Goal: Task Accomplishment & Management: Complete application form

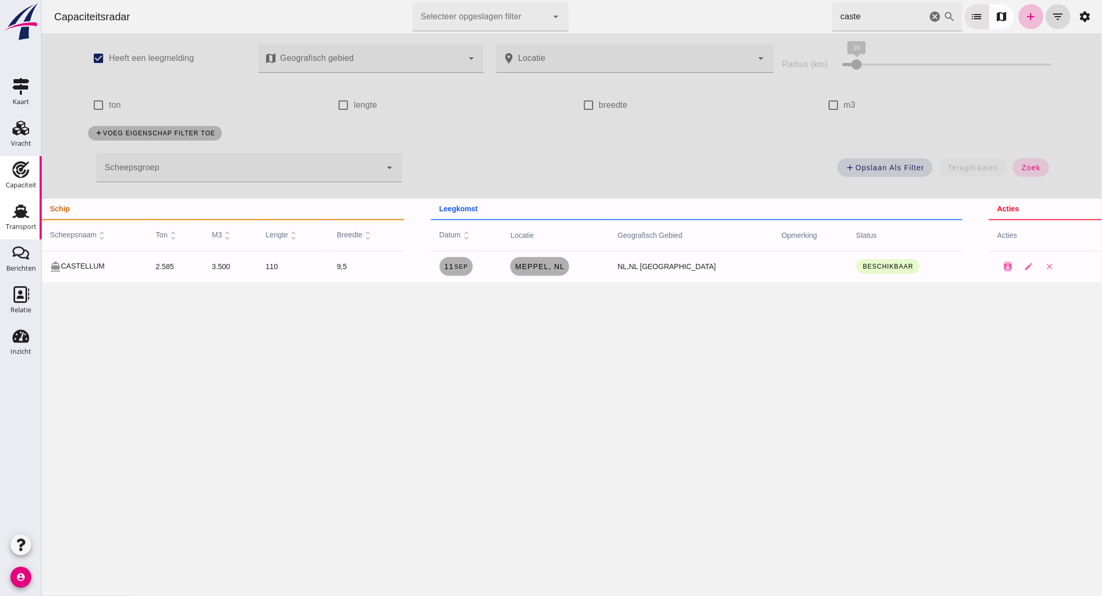
click at [21, 218] on icon "Transport" at bounding box center [21, 211] width 17 height 17
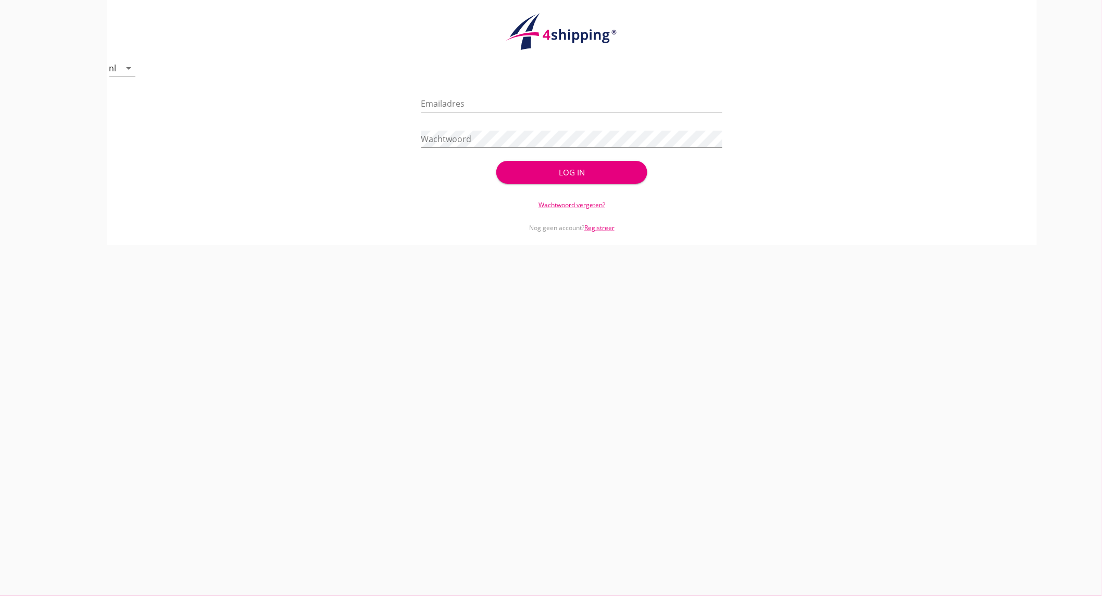
type input "[EMAIL_ADDRESS][DOMAIN_NAME]"
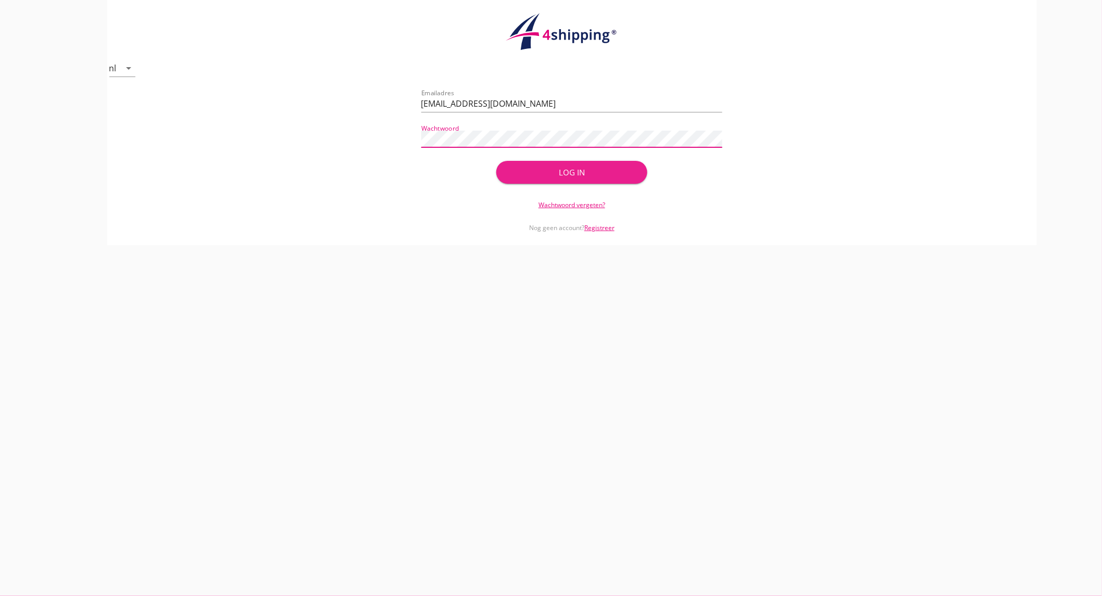
click at [540, 167] on div "Log in" at bounding box center [571, 173] width 117 height 12
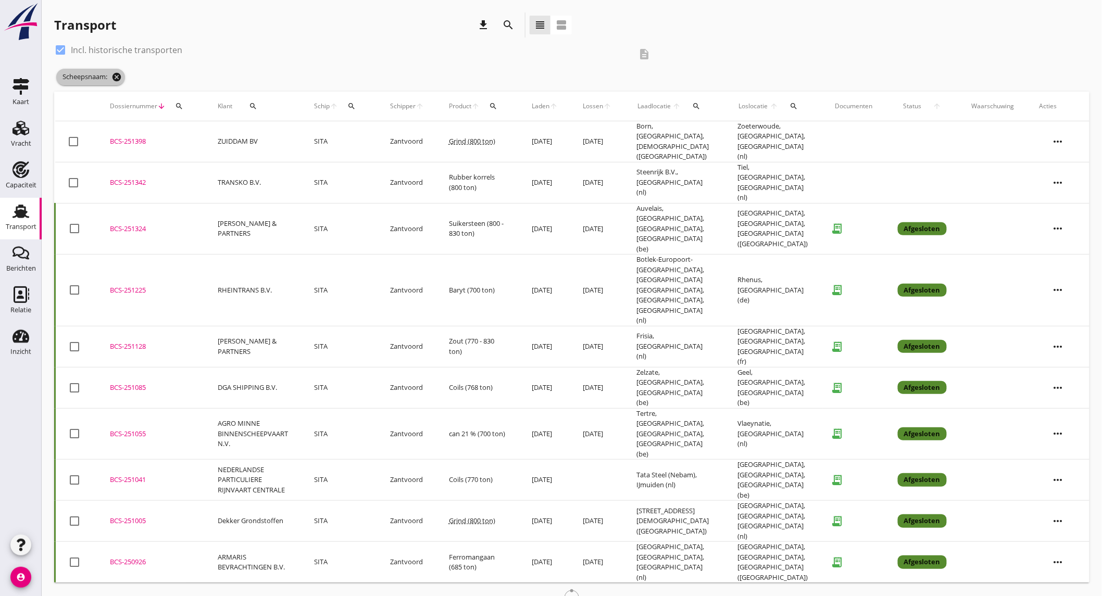
click at [118, 74] on icon "cancel" at bounding box center [116, 77] width 10 height 10
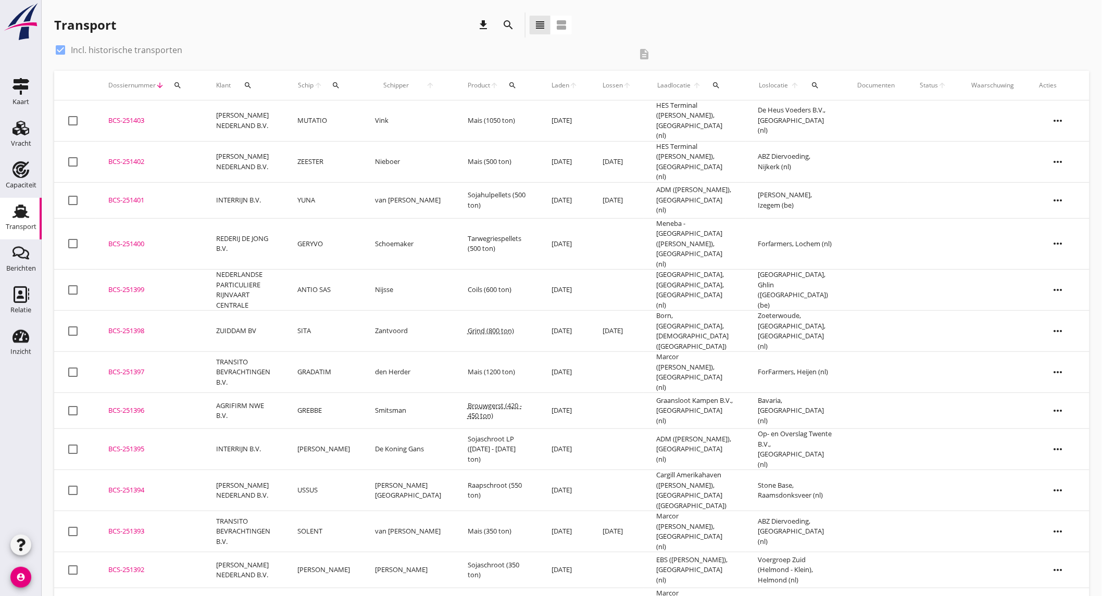
click at [407, 111] on td "Vink" at bounding box center [409, 121] width 92 height 41
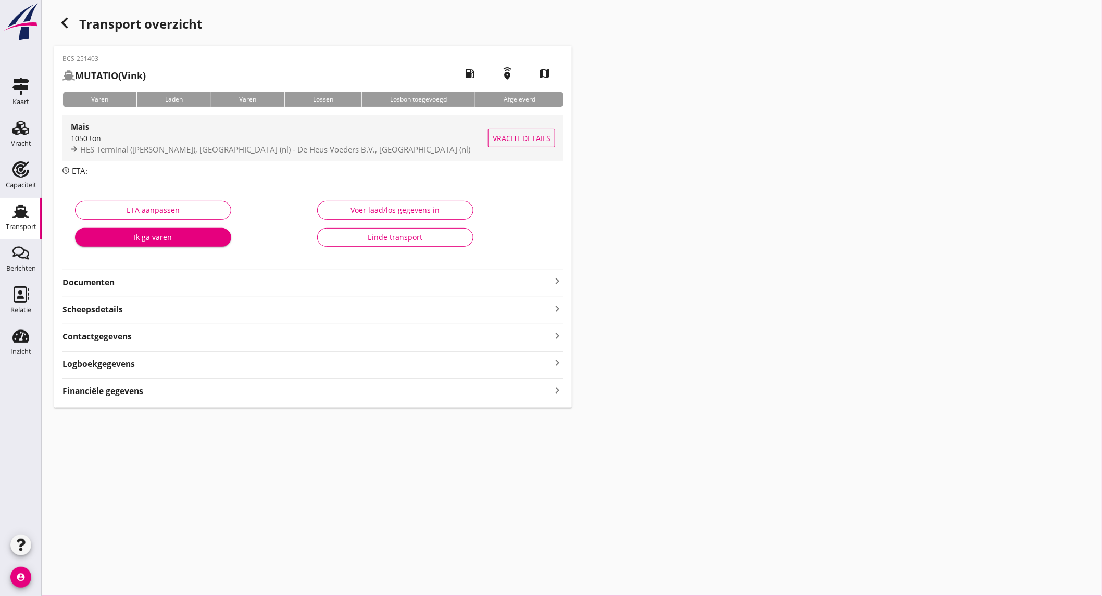
click at [180, 131] on div "Mais" at bounding box center [279, 126] width 417 height 13
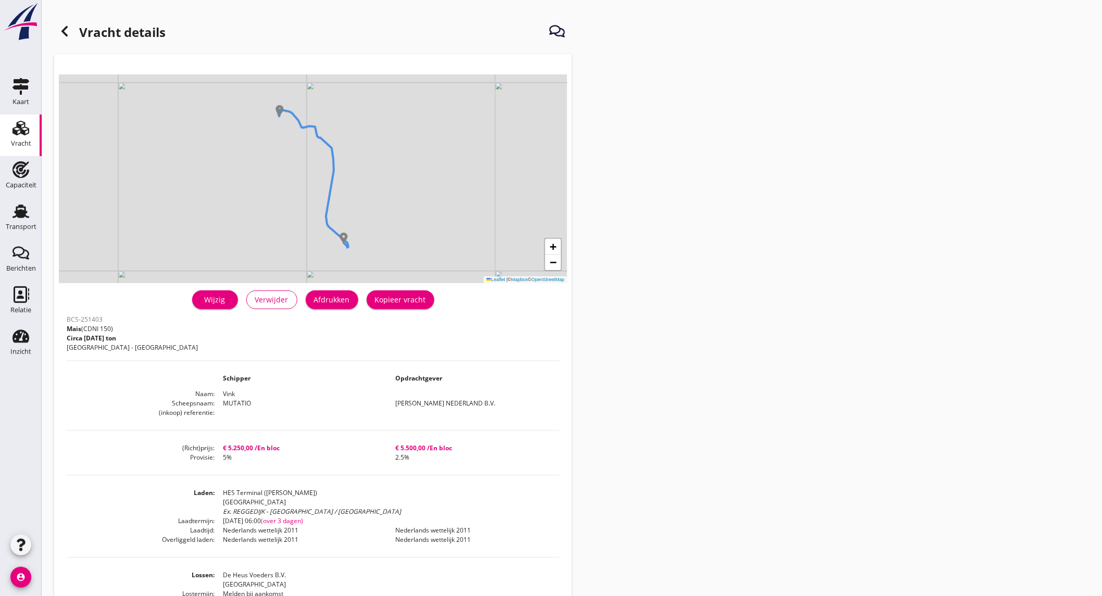
drag, startPoint x: 180, startPoint y: 131, endPoint x: 631, endPoint y: 259, distance: 469.5
click at [631, 259] on div "Vracht details + − Leaflet | © Mapbox © OpenStreetMap warning Het transport hee…" at bounding box center [572, 386] width 1061 height 772
drag, startPoint x: 18, startPoint y: 175, endPoint x: 34, endPoint y: 178, distance: 15.9
click at [18, 175] on icon "Capaciteit" at bounding box center [21, 169] width 17 height 17
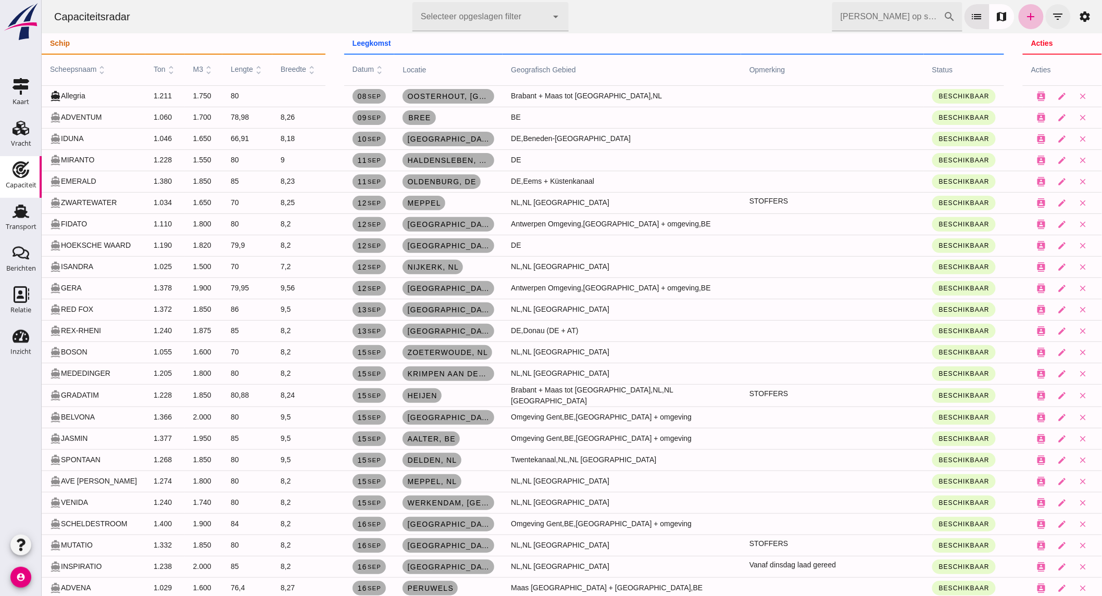
click at [1052, 10] on icon "filter_list" at bounding box center [1058, 16] width 13 height 13
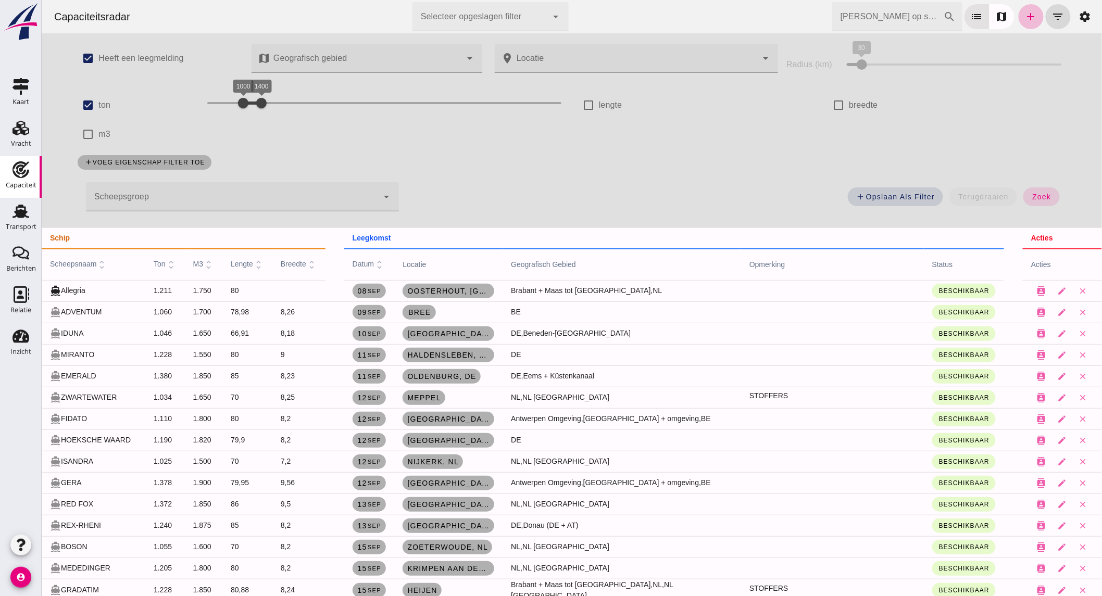
click at [148, 207] on div at bounding box center [231, 196] width 292 height 29
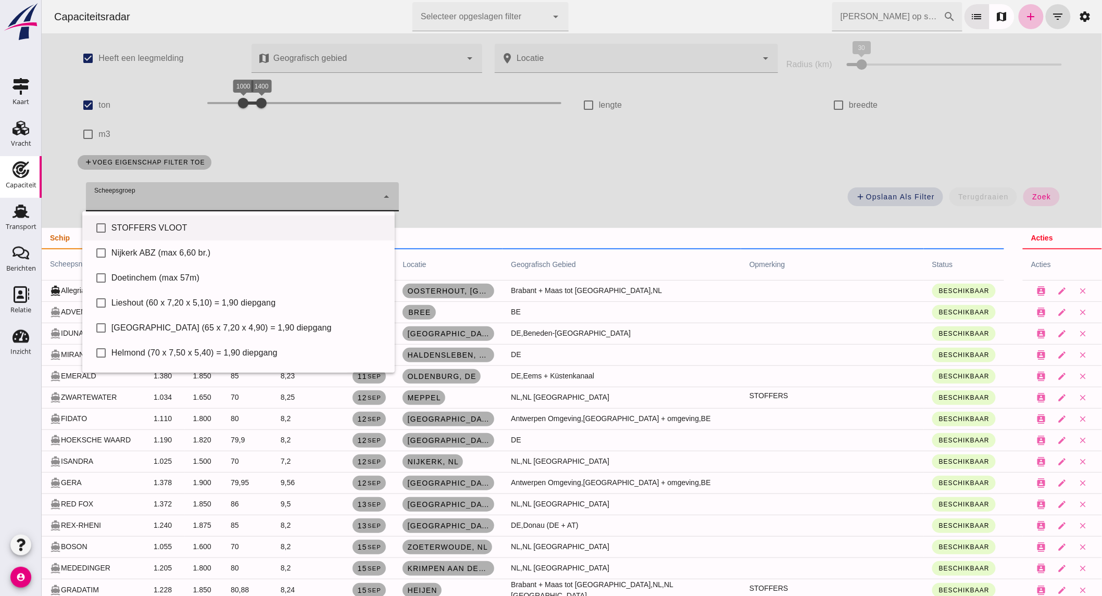
click at [161, 231] on div "STOFFERS VLOOT" at bounding box center [248, 228] width 275 height 13
type input "STOFFERS VLOOT"
checkbox input "true"
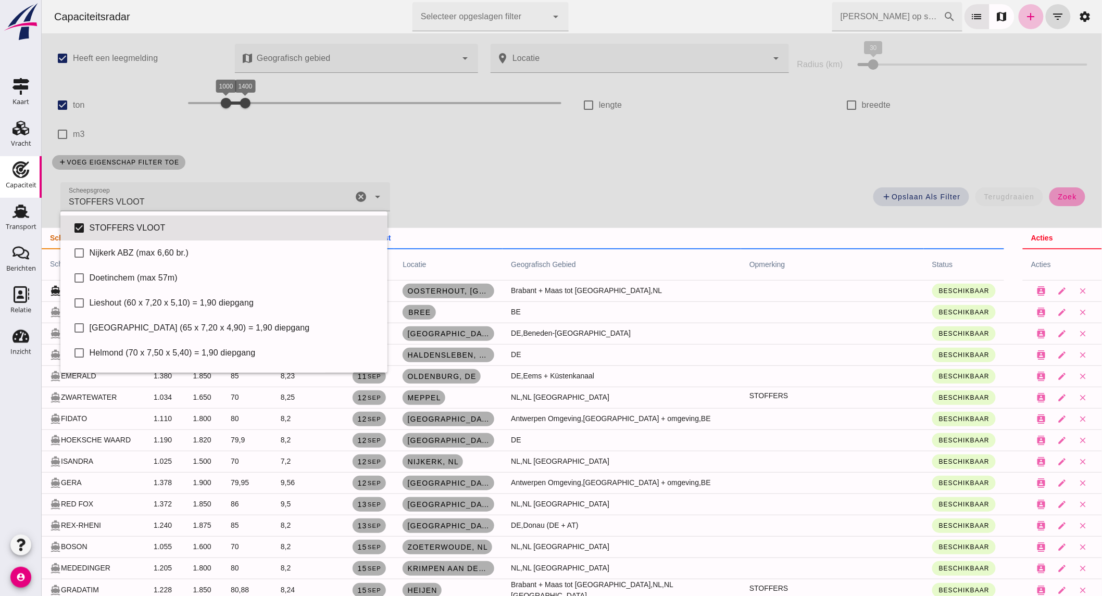
click at [1049, 197] on button "zoek" at bounding box center [1067, 197] width 36 height 19
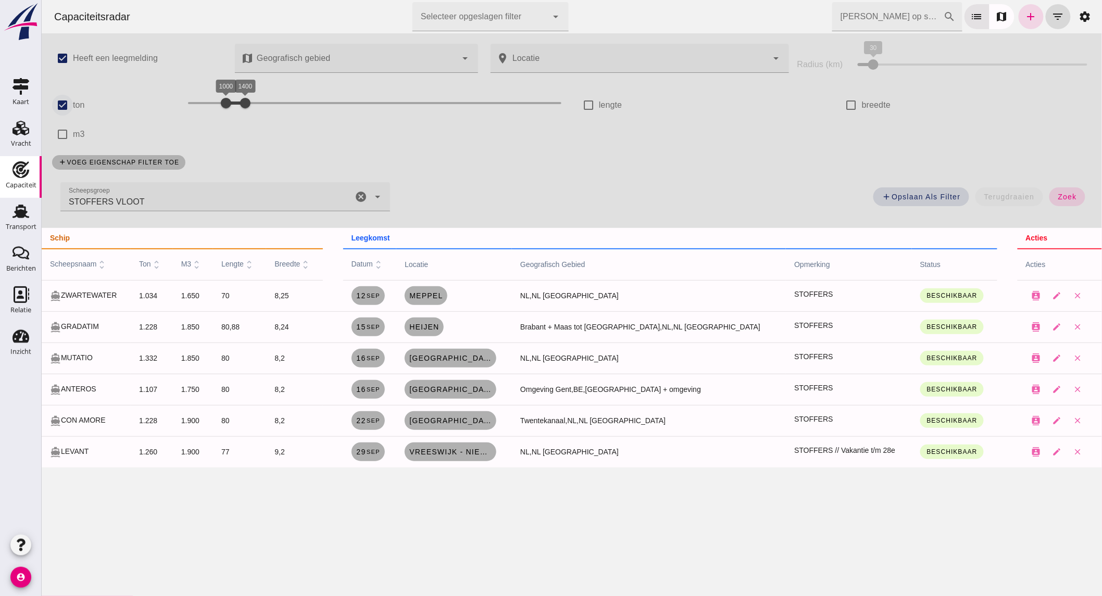
click at [65, 105] on input "ton" at bounding box center [62, 105] width 21 height 21
checkbox input "false"
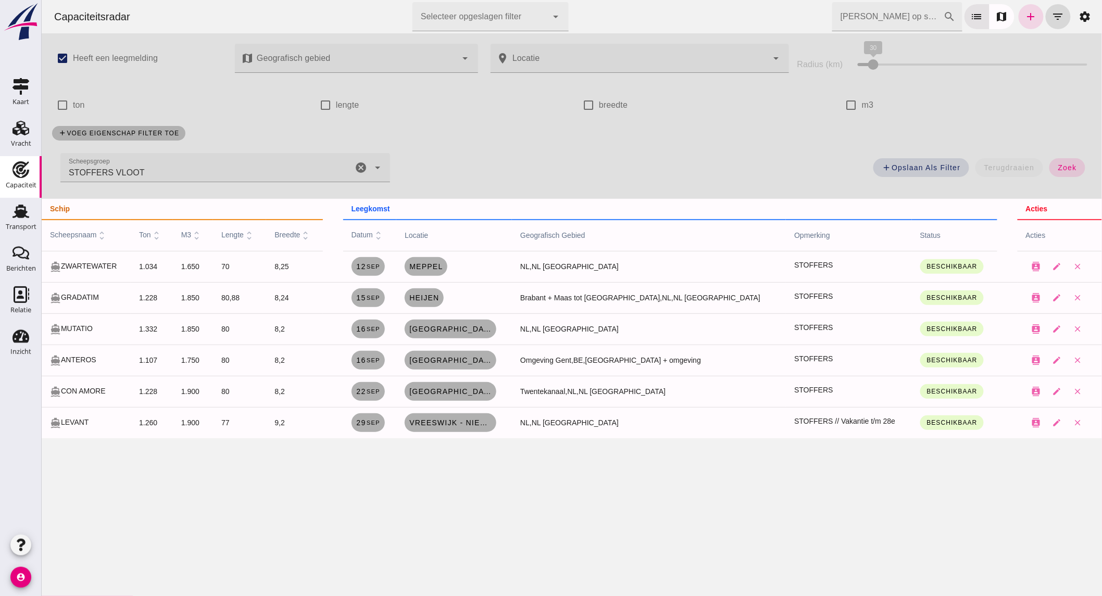
drag, startPoint x: 1061, startPoint y: 168, endPoint x: 268, endPoint y: 181, distance: 793.5
click at [1061, 168] on span "zoek" at bounding box center [1067, 168] width 19 height 8
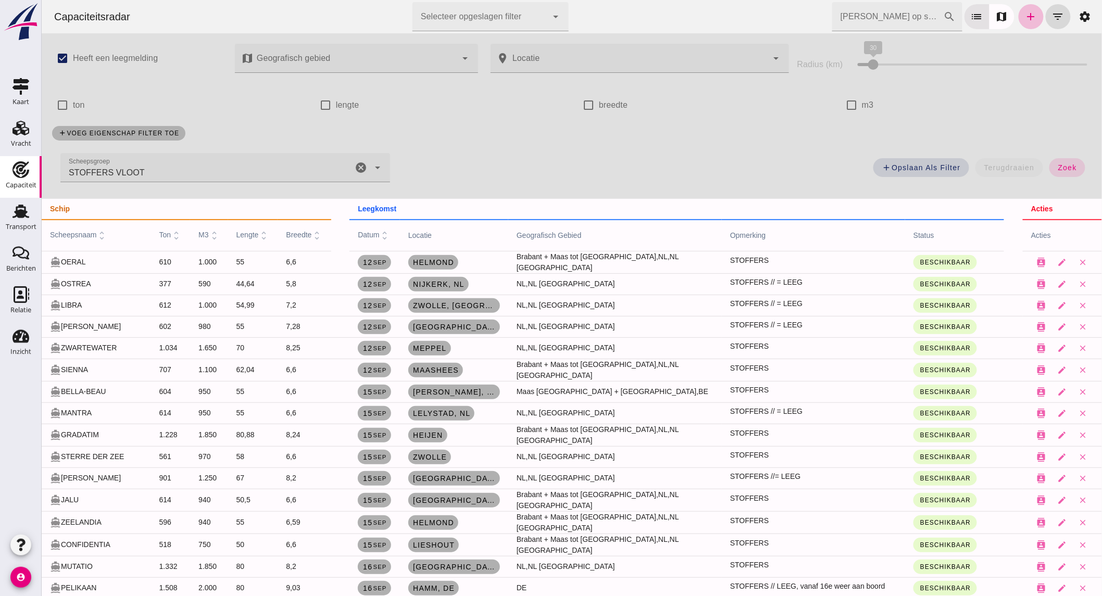
scroll to position [58, 0]
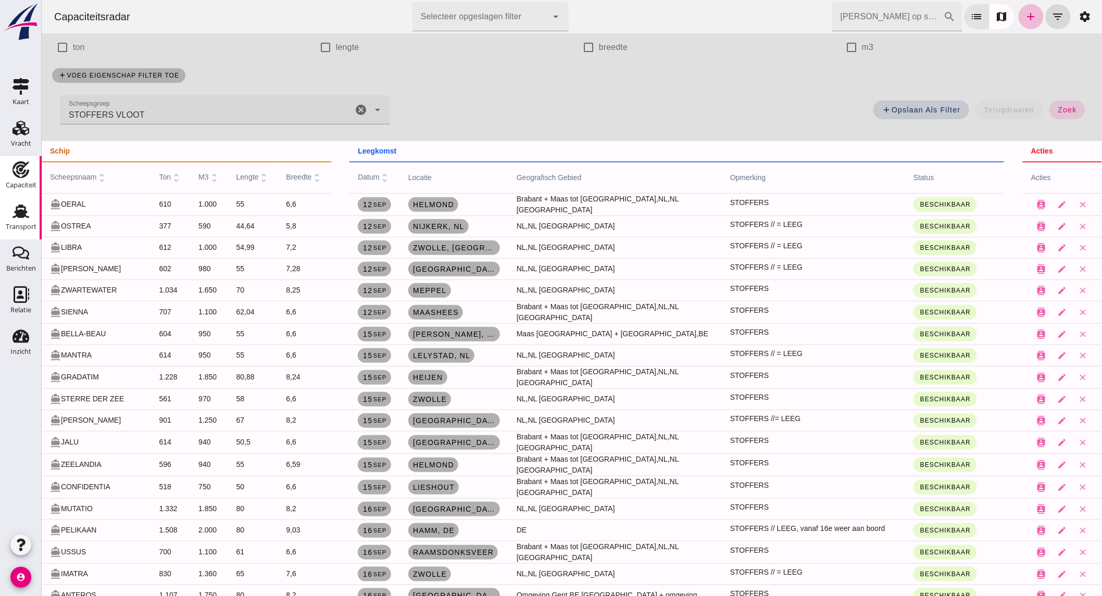
click at [25, 218] on icon "Transport" at bounding box center [21, 211] width 17 height 17
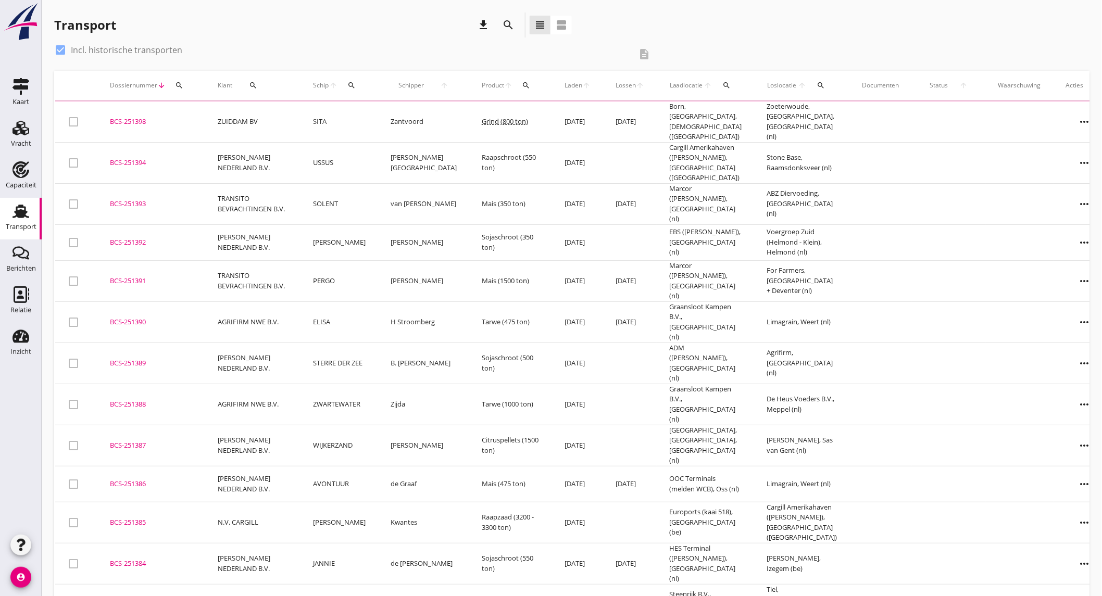
click at [514, 26] on icon "search" at bounding box center [508, 25] width 13 height 13
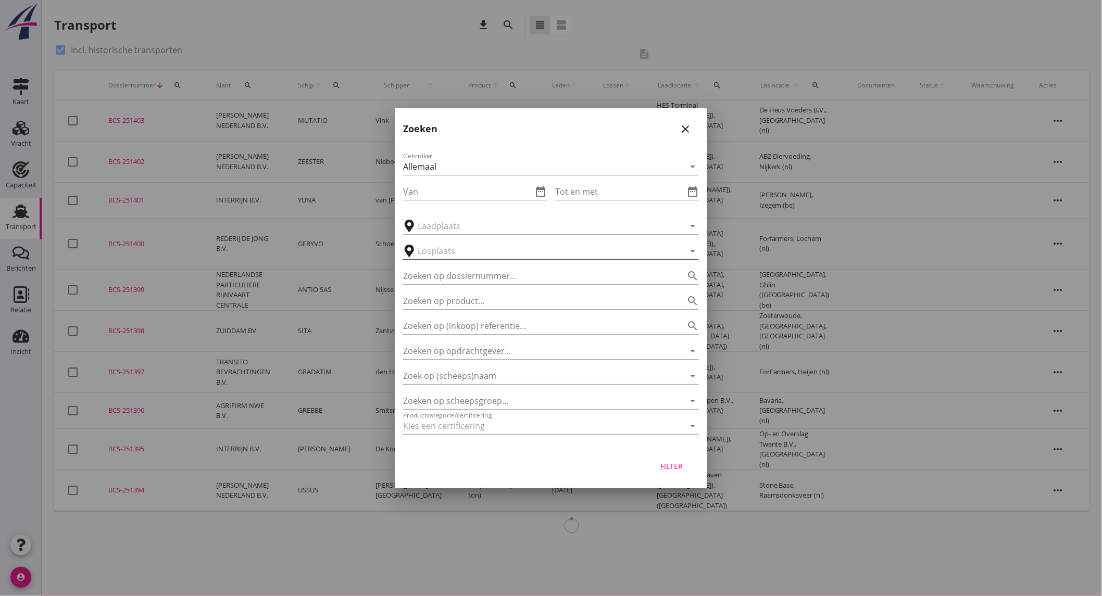
click at [508, 258] on div "arrow_drop_down" at bounding box center [551, 251] width 296 height 17
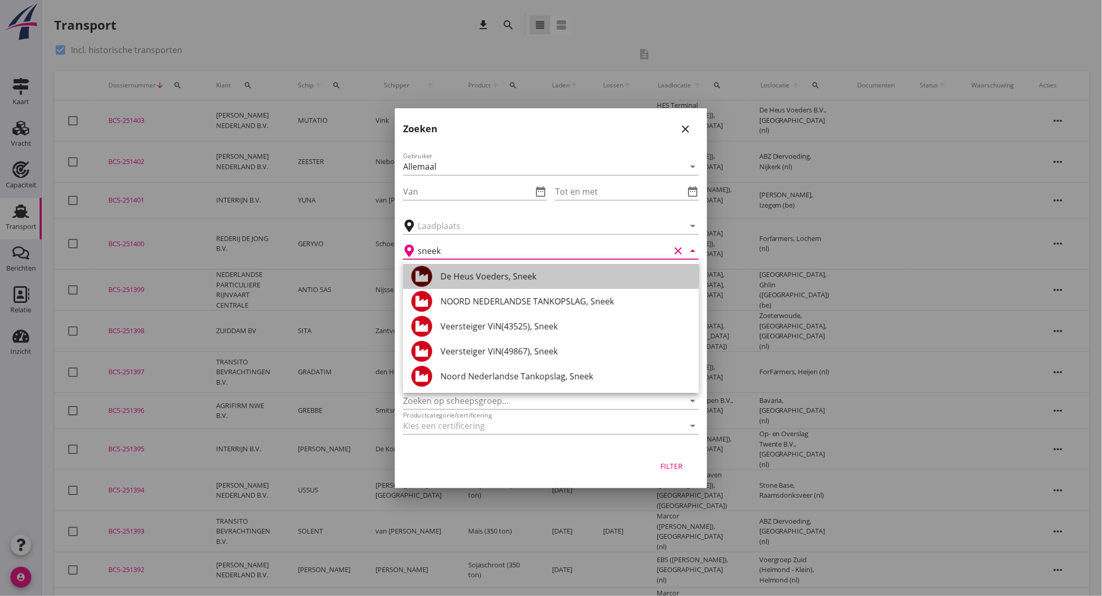
drag, startPoint x: 519, startPoint y: 272, endPoint x: 588, endPoint y: 371, distance: 120.2
click at [520, 272] on div "De Heus Voeders, Sneek" at bounding box center [566, 276] width 250 height 13
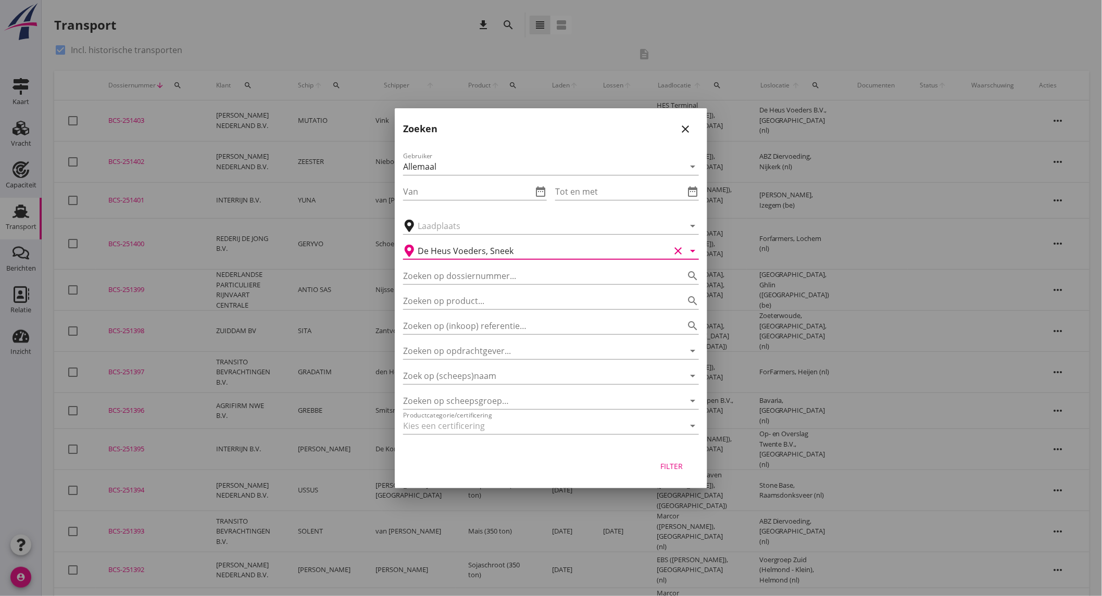
click at [681, 466] on div "Filter" at bounding box center [671, 466] width 29 height 11
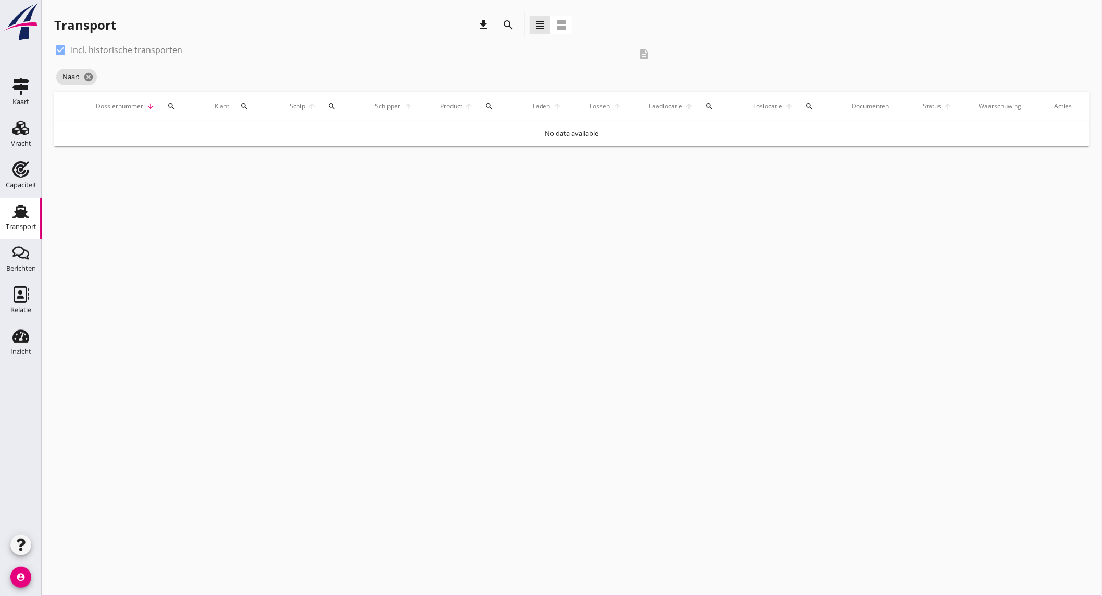
type input "De Heus Voeders"
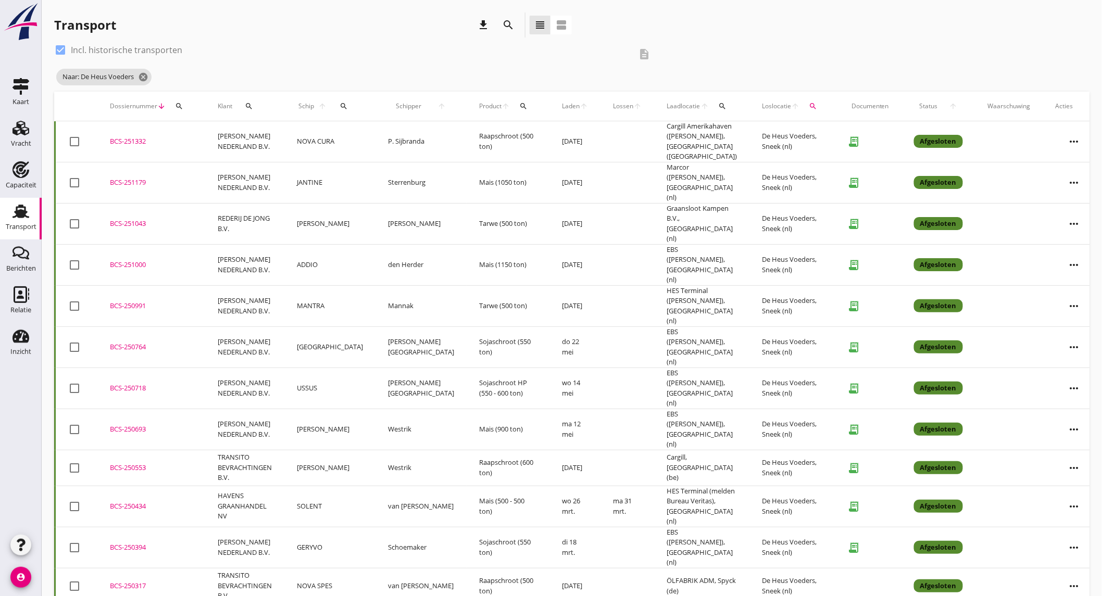
click at [355, 141] on td "NOVA CURA" at bounding box center [329, 141] width 91 height 41
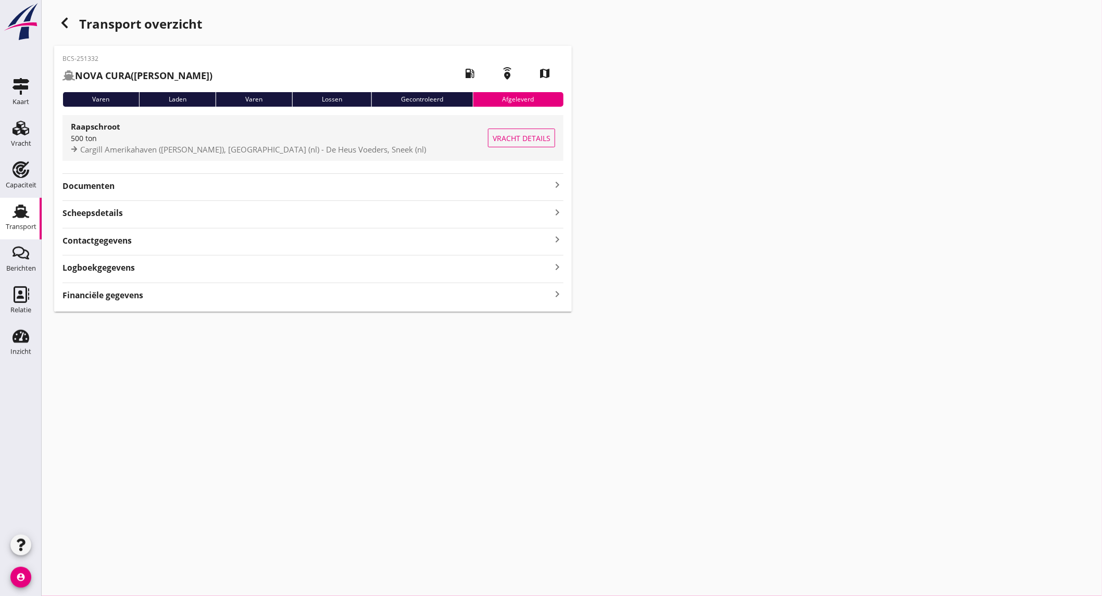
click at [207, 143] on div "500 ton" at bounding box center [279, 138] width 417 height 11
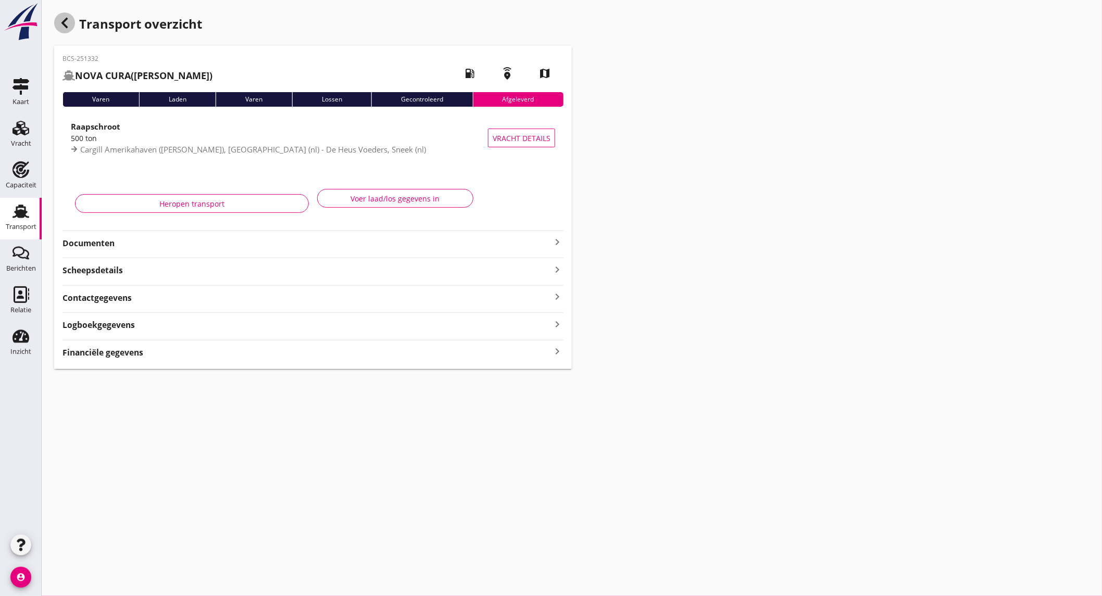
click at [54, 22] on div "button" at bounding box center [64, 23] width 21 height 21
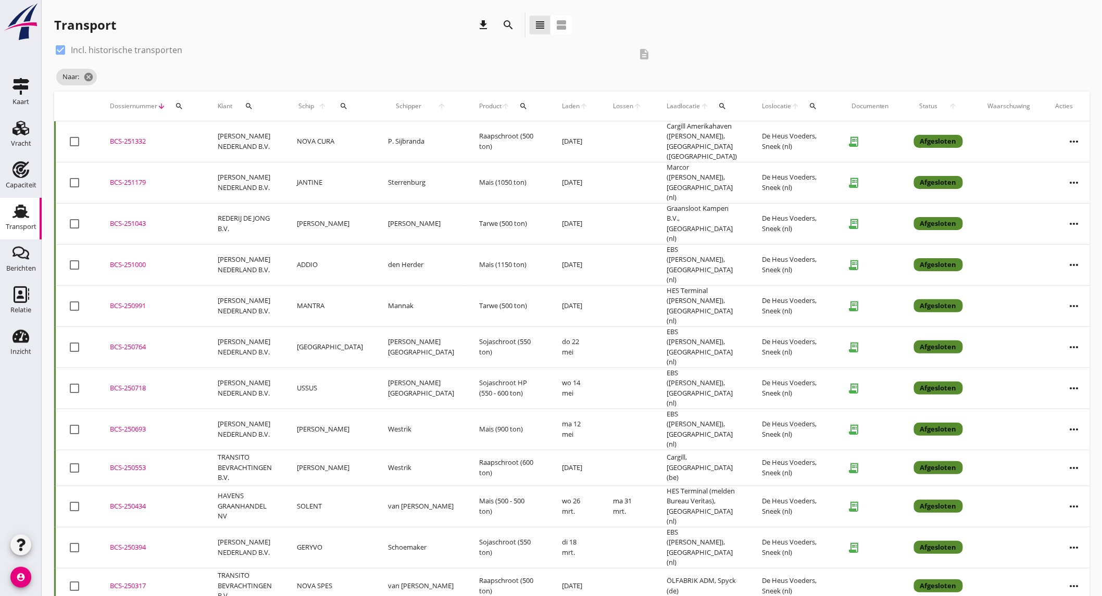
click at [384, 288] on td "Mannak" at bounding box center [421, 305] width 91 height 41
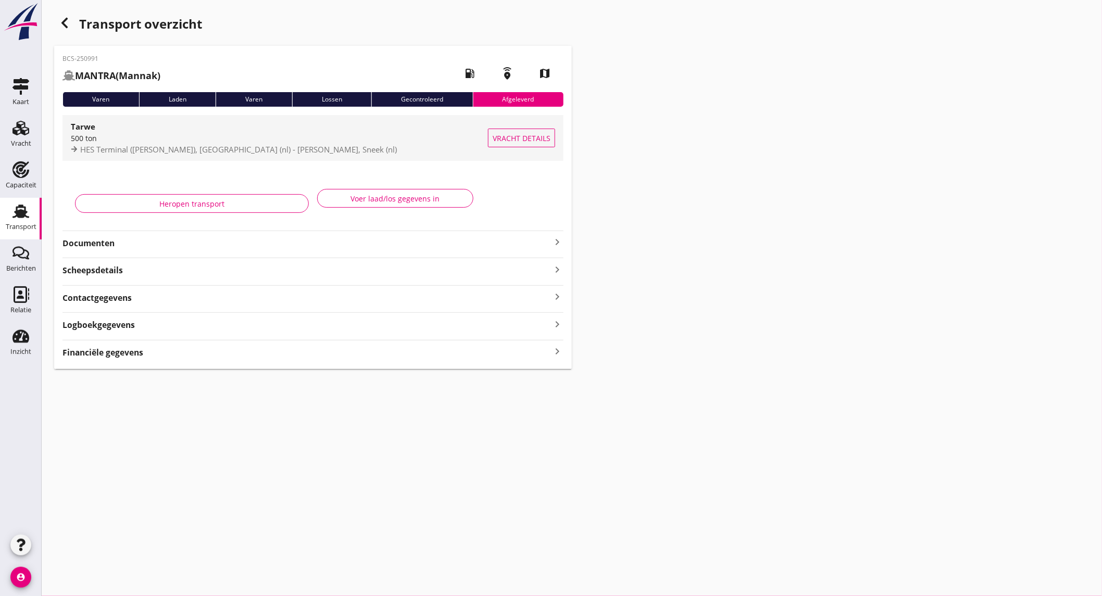
click at [192, 124] on div "Tarwe" at bounding box center [279, 126] width 417 height 13
click at [134, 138] on div "500 ton" at bounding box center [279, 138] width 417 height 11
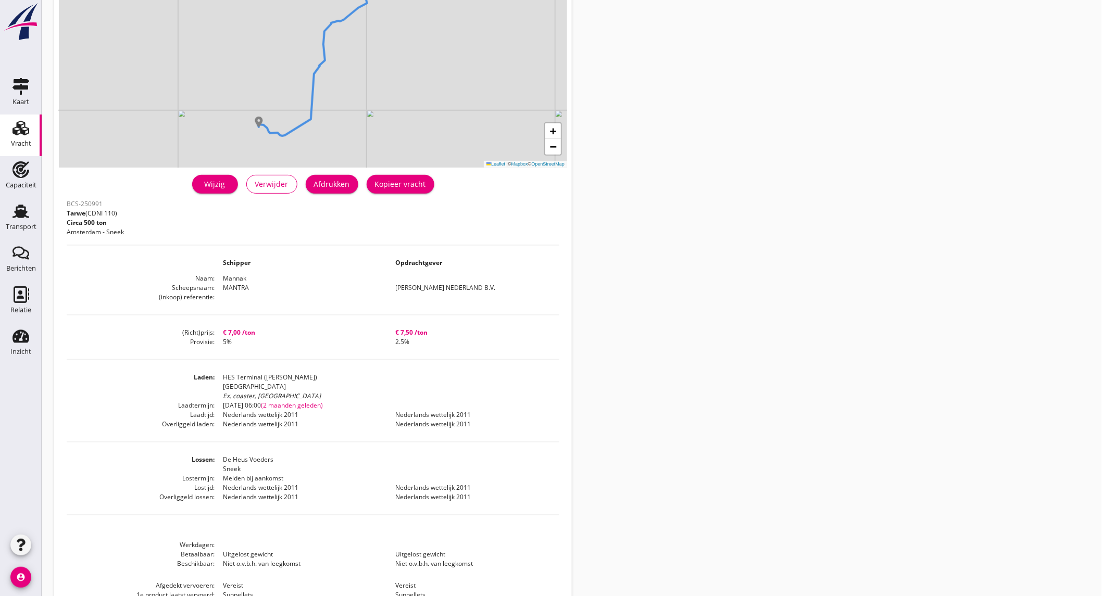
scroll to position [173, 0]
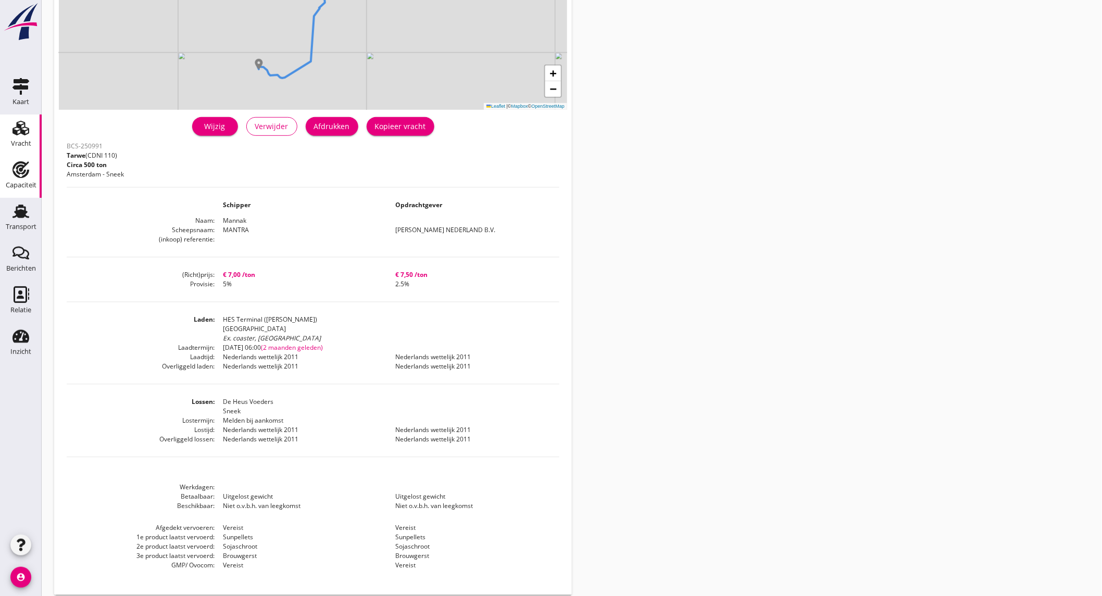
click at [28, 180] on div "Capaciteit" at bounding box center [21, 185] width 31 height 15
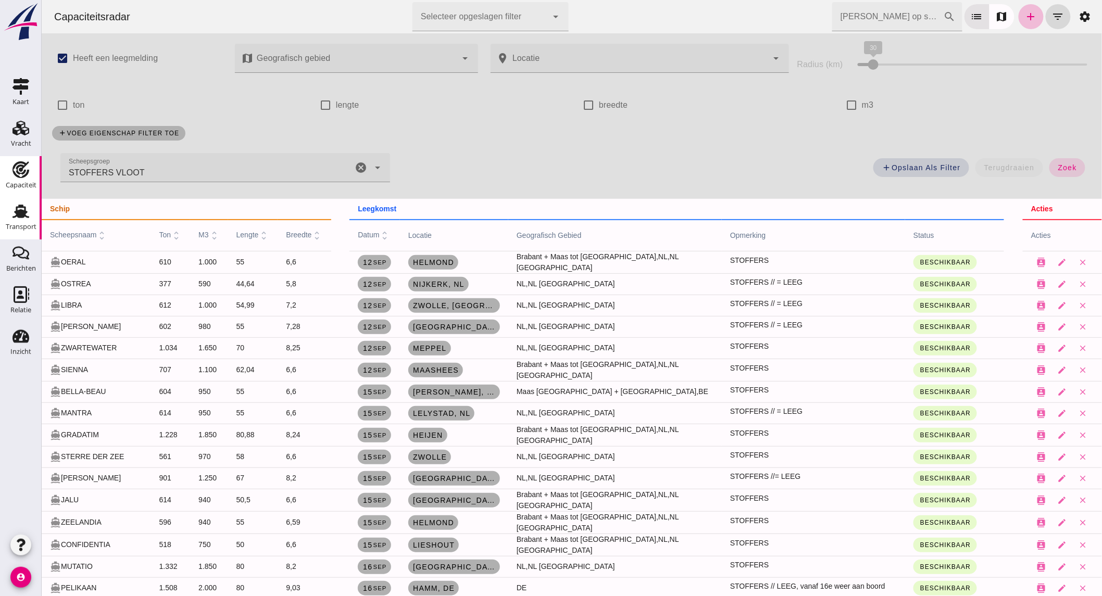
click at [19, 219] on icon "Transport" at bounding box center [21, 211] width 17 height 17
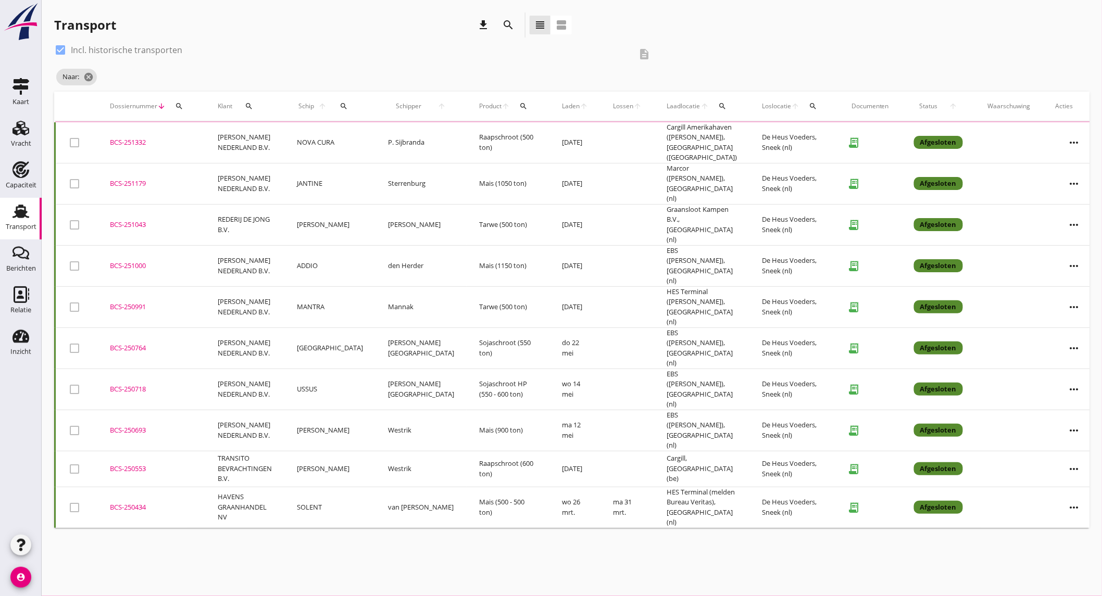
click at [514, 29] on icon "search" at bounding box center [508, 25] width 13 height 13
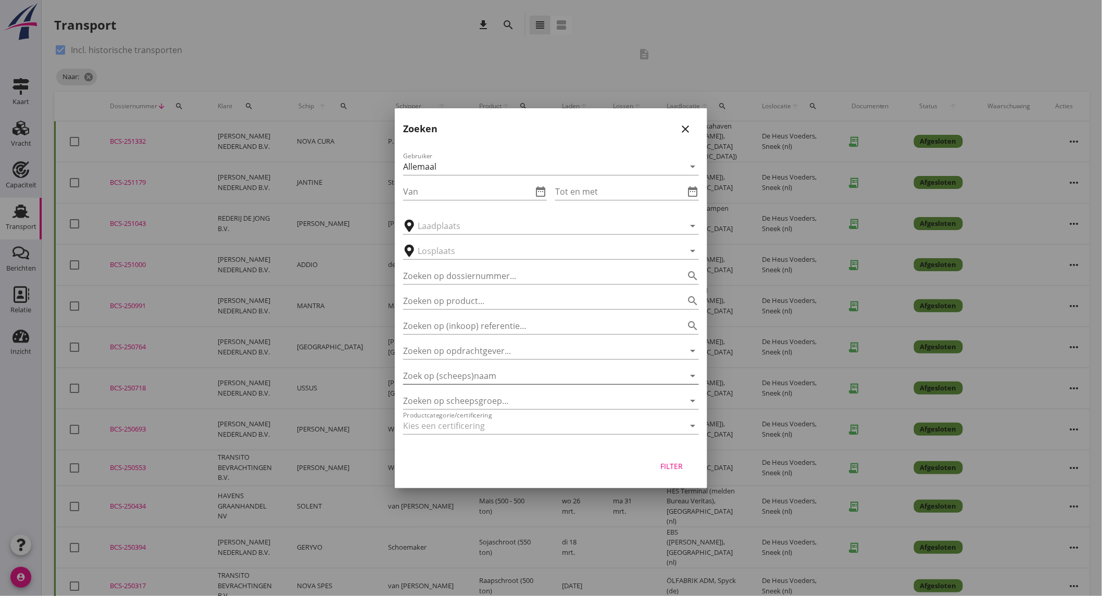
click at [478, 374] on input "Zoek op (scheeps)naam" at bounding box center [536, 376] width 267 height 17
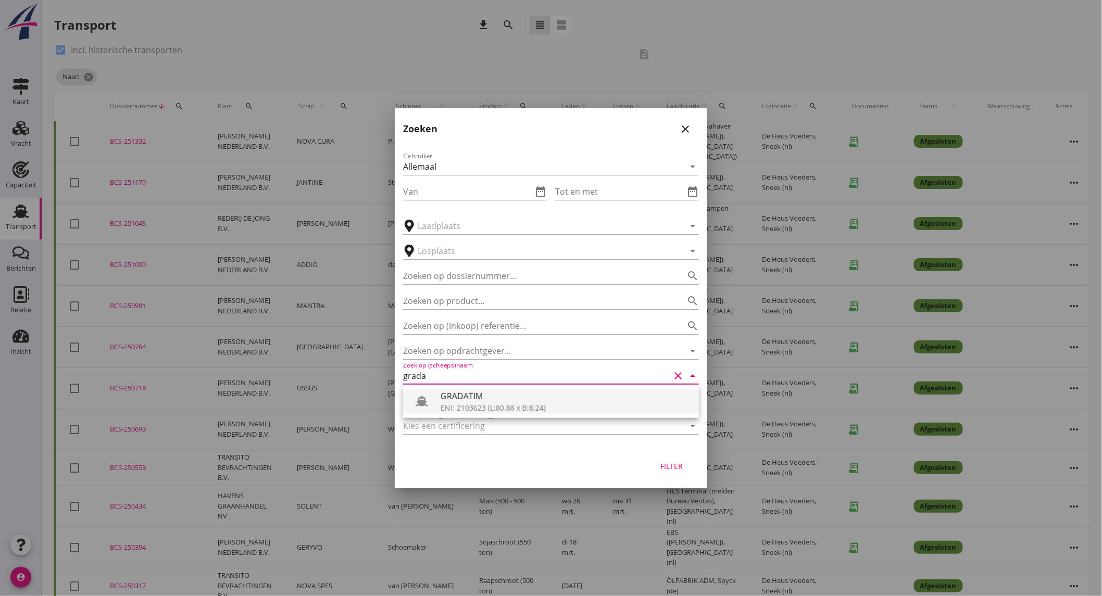
click at [478, 405] on div "ENI: 2103623 (L:80.88 x B:8.24)" at bounding box center [566, 408] width 250 height 11
click at [676, 464] on div "Filter" at bounding box center [671, 466] width 29 height 11
type input "GRADATIM"
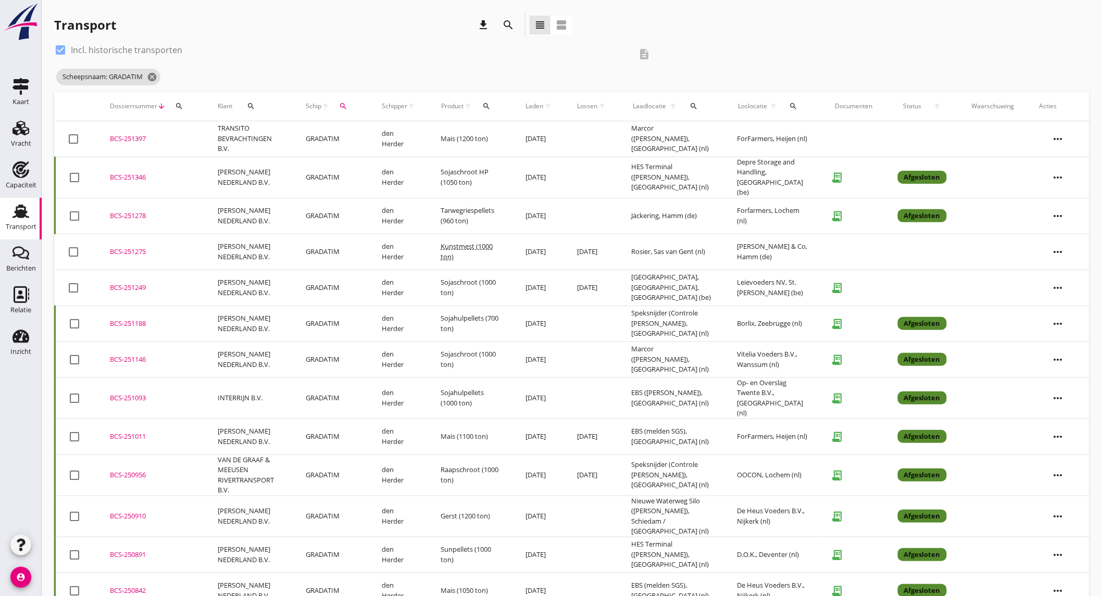
click at [267, 209] on td "[PERSON_NAME] NEDERLAND B.V." at bounding box center [249, 216] width 88 height 36
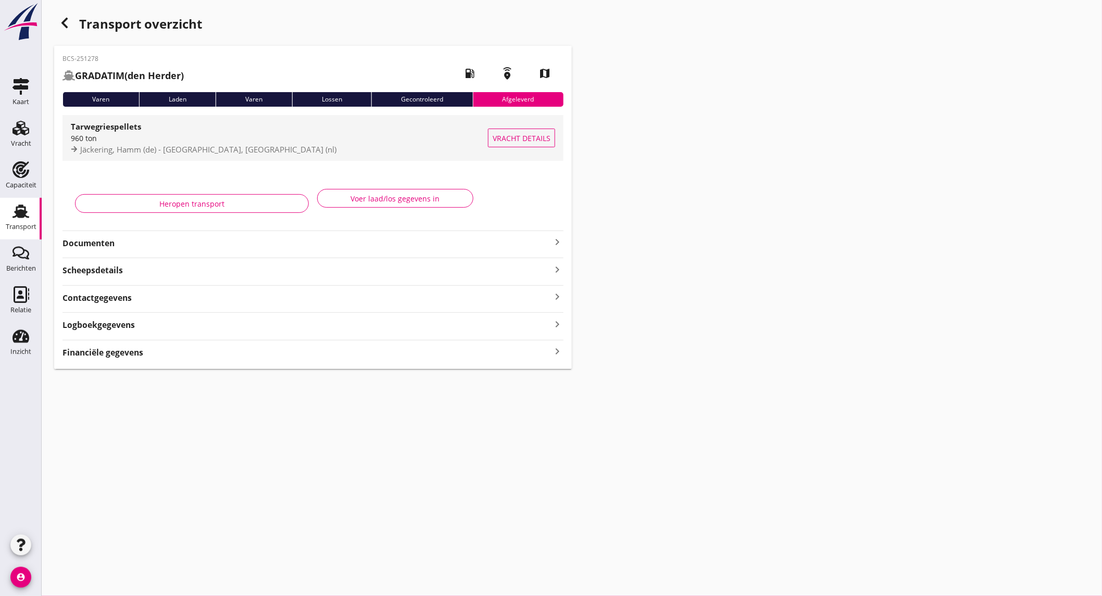
click at [123, 131] on strong "Tarwegriespellets" at bounding box center [106, 126] width 70 height 10
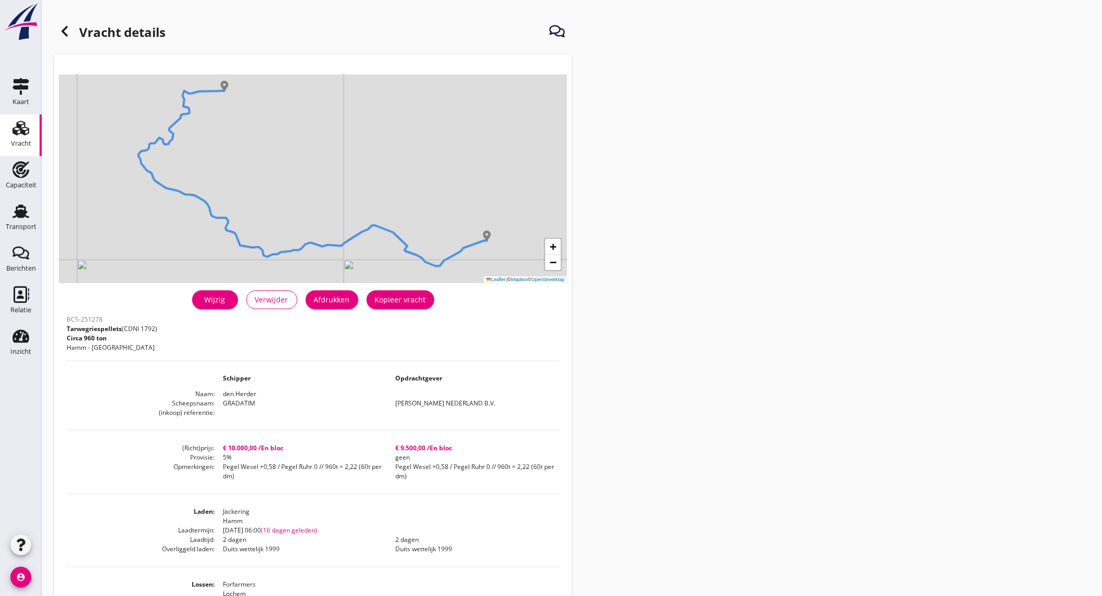
click at [72, 32] on div at bounding box center [64, 31] width 21 height 21
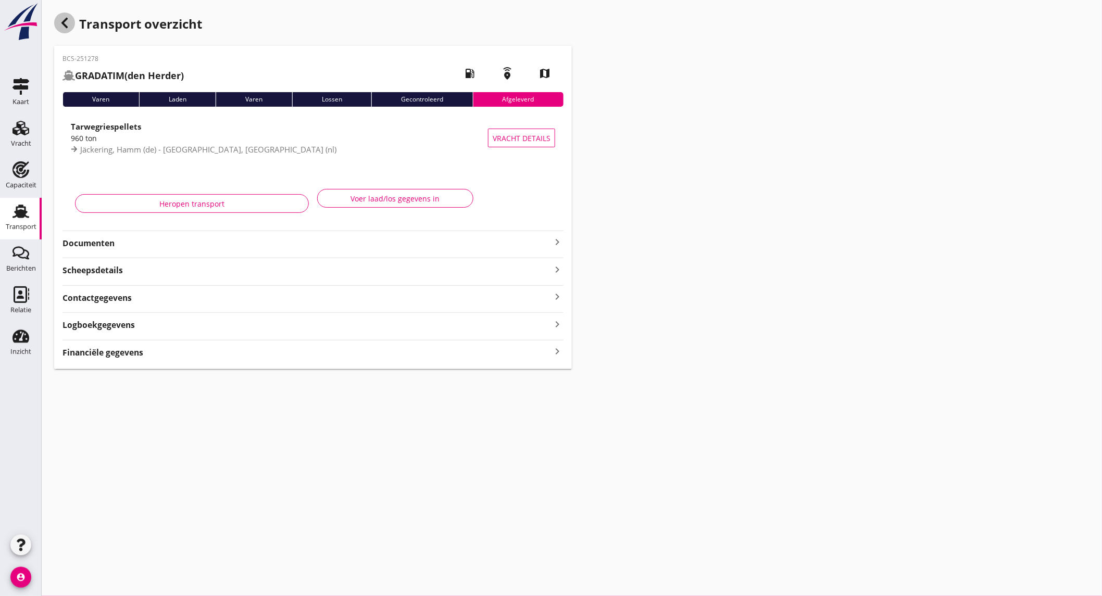
click at [69, 24] on icon "button" at bounding box center [64, 23] width 13 height 13
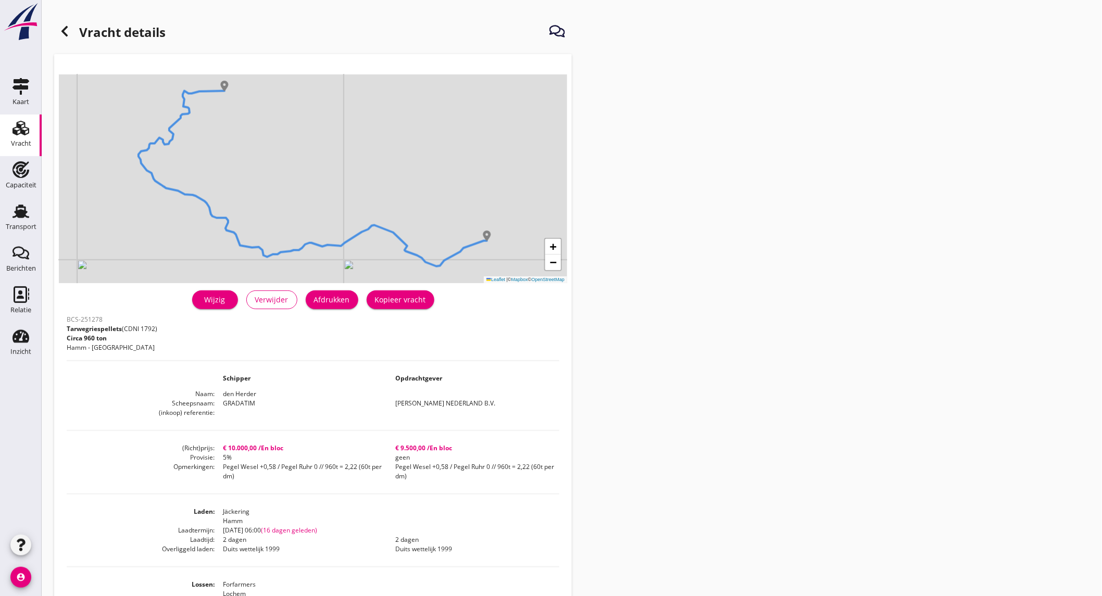
click at [63, 24] on div at bounding box center [64, 31] width 21 height 21
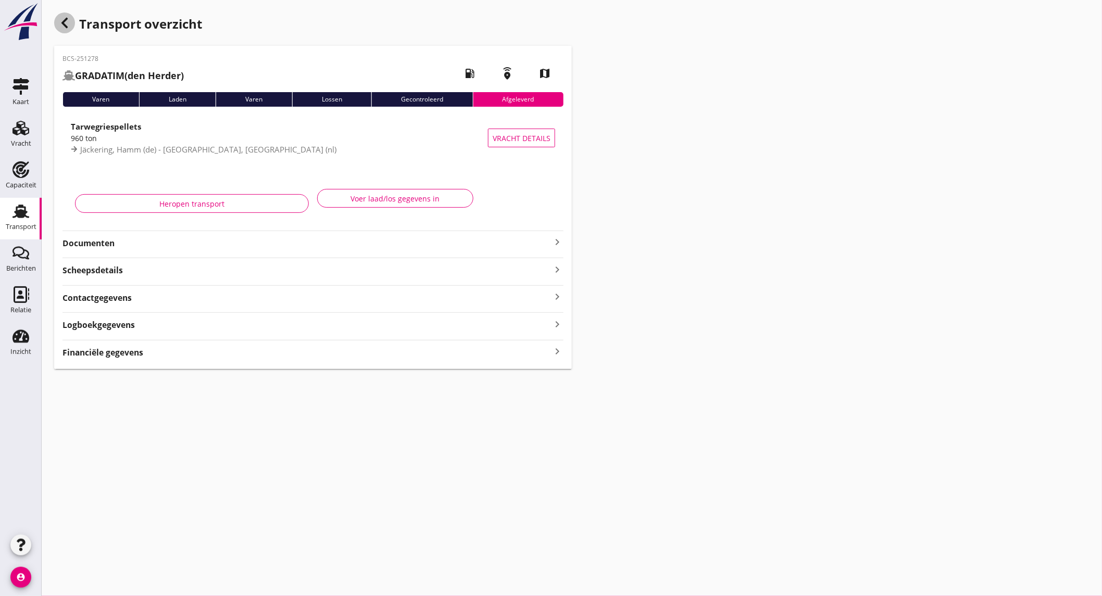
click at [61, 23] on use "button" at bounding box center [64, 23] width 6 height 10
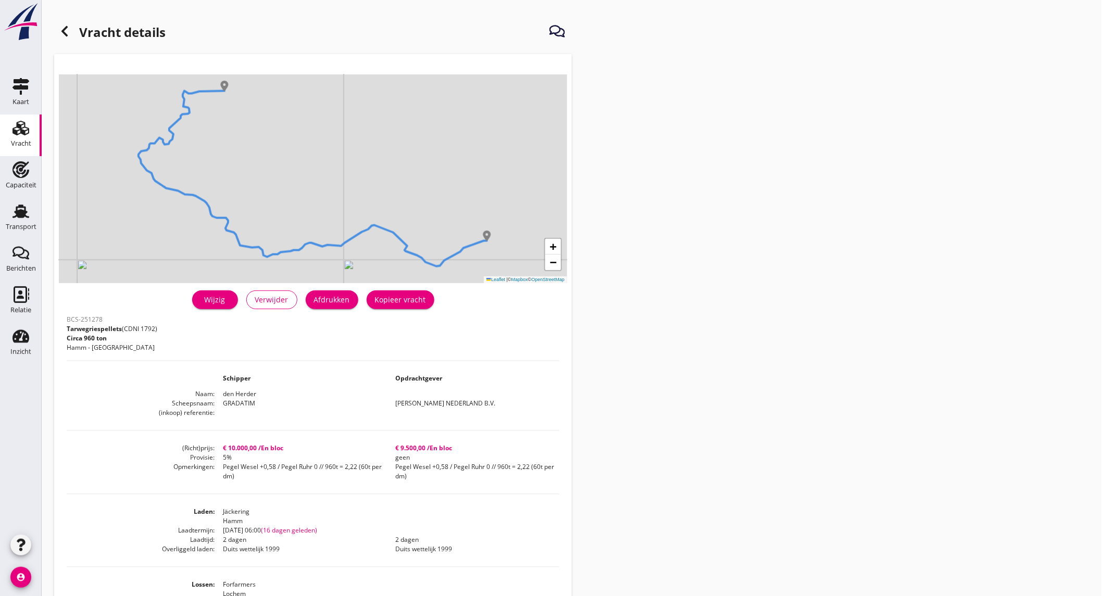
scroll to position [116, 0]
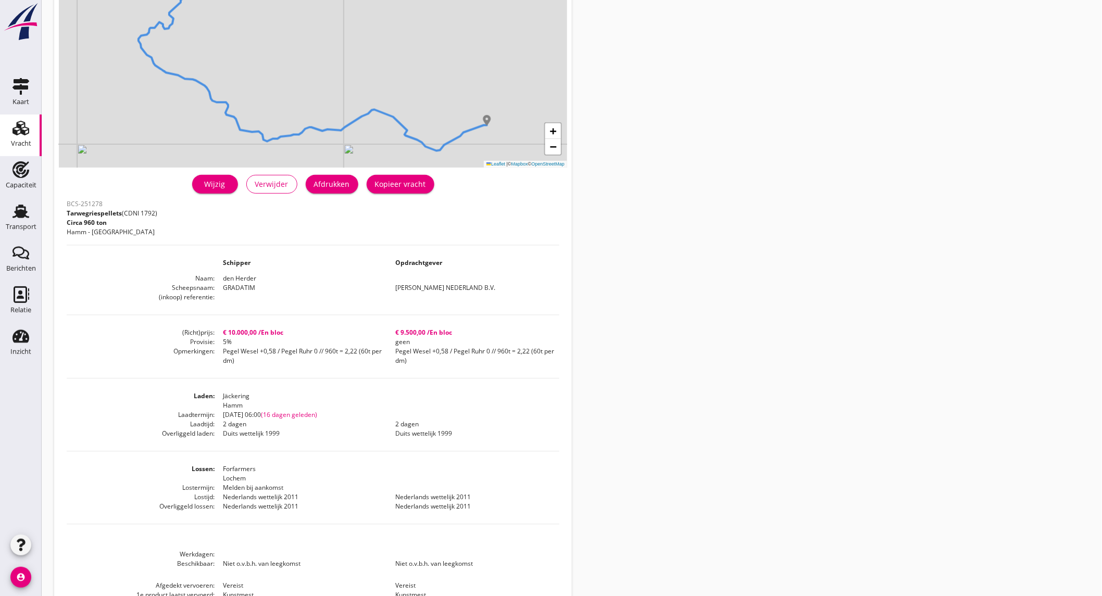
click at [238, 396] on dd "Jäckering Hamm" at bounding box center [387, 401] width 345 height 19
copy dd "Jäckering"
click at [34, 175] on link "Capaciteit Capaciteit" at bounding box center [21, 177] width 42 height 42
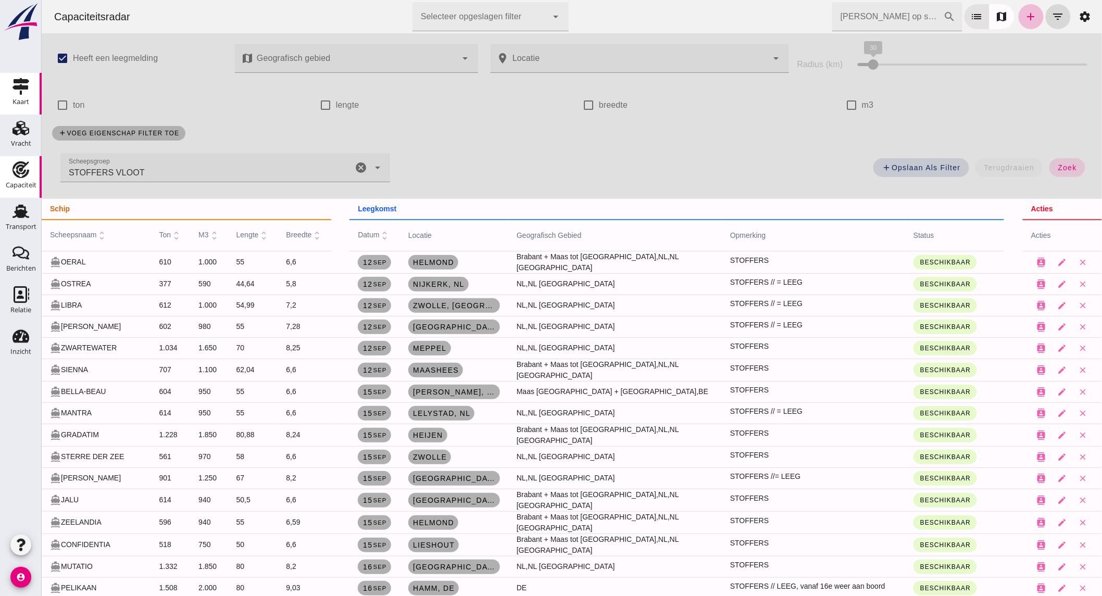
click at [7, 94] on link "Kaart Kaart" at bounding box center [21, 94] width 42 height 42
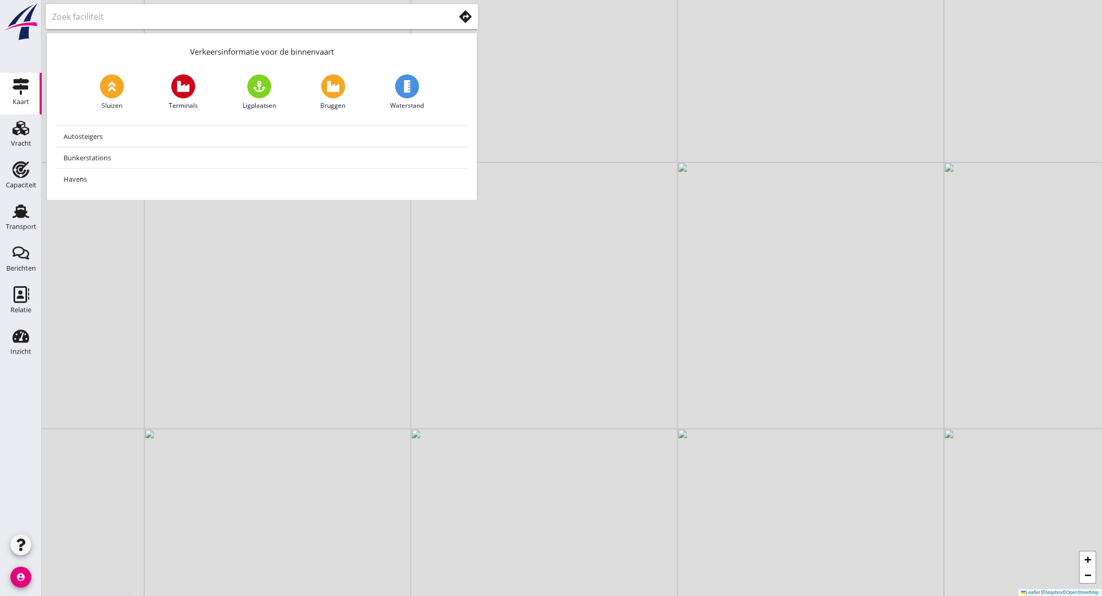
click at [121, 19] on input "text" at bounding box center [246, 16] width 388 height 17
type input "bramse"
click at [466, 19] on use at bounding box center [465, 16] width 13 height 13
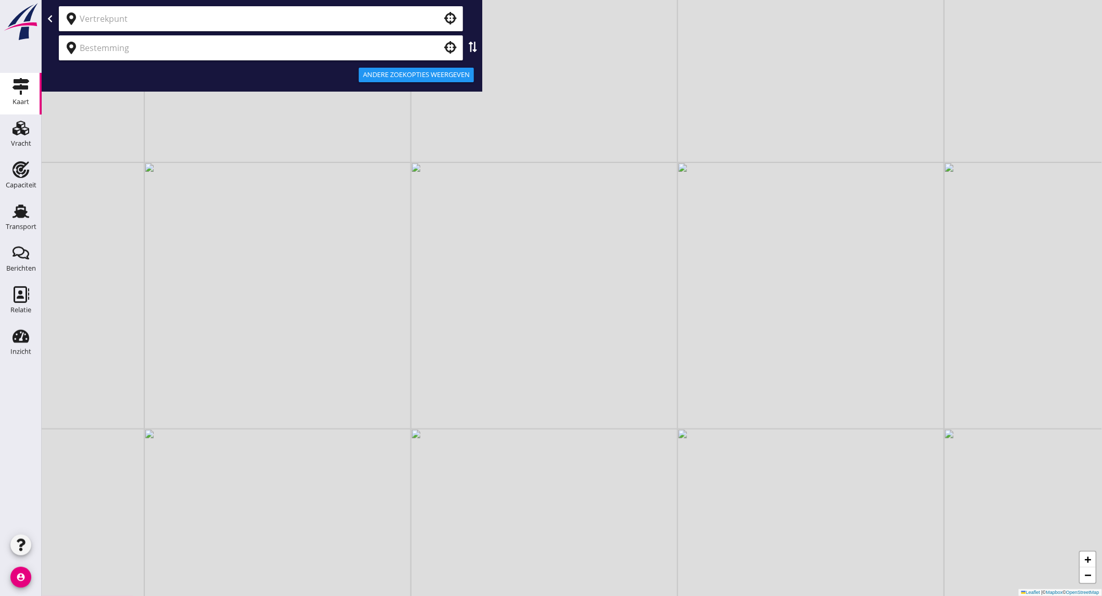
click at [219, 29] on div at bounding box center [261, 18] width 404 height 25
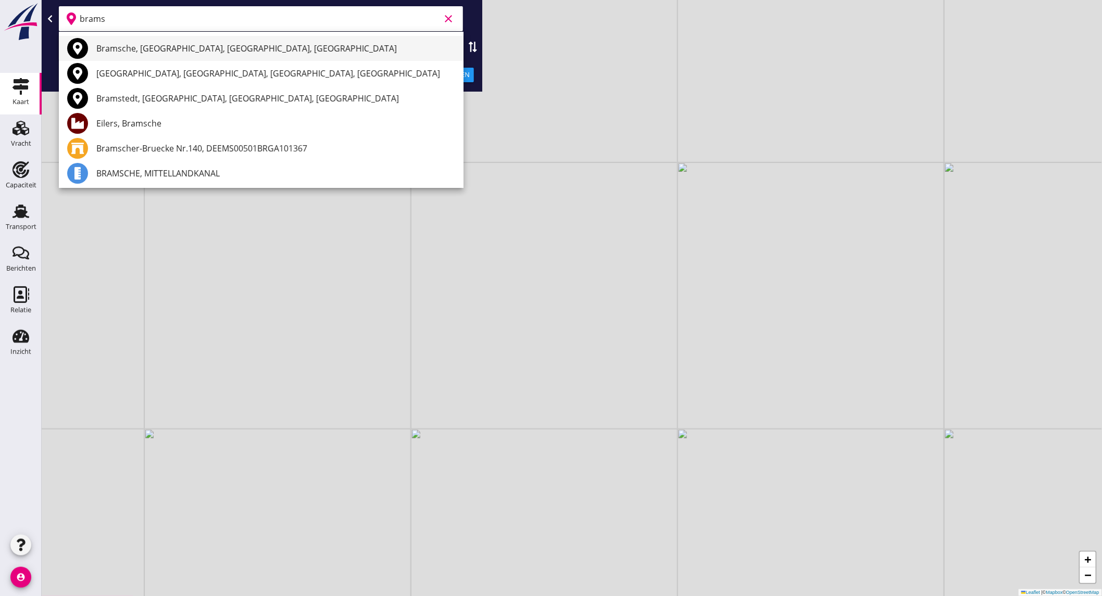
click at [211, 47] on div "Bramsche, [GEOGRAPHIC_DATA], [GEOGRAPHIC_DATA], [GEOGRAPHIC_DATA]" at bounding box center [275, 48] width 359 height 13
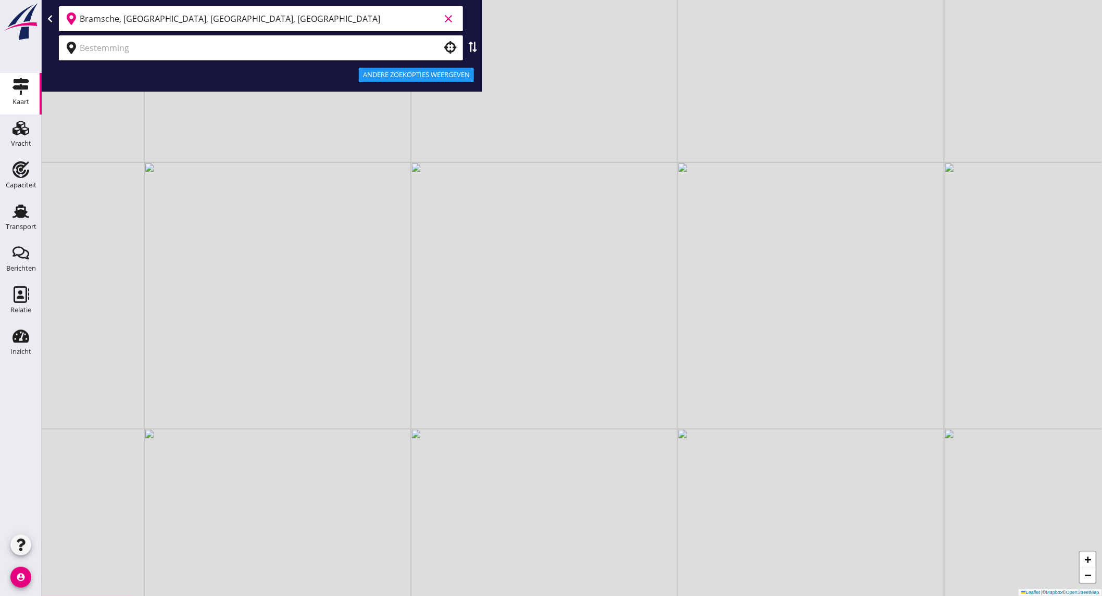
type input "Bramsche, [GEOGRAPHIC_DATA], [GEOGRAPHIC_DATA], [GEOGRAPHIC_DATA]"
click at [200, 53] on input "text" at bounding box center [254, 48] width 348 height 17
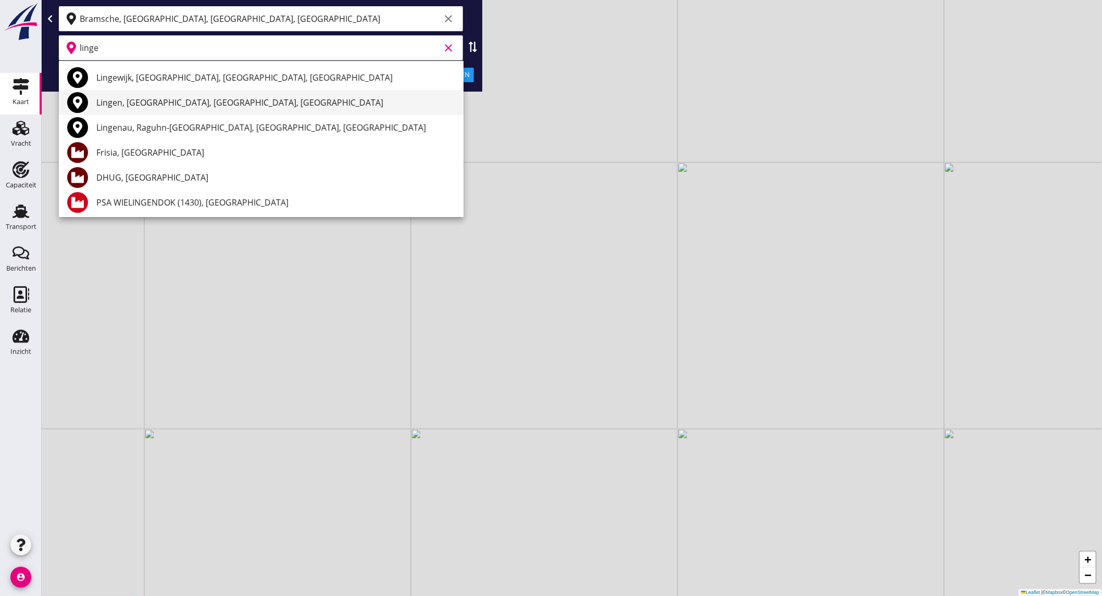
click at [179, 105] on div "Lingen, [GEOGRAPHIC_DATA], [GEOGRAPHIC_DATA], [GEOGRAPHIC_DATA]" at bounding box center [275, 102] width 359 height 13
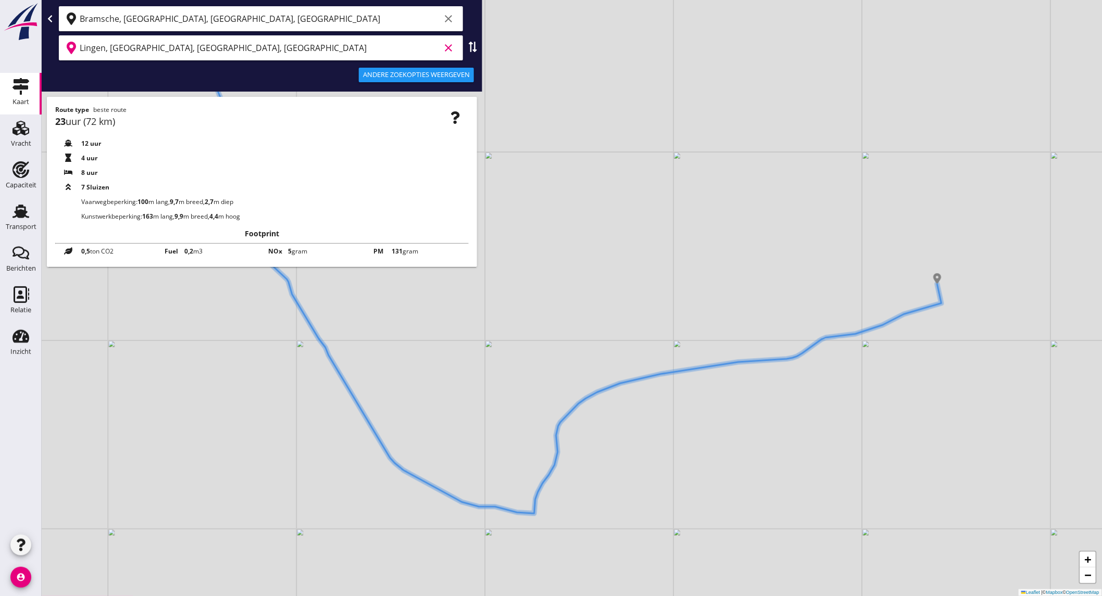
type input "Lingen, [GEOGRAPHIC_DATA], [GEOGRAPHIC_DATA], [GEOGRAPHIC_DATA]"
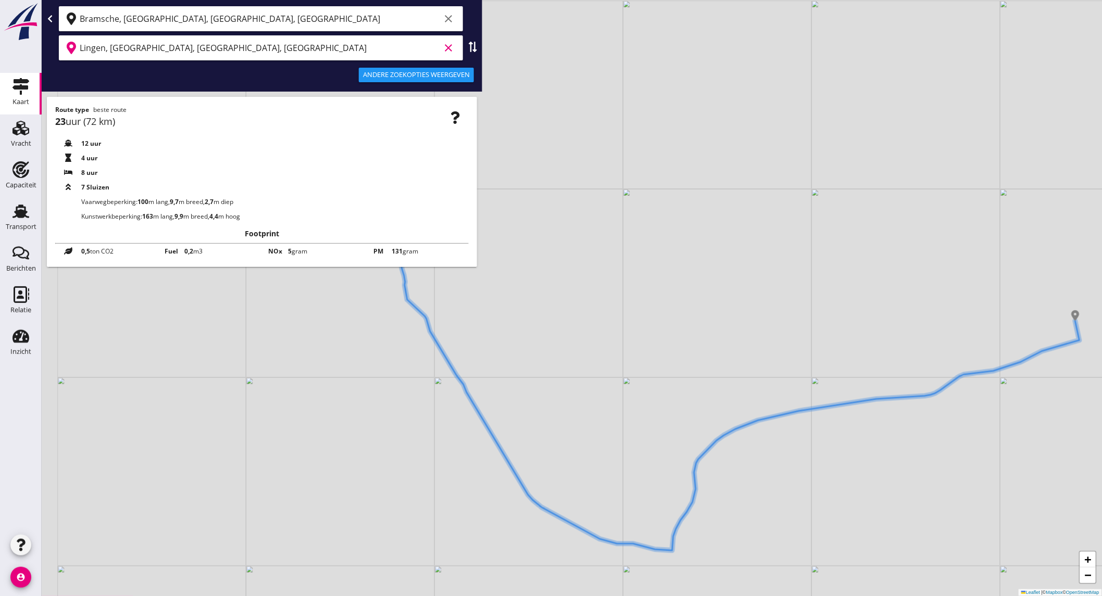
drag, startPoint x: 404, startPoint y: 344, endPoint x: 575, endPoint y: 430, distance: 191.3
click at [575, 430] on div "+ − Leaflet | © Mapbox © OpenStreetMap" at bounding box center [572, 298] width 1061 height 596
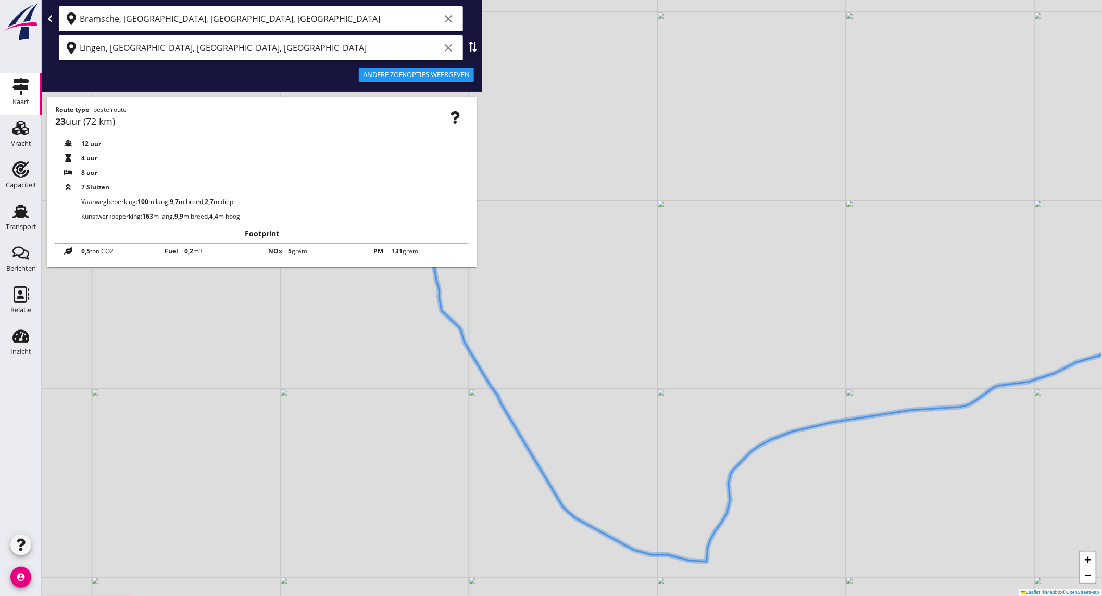
drag, startPoint x: 641, startPoint y: 263, endPoint x: 730, endPoint y: 354, distance: 127.5
click at [710, 340] on div "+ − Leaflet | © Mapbox © OpenStreetMap" at bounding box center [572, 298] width 1061 height 596
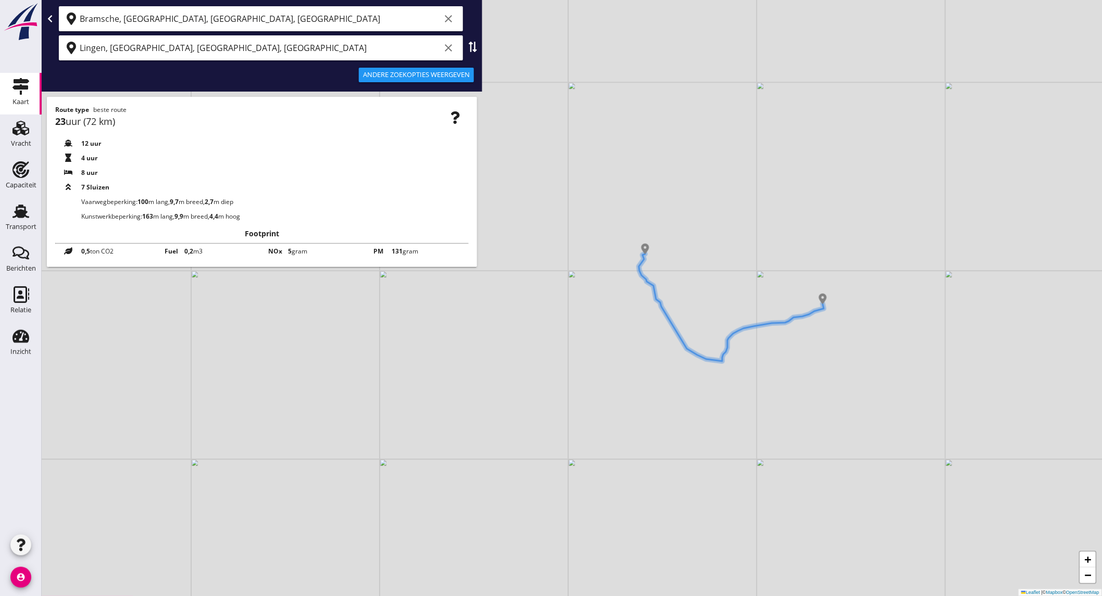
drag, startPoint x: 660, startPoint y: 366, endPoint x: 674, endPoint y: 278, distance: 89.7
click at [674, 278] on div "+ − Leaflet | © Mapbox © OpenStreetMap" at bounding box center [572, 298] width 1061 height 596
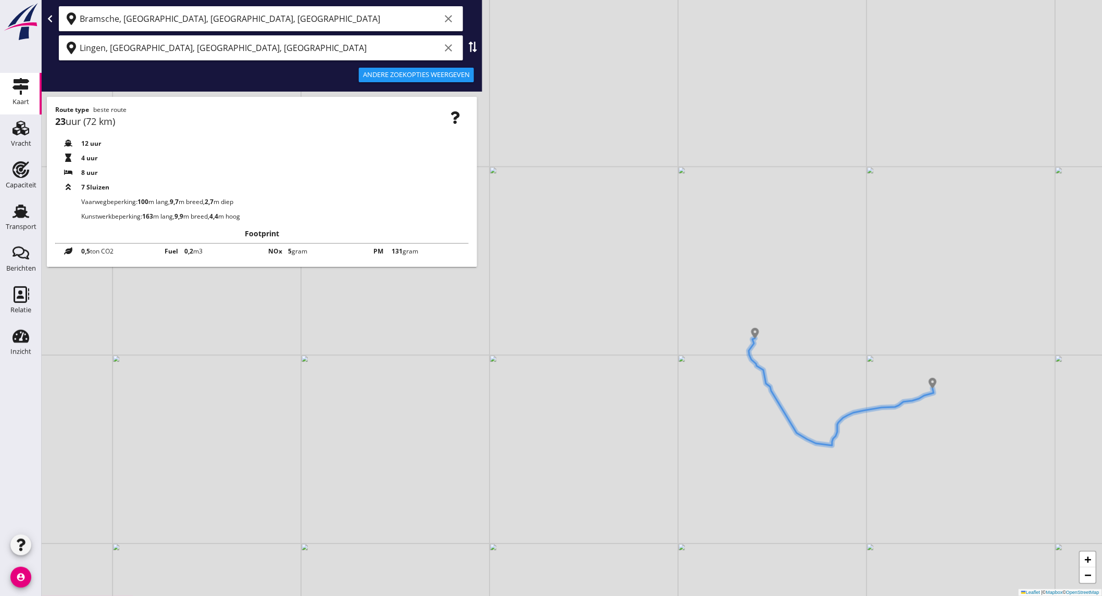
drag, startPoint x: 673, startPoint y: 128, endPoint x: 813, endPoint y: 39, distance: 165.8
click at [808, 77] on div "+ − Leaflet | © Mapbox © OpenStreetMap" at bounding box center [572, 298] width 1061 height 596
drag, startPoint x: 725, startPoint y: 118, endPoint x: 683, endPoint y: 182, distance: 76.7
click at [683, 182] on div "+ − Leaflet | © Mapbox © OpenStreetMap" at bounding box center [572, 298] width 1061 height 596
drag, startPoint x: 608, startPoint y: 148, endPoint x: 505, endPoint y: 352, distance: 228.1
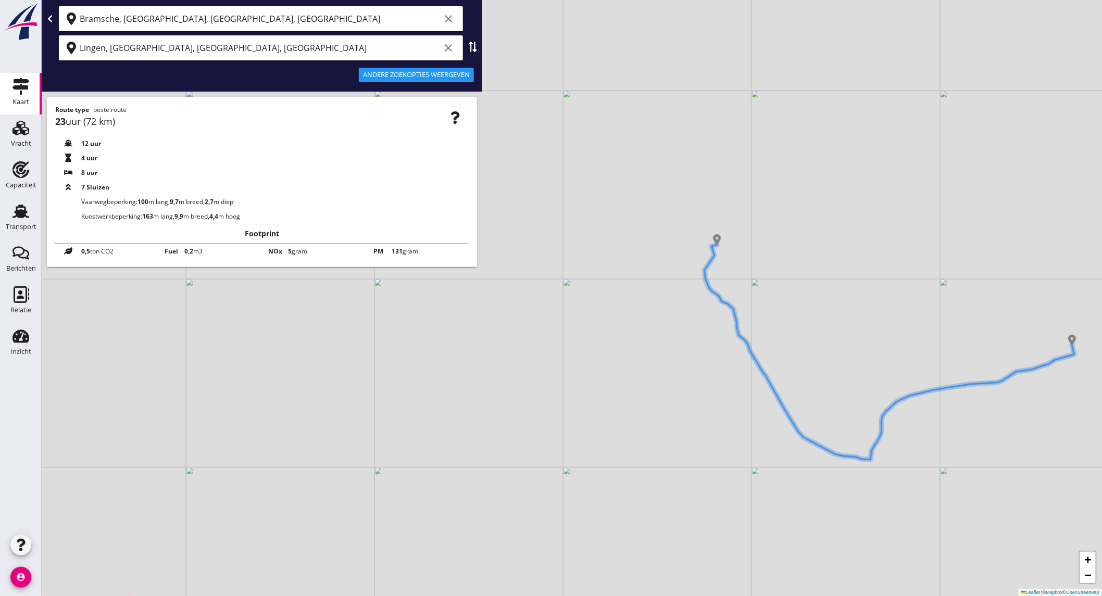
click at [505, 352] on div "+ − Leaflet | © Mapbox © OpenStreetMap" at bounding box center [572, 298] width 1061 height 596
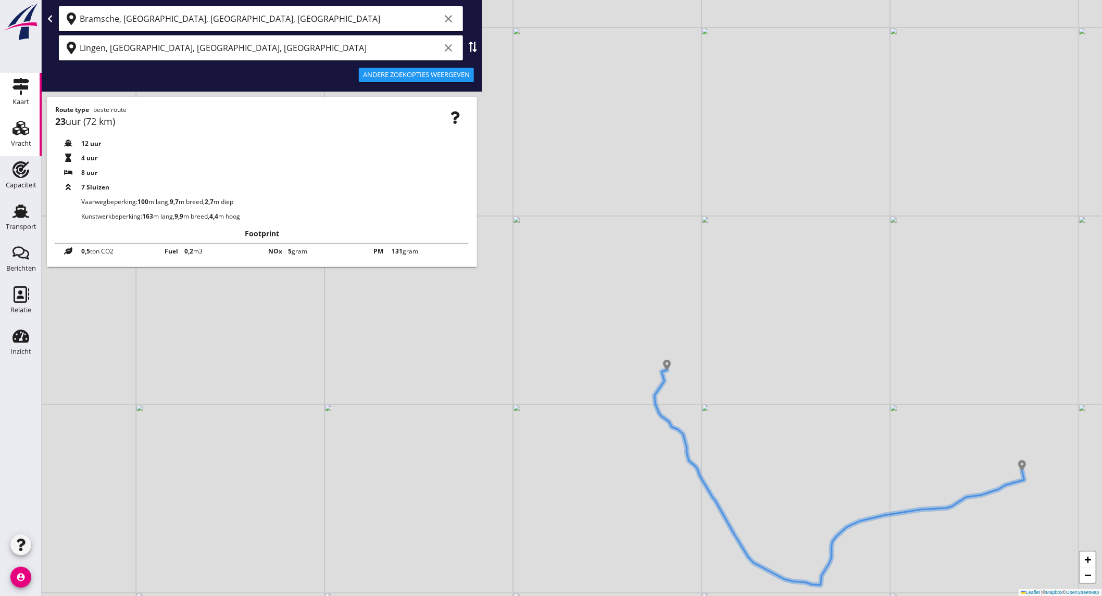
click at [19, 141] on div "Vracht" at bounding box center [21, 143] width 20 height 7
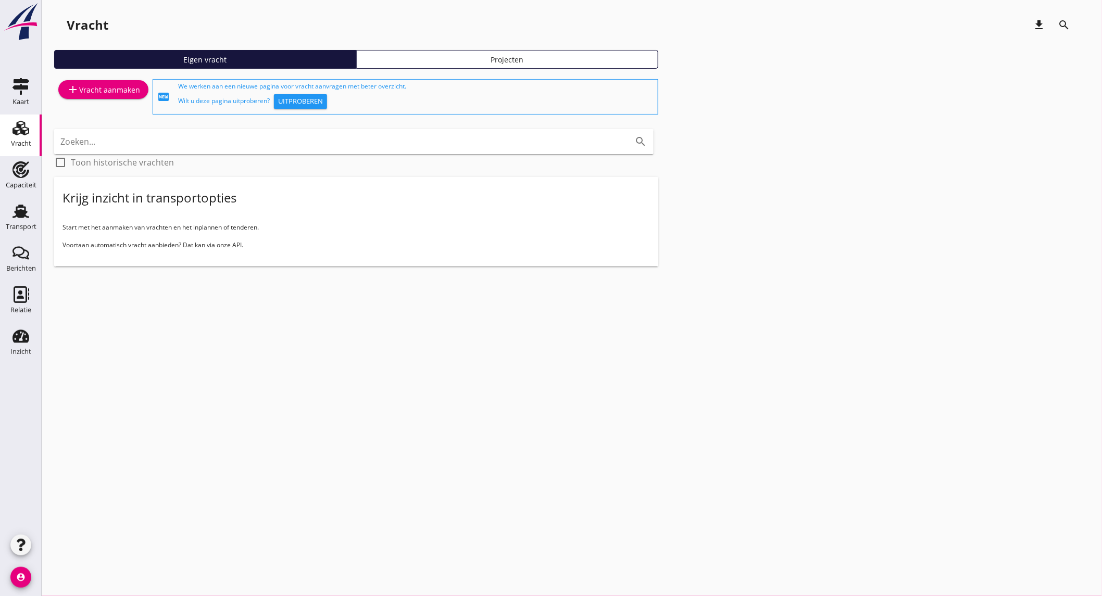
click at [86, 85] on div "add Vracht aanmaken" at bounding box center [103, 89] width 73 height 13
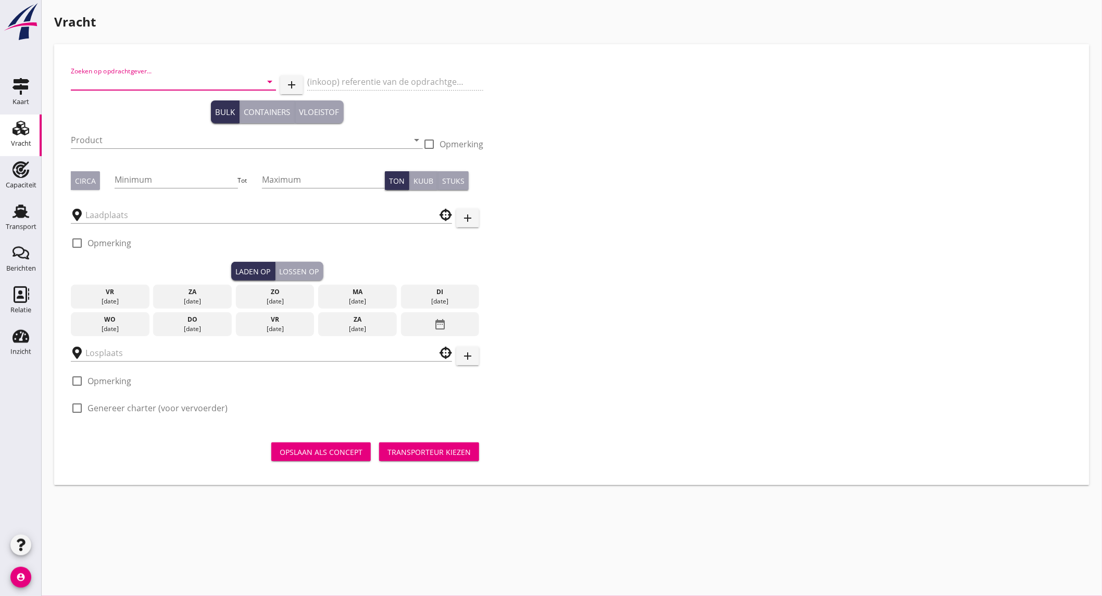
click at [108, 77] on input "Zoeken op opdrachtgever..." at bounding box center [159, 81] width 176 height 17
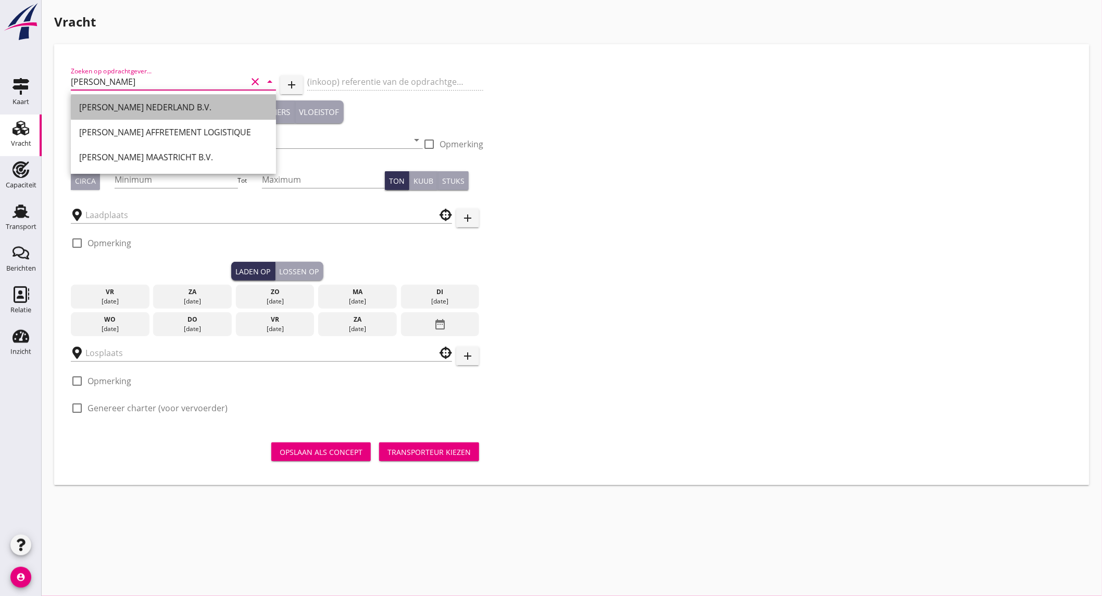
click at [103, 106] on div "[PERSON_NAME] NEDERLAND B.V." at bounding box center [173, 107] width 189 height 13
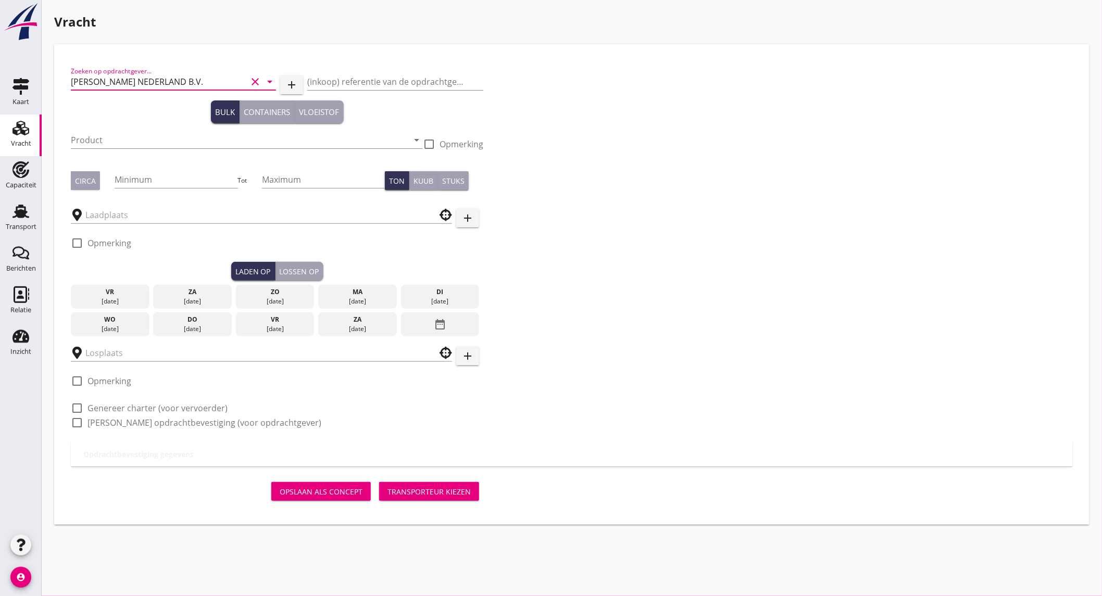
type input "[PERSON_NAME] NEDERLAND B.V."
click at [130, 142] on input "Product" at bounding box center [240, 140] width 338 height 17
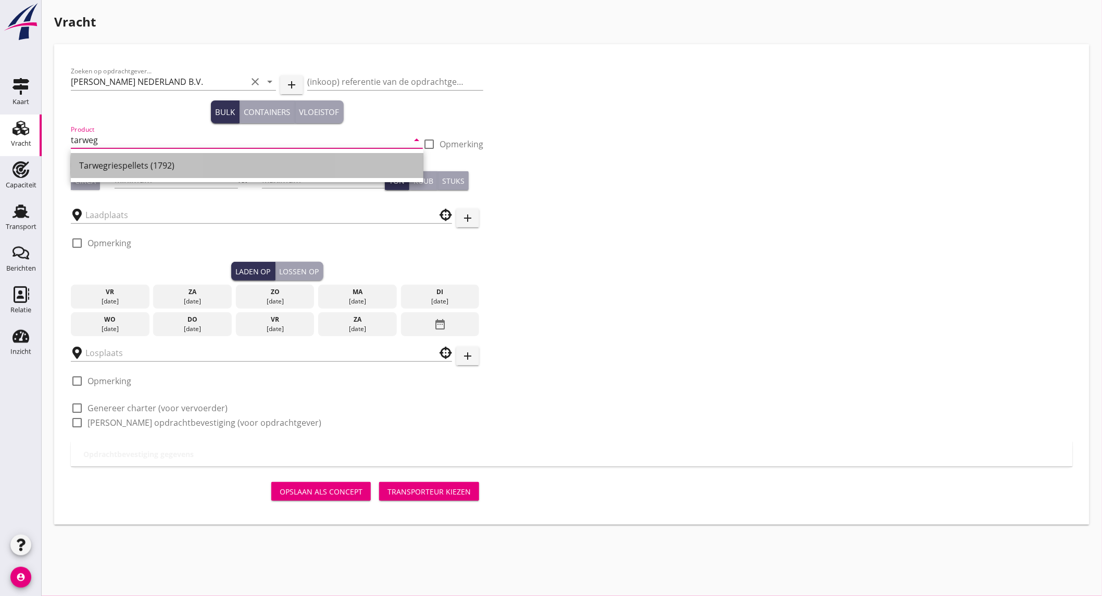
click at [120, 173] on div "Tarwegriespellets (1792)" at bounding box center [247, 165] width 336 height 25
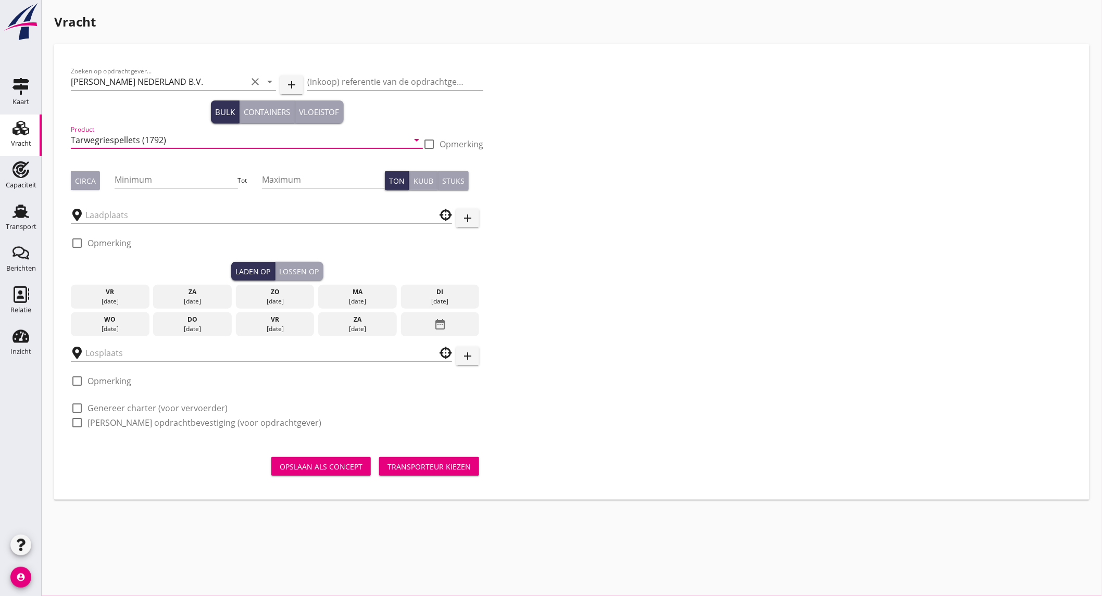
type input "Tarwegriespellets (1792)"
click at [88, 185] on div "Circa" at bounding box center [85, 181] width 21 height 11
click at [155, 184] on input "Minimum" at bounding box center [176, 179] width 123 height 17
type input "1000"
type button "per_ton"
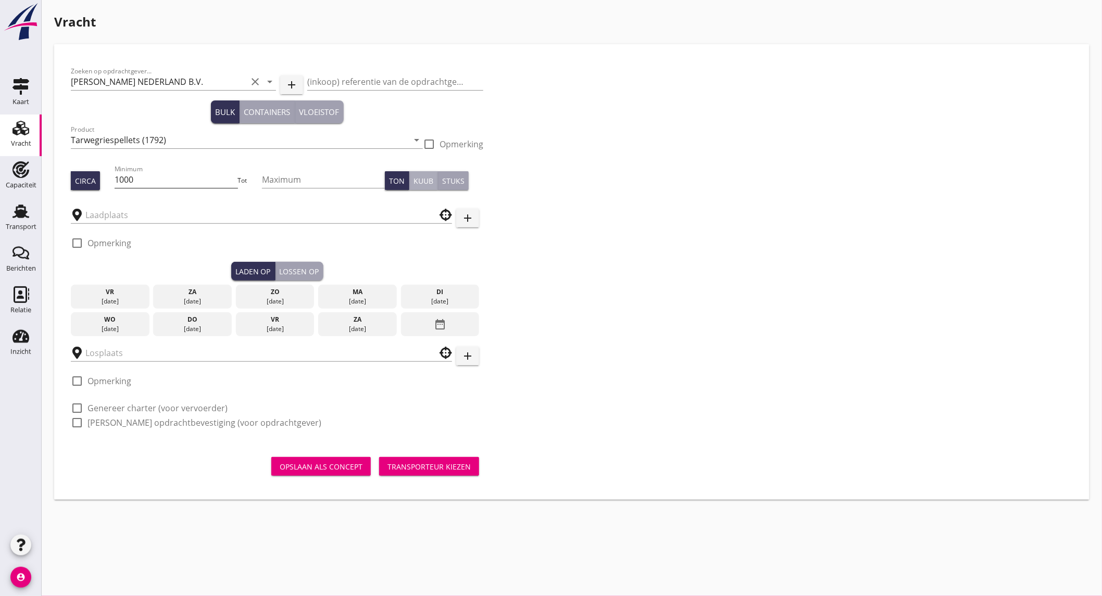
type button "per_cubic_meter"
type button "per_piece"
click at [139, 217] on input "text" at bounding box center [254, 215] width 338 height 17
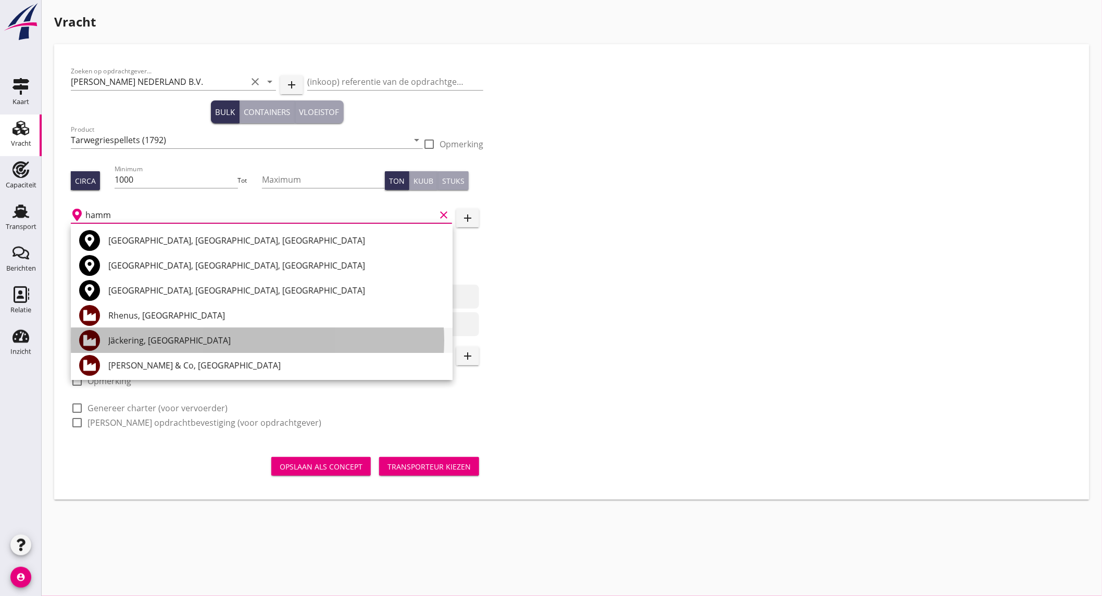
click at [206, 346] on div "Jäckering, [GEOGRAPHIC_DATA]" at bounding box center [276, 340] width 336 height 13
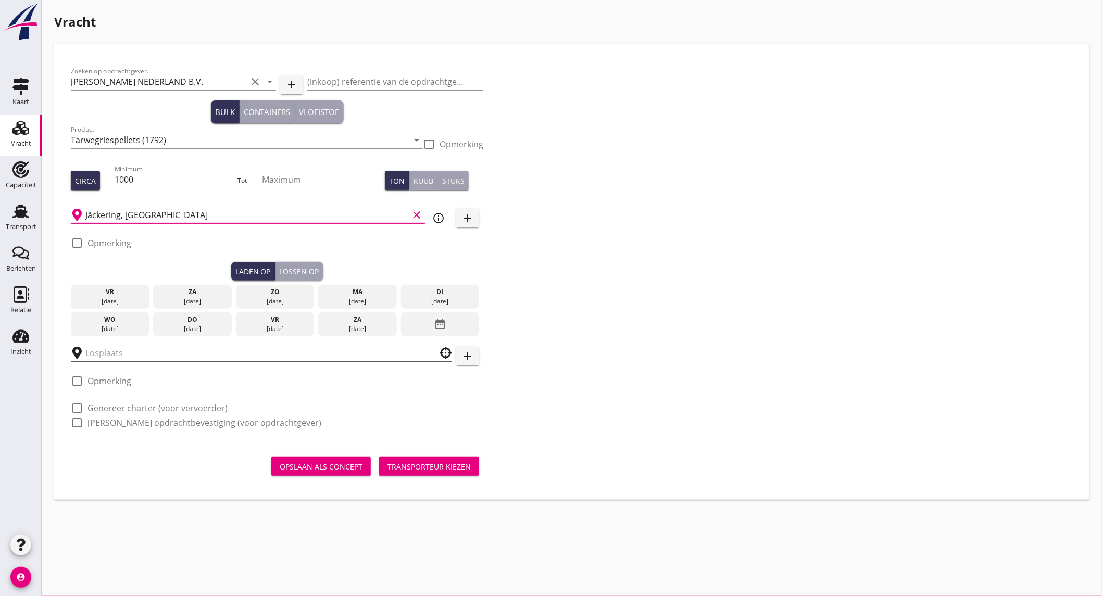
type input "Jäckering, [GEOGRAPHIC_DATA]"
click at [142, 354] on input "text" at bounding box center [254, 353] width 338 height 17
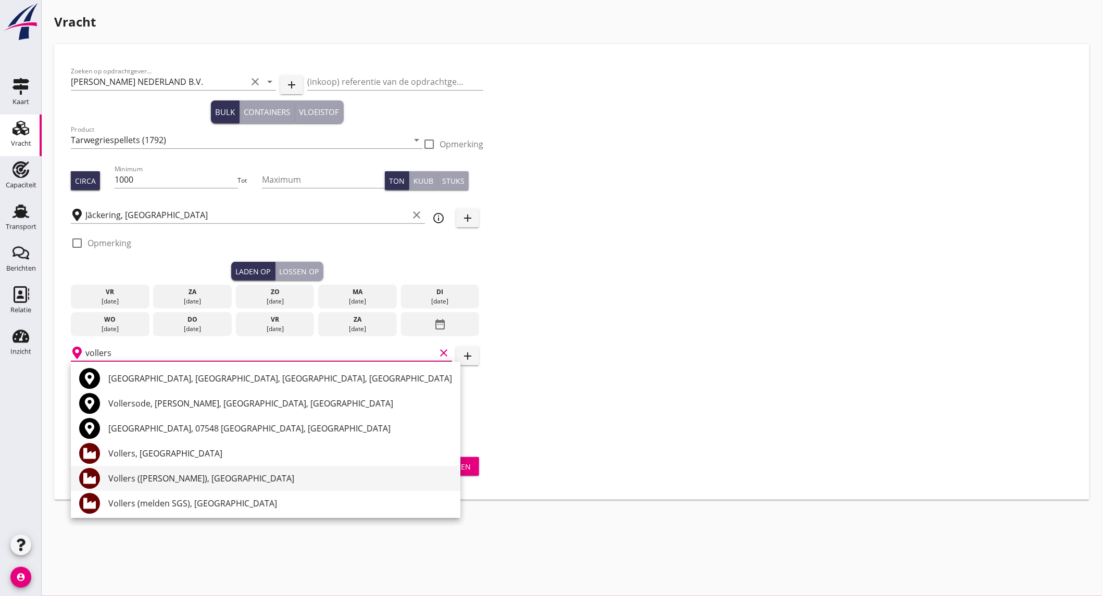
click at [190, 488] on div "Vollers ([PERSON_NAME]), [GEOGRAPHIC_DATA]" at bounding box center [280, 478] width 344 height 25
type input "Vollers ([PERSON_NAME]), [GEOGRAPHIC_DATA]"
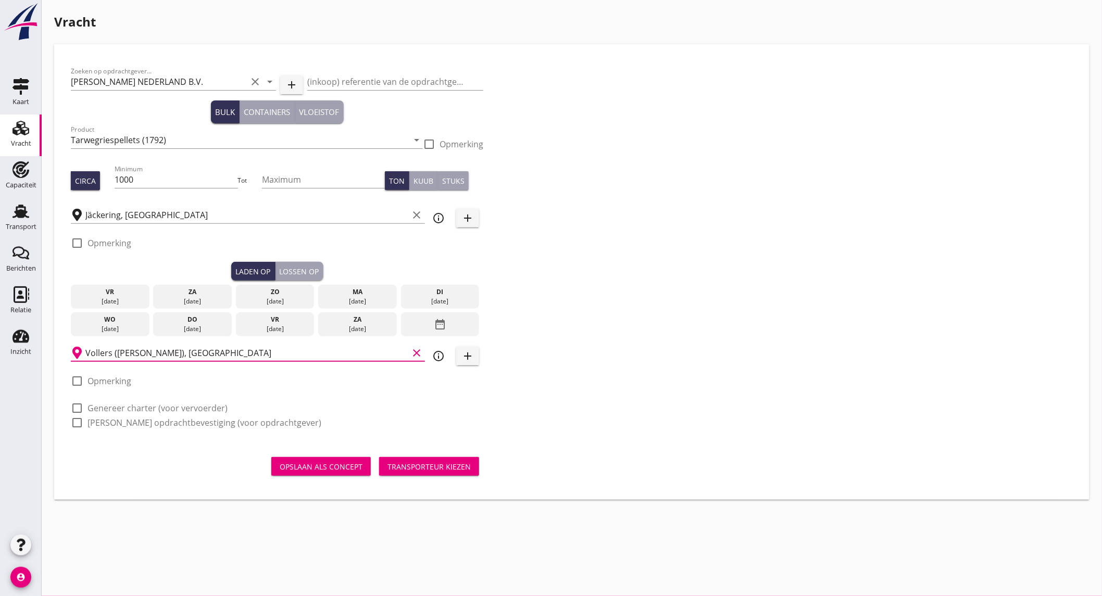
click at [439, 356] on icon "info_outline" at bounding box center [438, 356] width 13 height 13
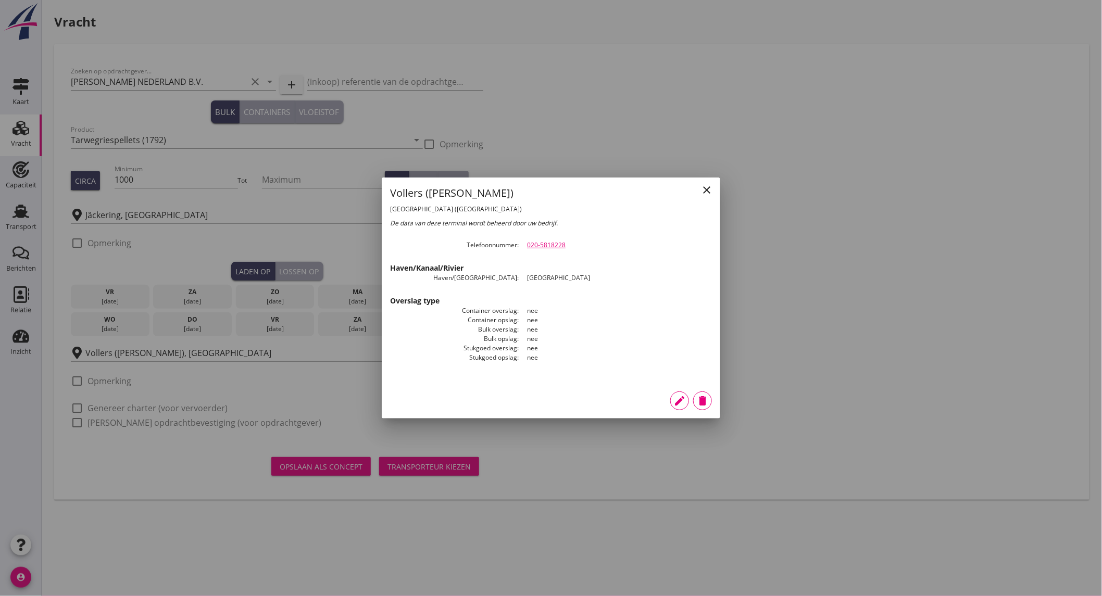
click at [701, 191] on icon "close" at bounding box center [707, 190] width 13 height 13
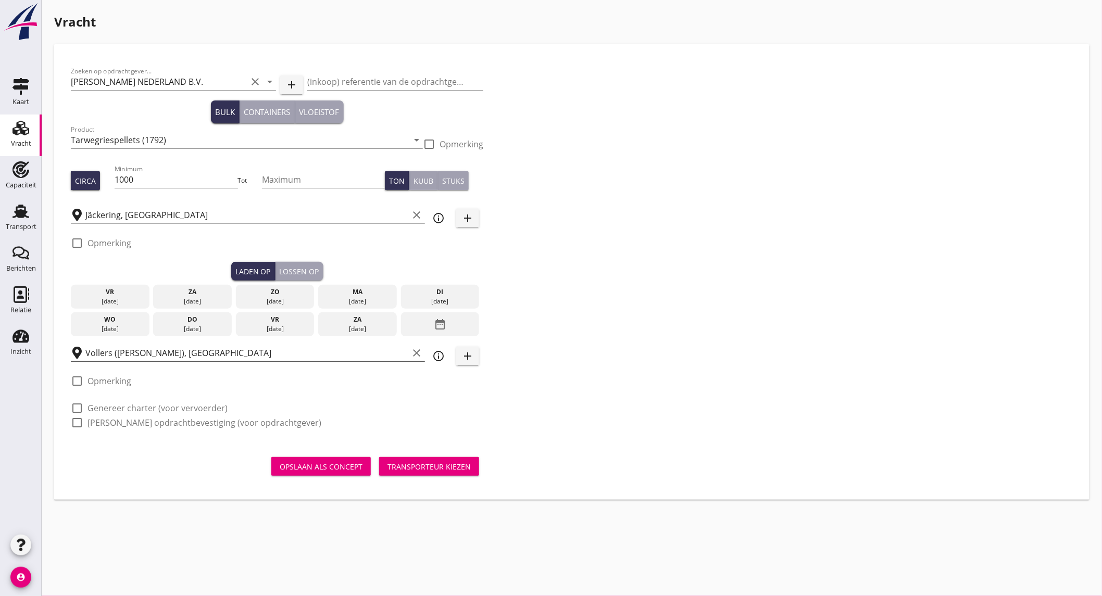
click at [413, 350] on icon "clear" at bounding box center [417, 353] width 13 height 13
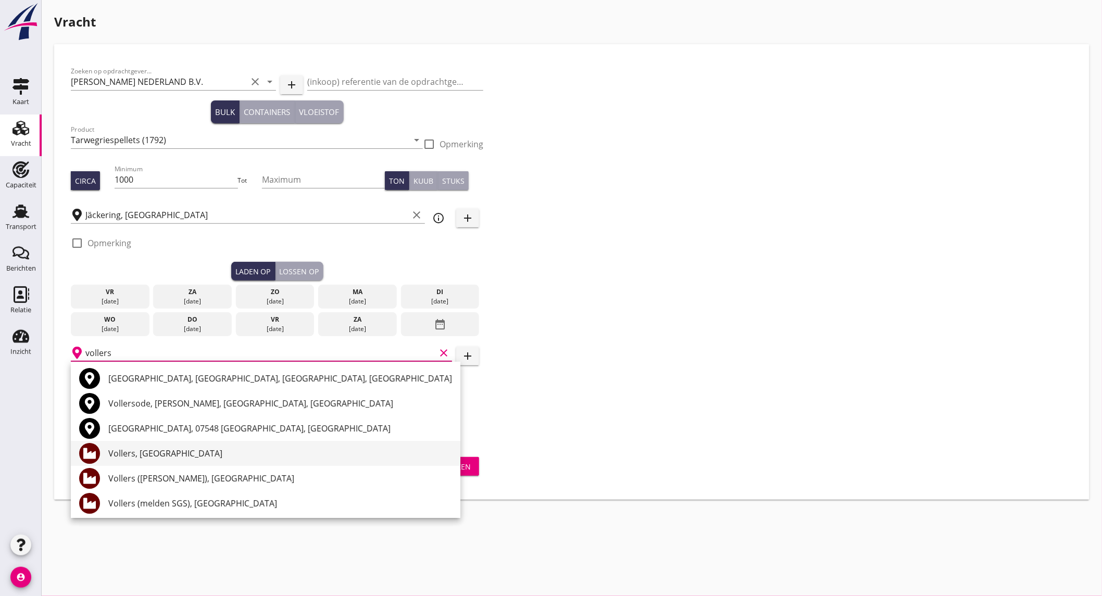
click at [195, 459] on div "Vollers, [GEOGRAPHIC_DATA]" at bounding box center [280, 454] width 344 height 13
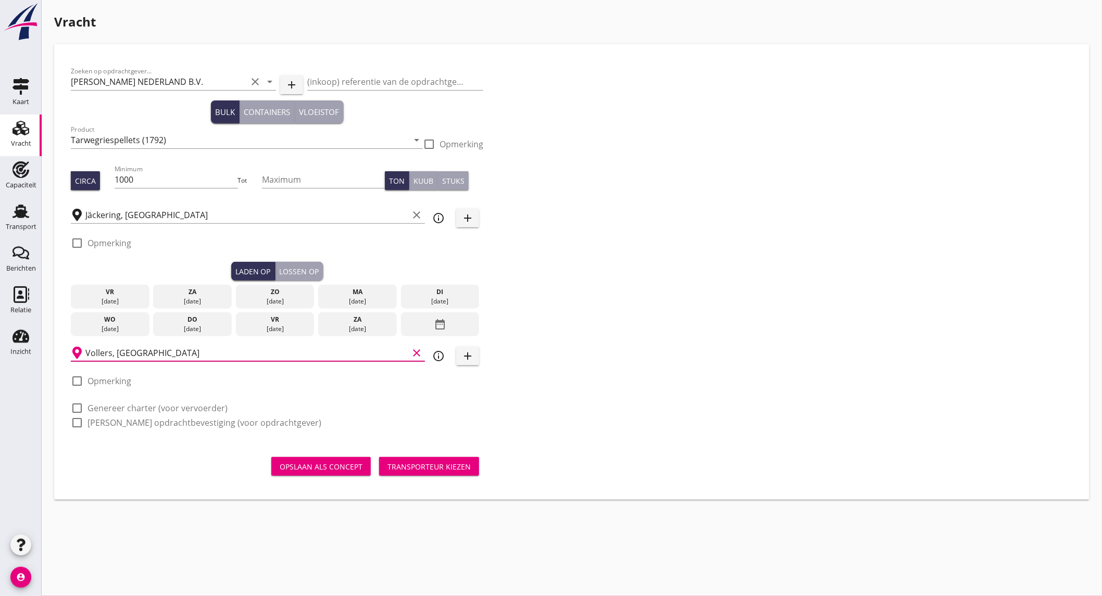
type input "Vollers, [GEOGRAPHIC_DATA]"
click at [436, 356] on icon "info_outline" at bounding box center [438, 356] width 13 height 13
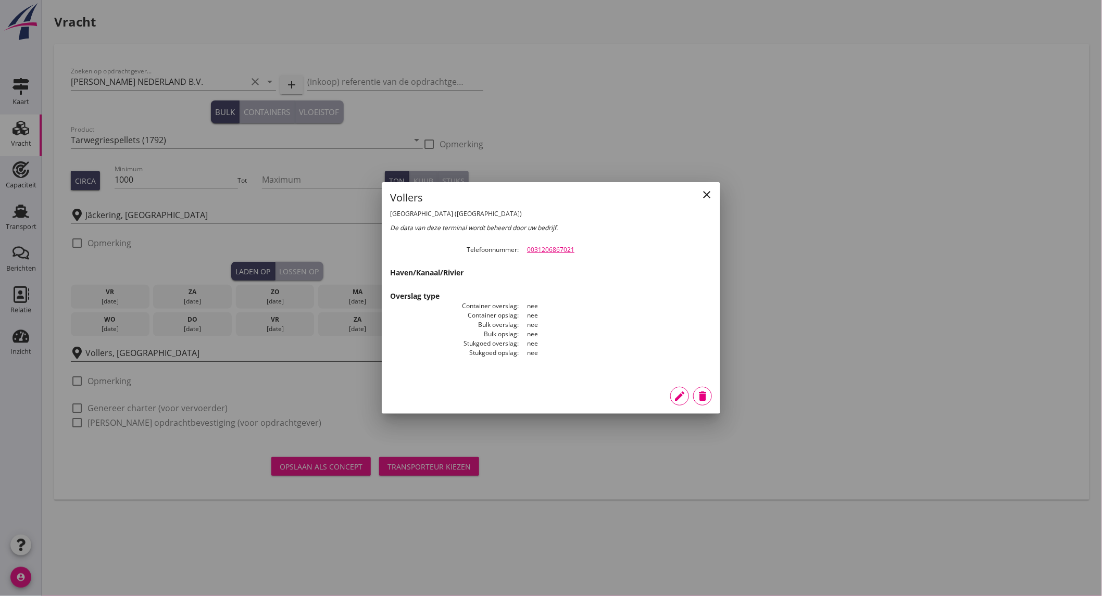
click at [703, 193] on icon "close" at bounding box center [707, 195] width 13 height 13
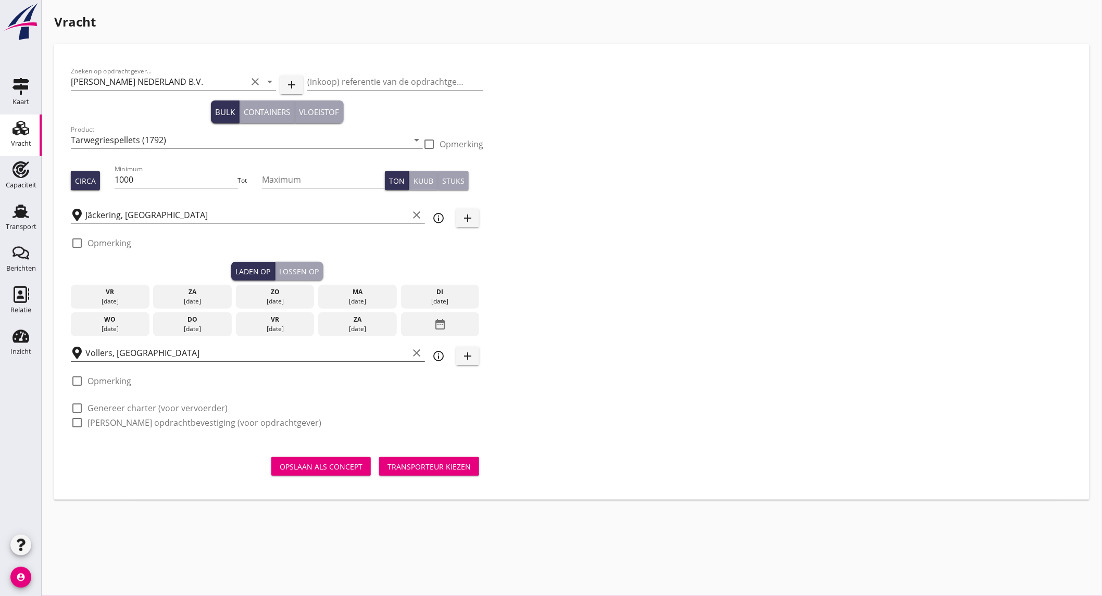
click at [117, 383] on label "Opmerking" at bounding box center [110, 381] width 44 height 10
checkbox input "true"
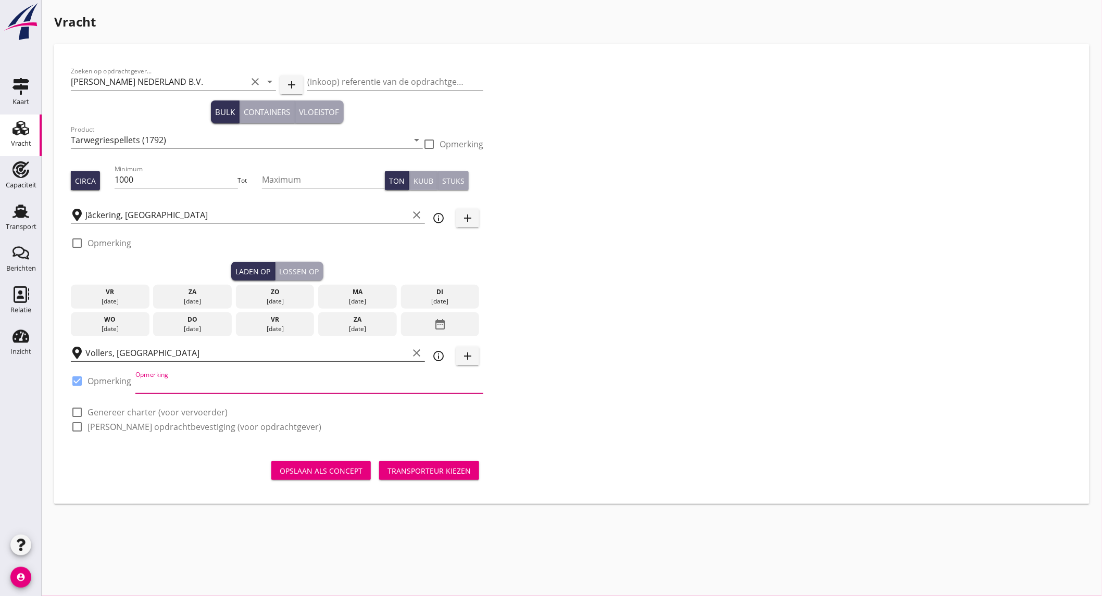
paste input "Telefoonnummer 0049-23814220 Telefoonnummer 020-6842194"
drag, startPoint x: 263, startPoint y: 386, endPoint x: 133, endPoint y: 381, distance: 129.8
click at [133, 381] on div "check_box Opmerking Opmerking Telefoonnummer 0049-23814220 Telefoonnummer 020-6…" at bounding box center [277, 386] width 413 height 35
type input "Telefoonnummer 020-6842194"
click at [115, 409] on label "Genereer charter (voor vervoerder)" at bounding box center [158, 412] width 140 height 10
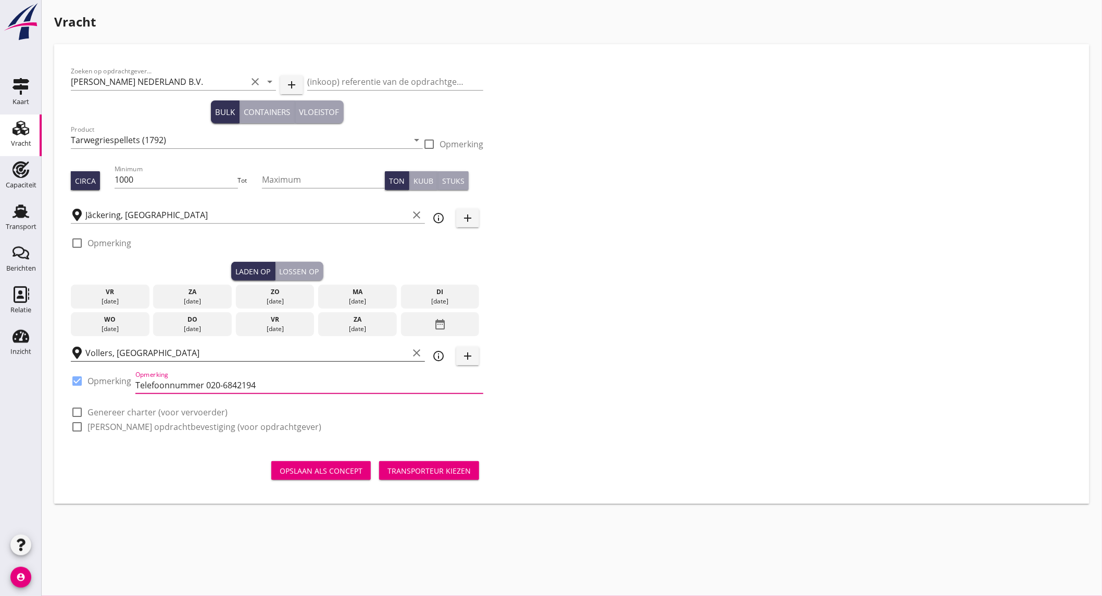
checkbox input "true"
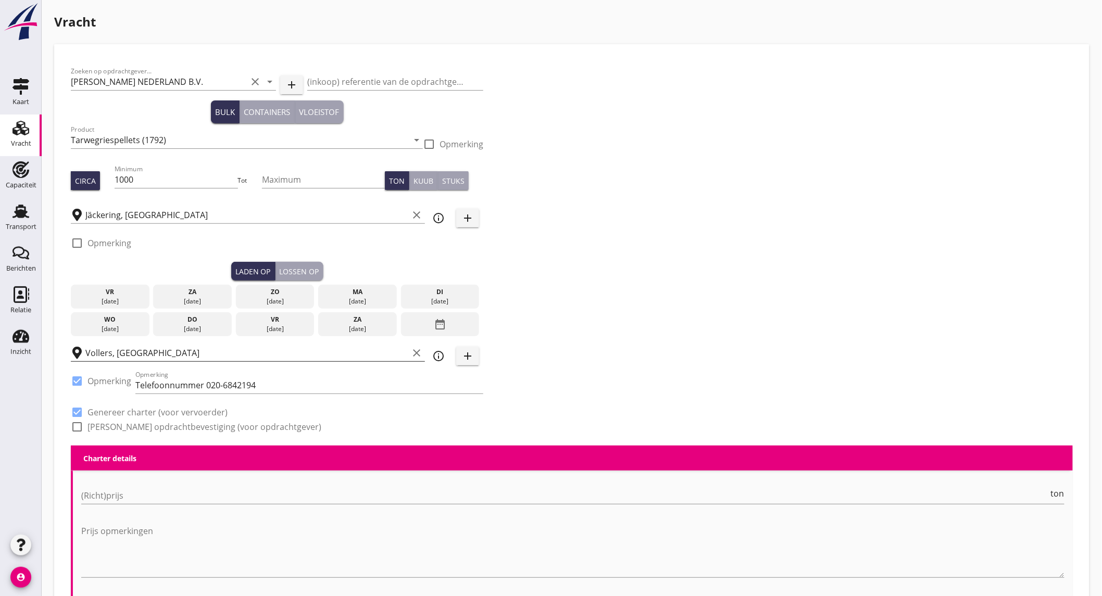
click at [112, 425] on label "[PERSON_NAME] opdrachtbevestiging (voor opdrachtgever)" at bounding box center [205, 427] width 234 height 10
checkbox input "true"
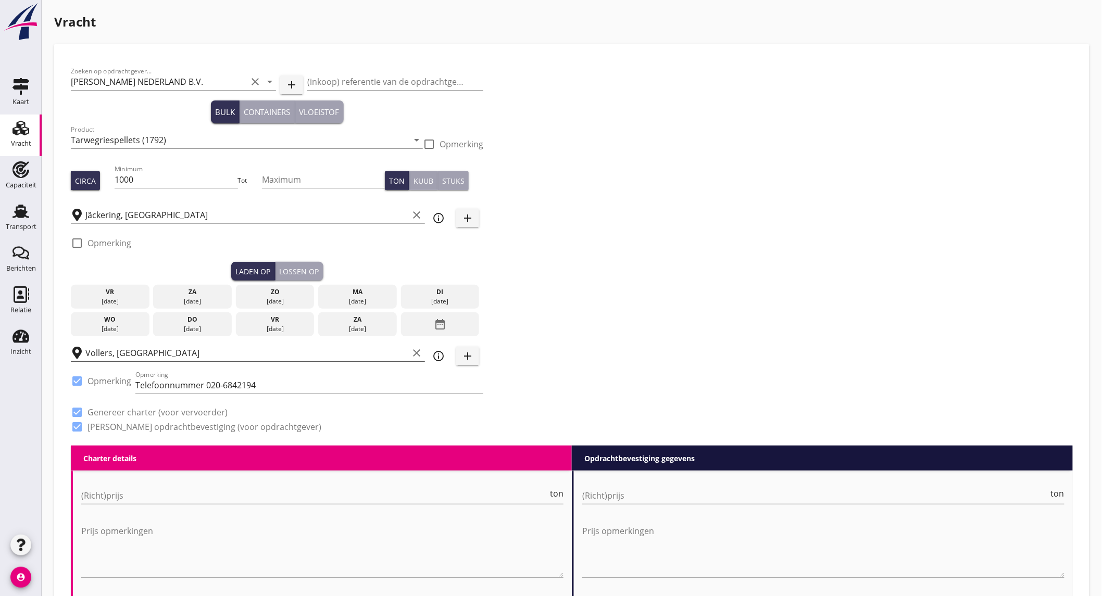
scroll to position [116, 0]
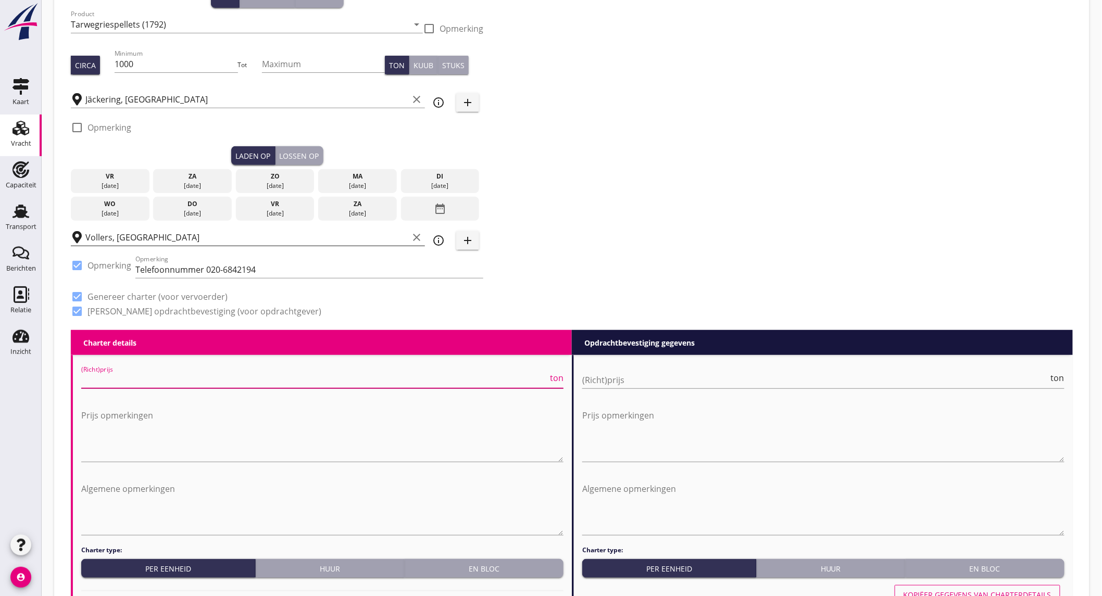
click at [234, 382] on input "(Richt)prijs" at bounding box center [314, 380] width 467 height 17
click at [151, 384] on input "(Richt)prijs" at bounding box center [314, 380] width 467 height 17
click at [139, 379] on input "(Richt)prijs" at bounding box center [314, 380] width 467 height 17
type input "8"
click at [647, 374] on input "(Richt)prijs" at bounding box center [815, 380] width 467 height 17
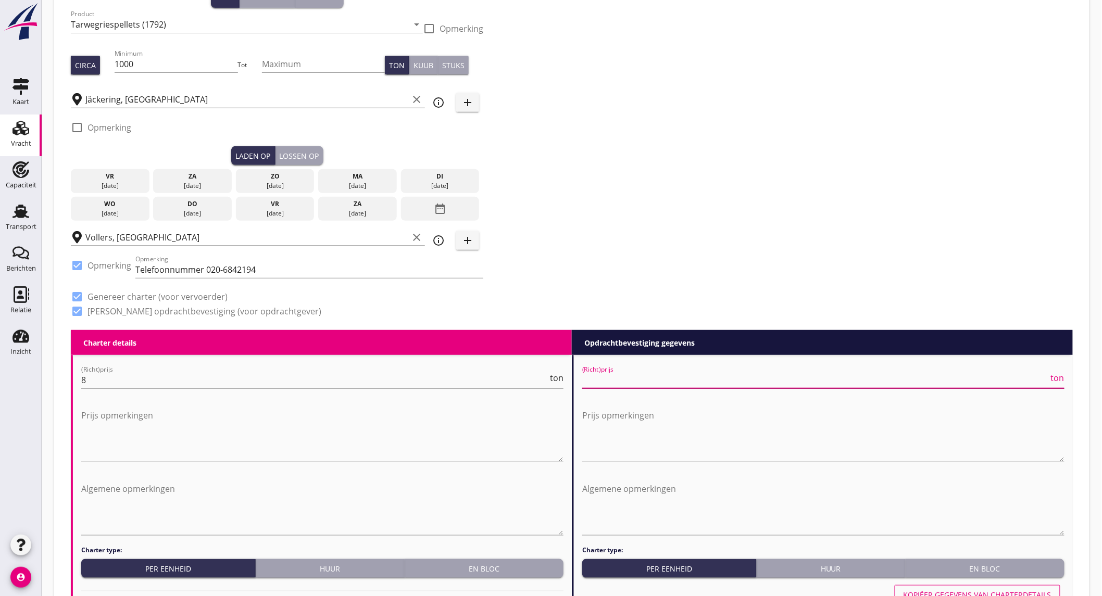
type input "8"
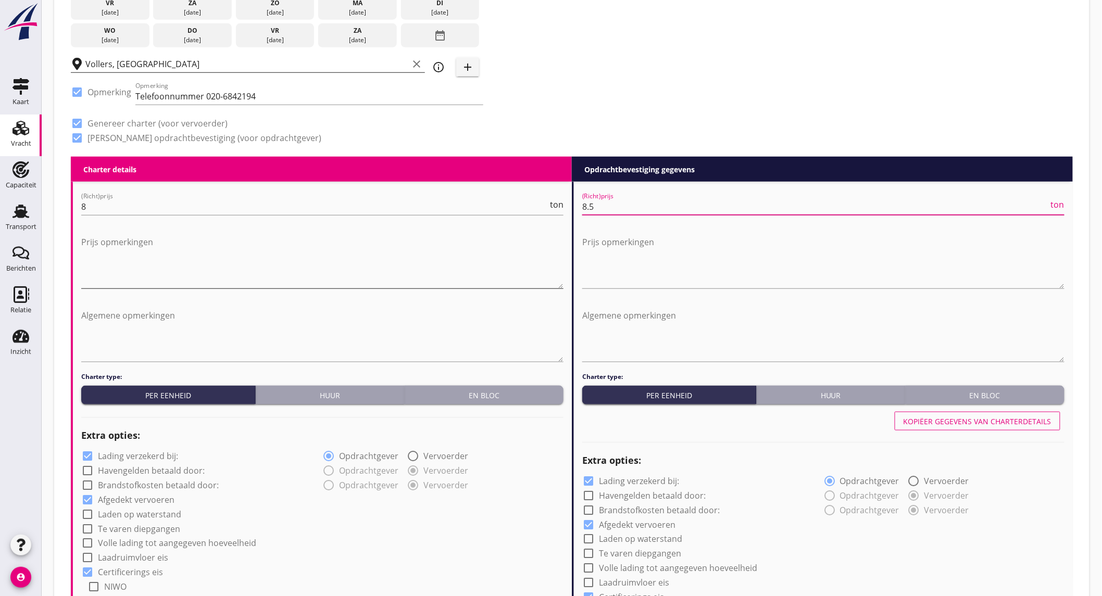
scroll to position [347, 0]
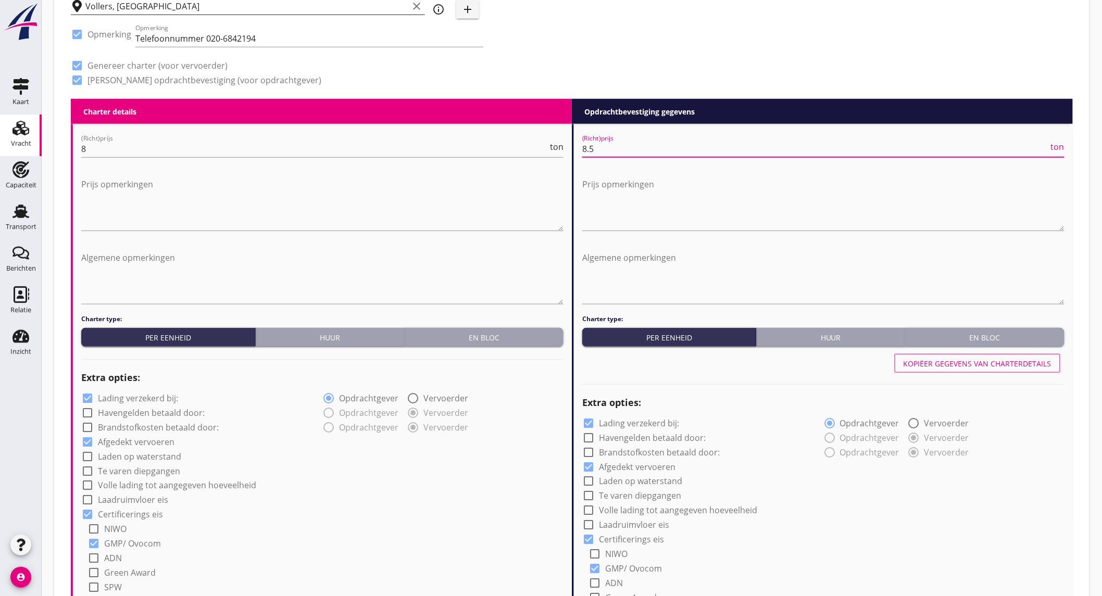
type input "8.5"
click at [164, 394] on label "Lading verzekerd bij:" at bounding box center [138, 398] width 80 height 10
checkbox input "false"
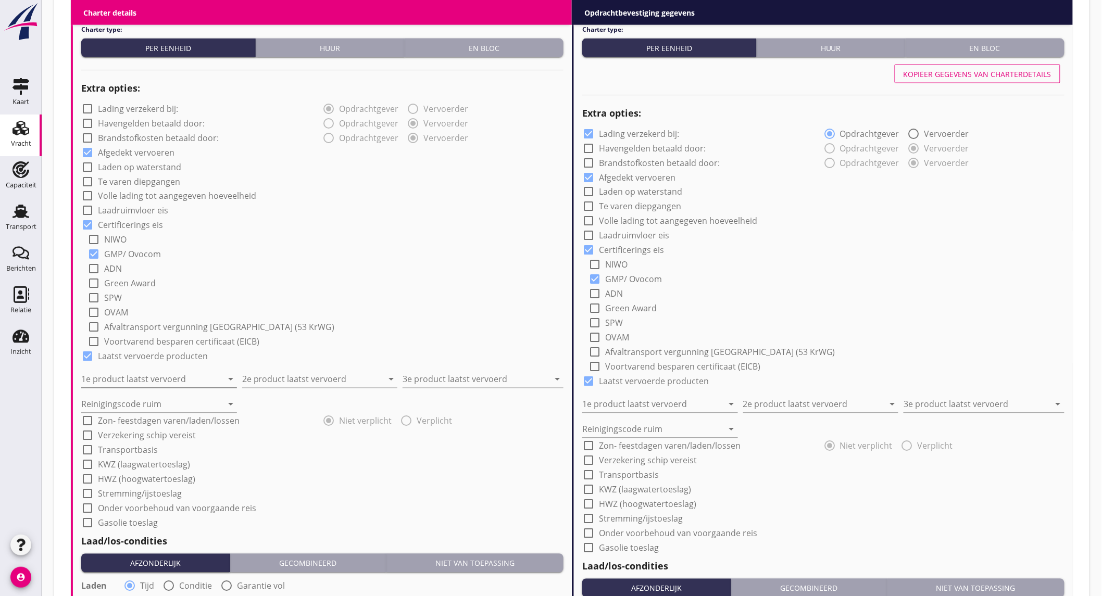
click at [194, 374] on input "1e product laatst vervoerd" at bounding box center [151, 379] width 141 height 17
click at [159, 405] on div "Kunstmest (7242)" at bounding box center [158, 405] width 139 height 13
type input "Kunstmest (7242)"
click at [283, 373] on input "2e product laatst vervoerd" at bounding box center [312, 379] width 141 height 17
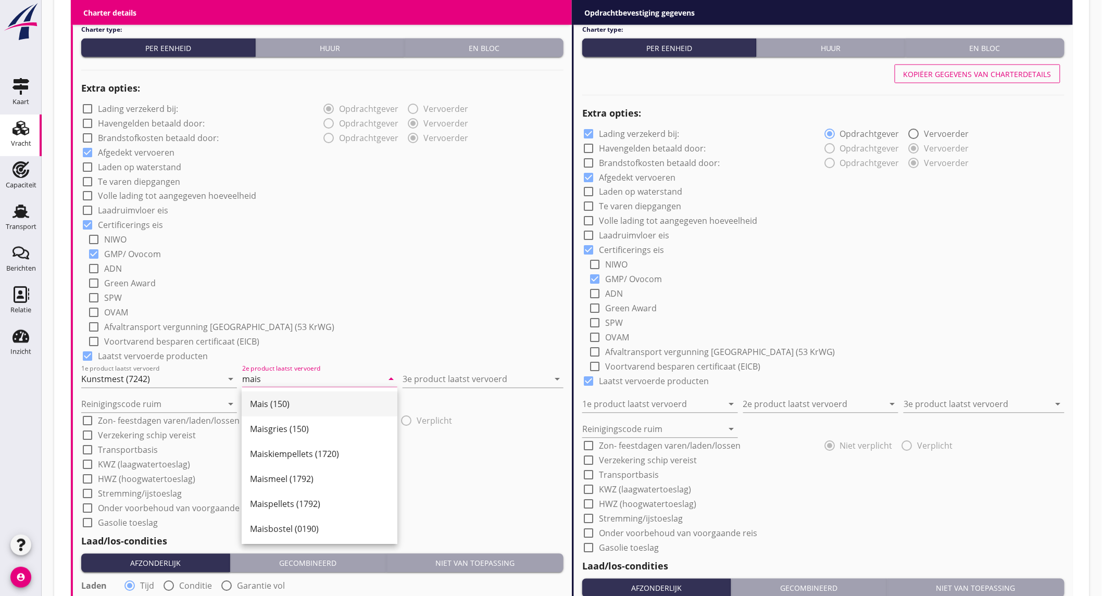
click at [276, 397] on div "Mais (150)" at bounding box center [319, 404] width 139 height 25
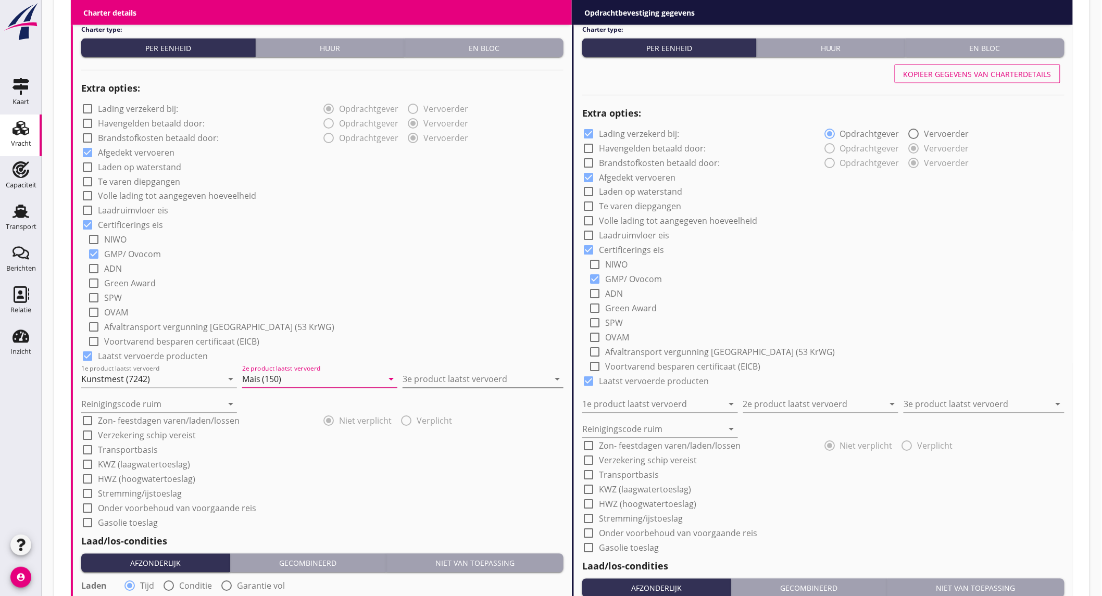
type input "Mais (150)"
click at [462, 375] on input "3e product laatst vervoerd" at bounding box center [476, 379] width 146 height 17
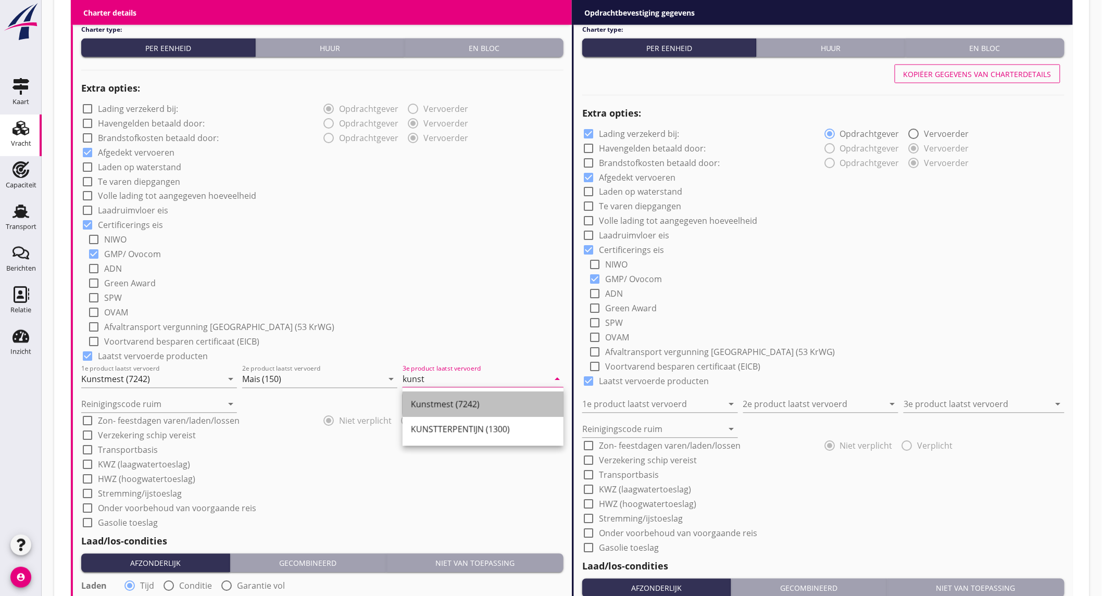
click at [451, 400] on div "Kunstmest (7242)" at bounding box center [483, 405] width 144 height 13
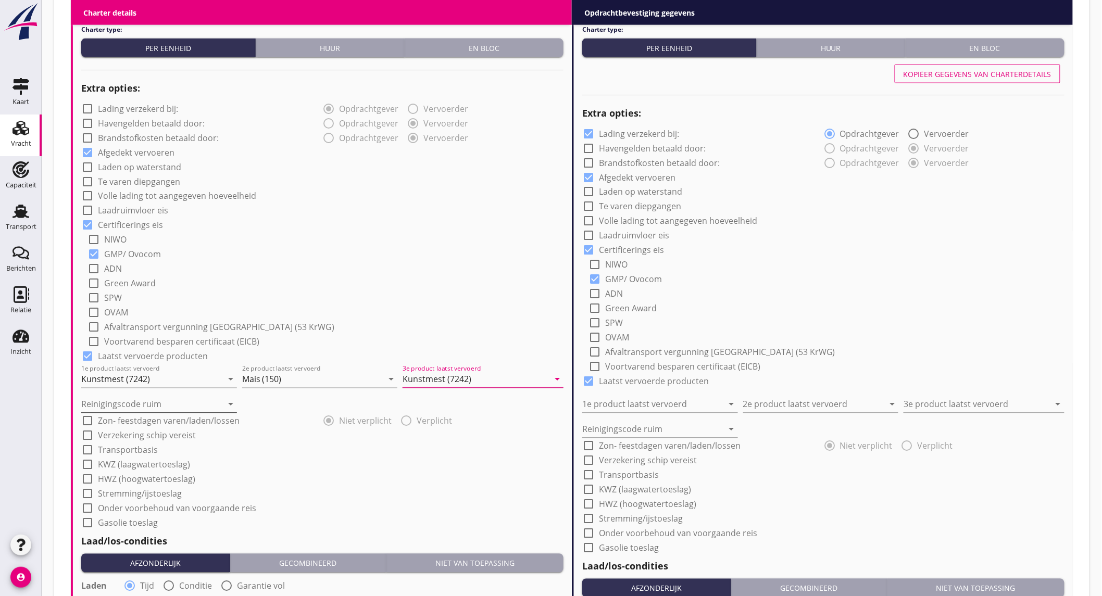
type input "Kunstmest (7242)"
click at [163, 402] on input "Reinigingscode ruim" at bounding box center [151, 404] width 141 height 17
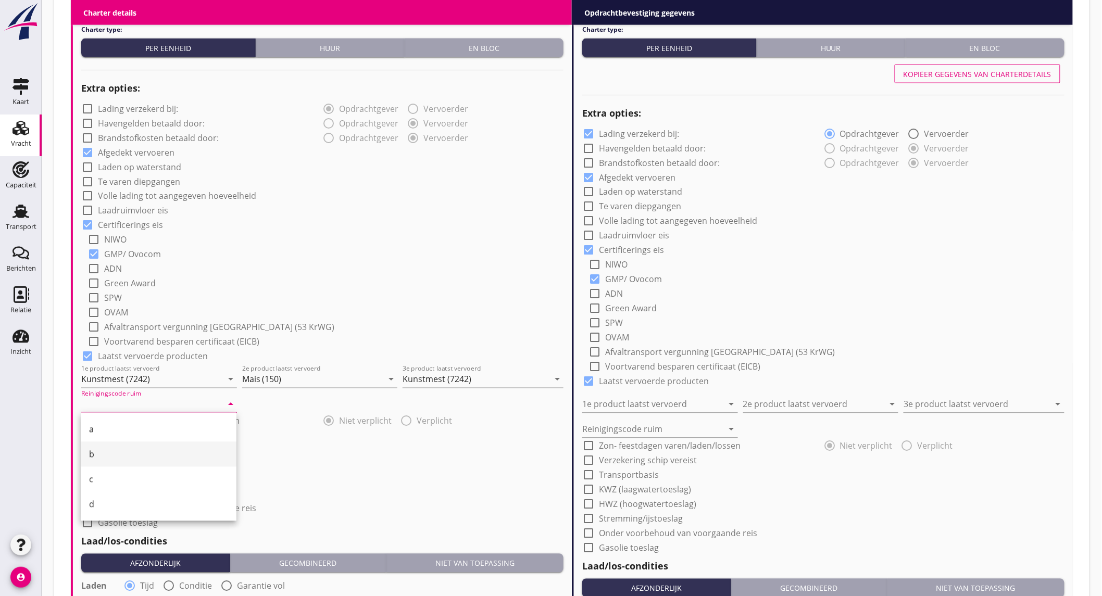
click at [118, 444] on div "b" at bounding box center [158, 454] width 139 height 25
type input "b"
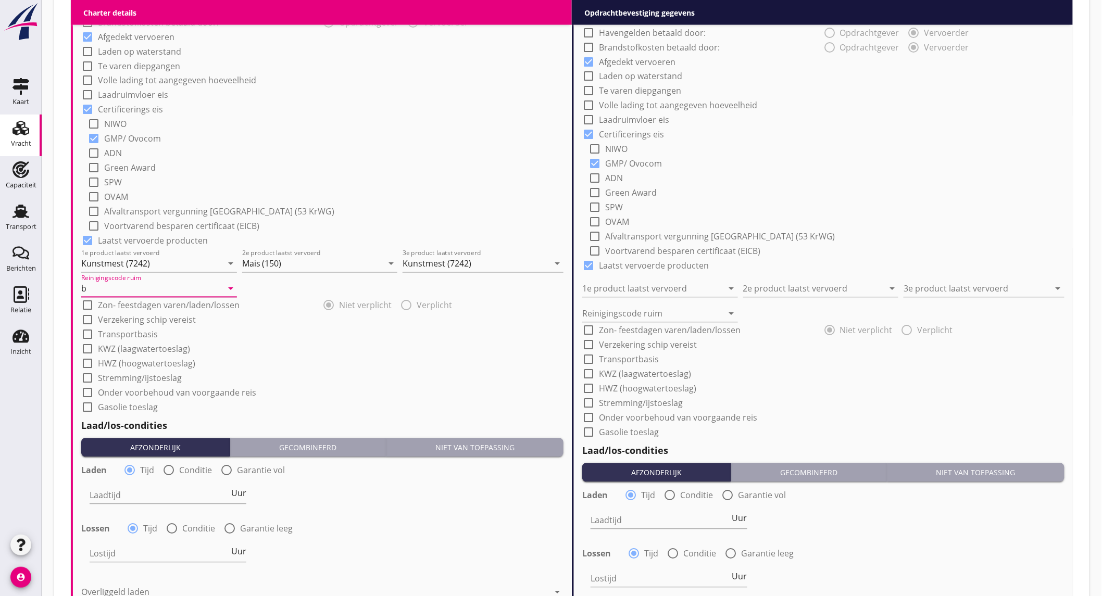
scroll to position [810, 0]
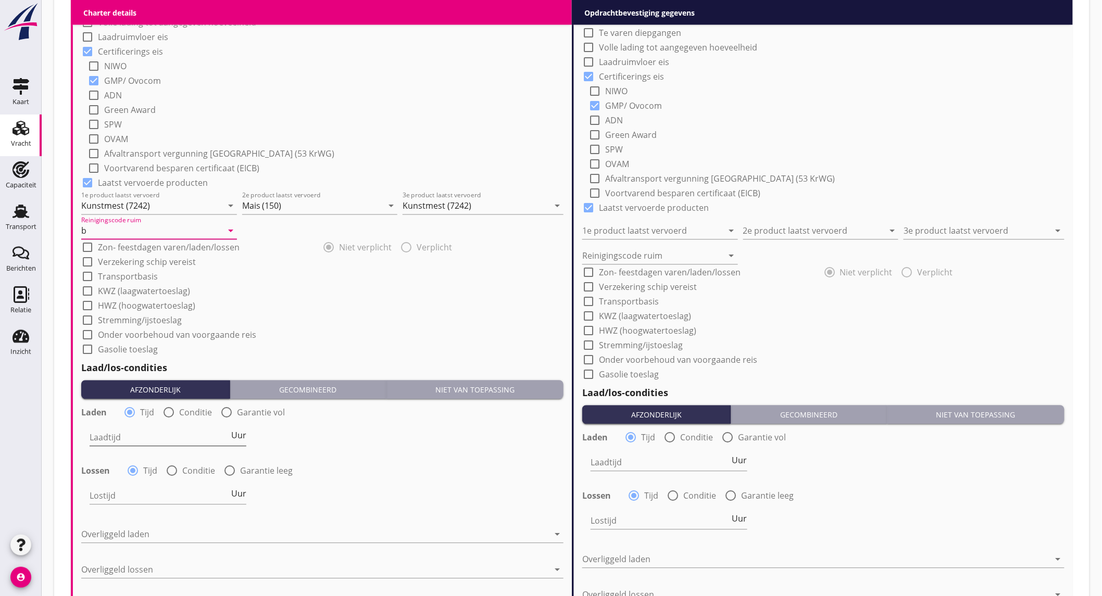
click at [235, 436] on span "Uur" at bounding box center [238, 436] width 15 height 8
type input "2"
click at [175, 467] on div at bounding box center [172, 472] width 18 height 18
radio input "false"
radio input "true"
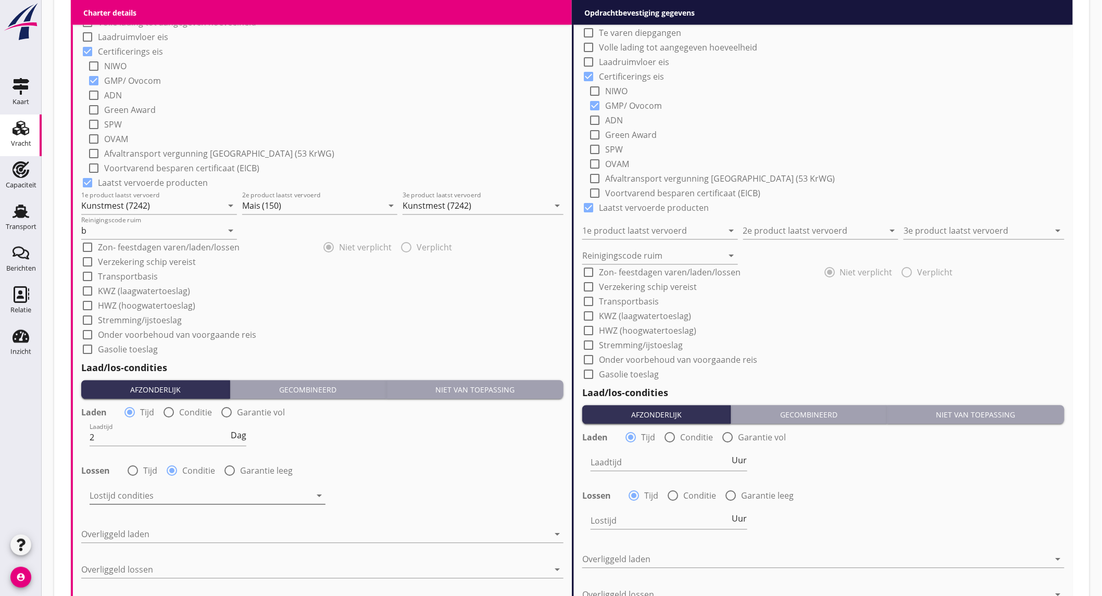
click at [167, 491] on div at bounding box center [200, 496] width 221 height 17
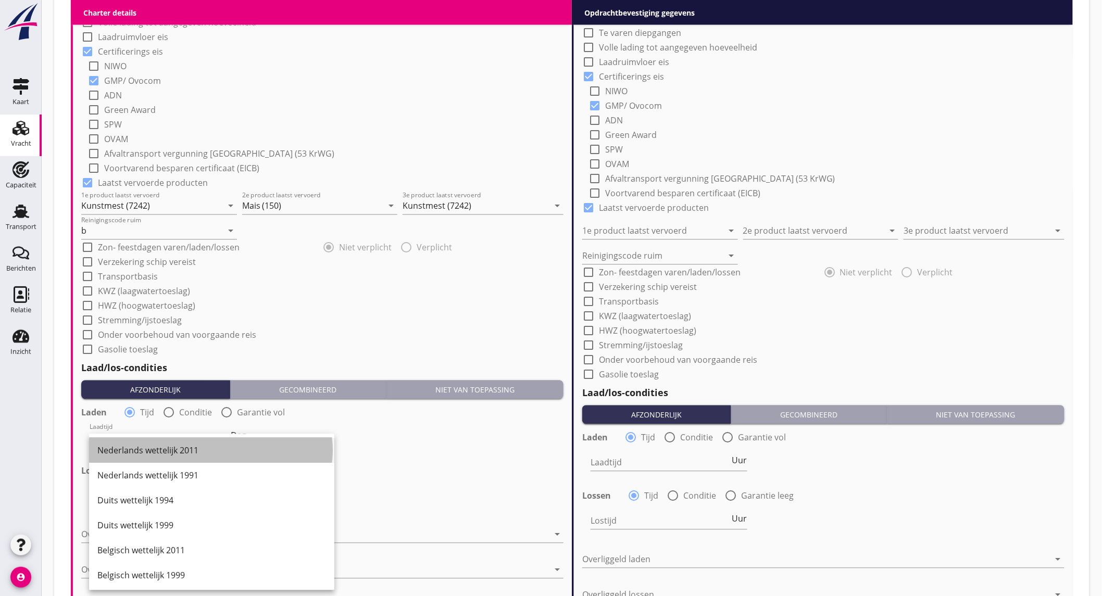
click at [185, 447] on div "Nederlands wettelijk 2011" at bounding box center [211, 451] width 229 height 13
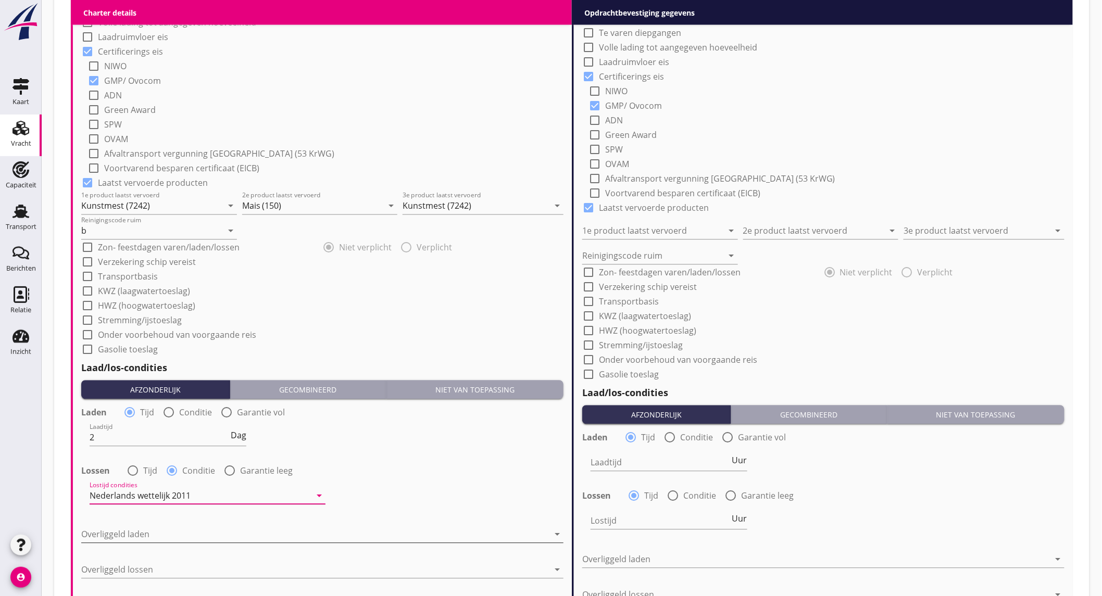
click at [149, 530] on div at bounding box center [315, 535] width 468 height 17
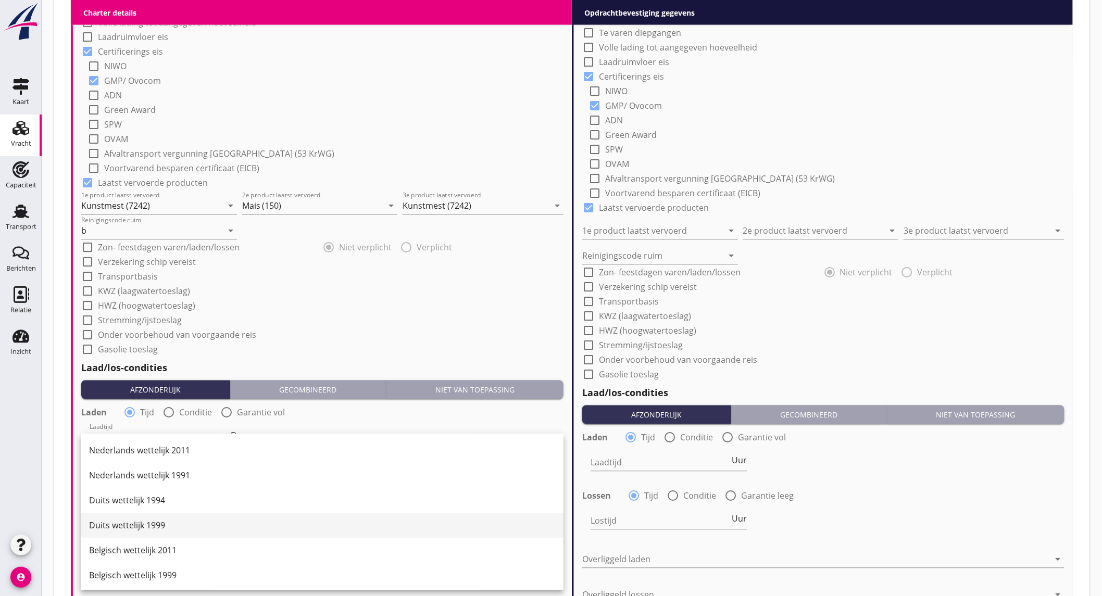
click at [175, 516] on div "Duits wettelijk 1999" at bounding box center [322, 526] width 466 height 25
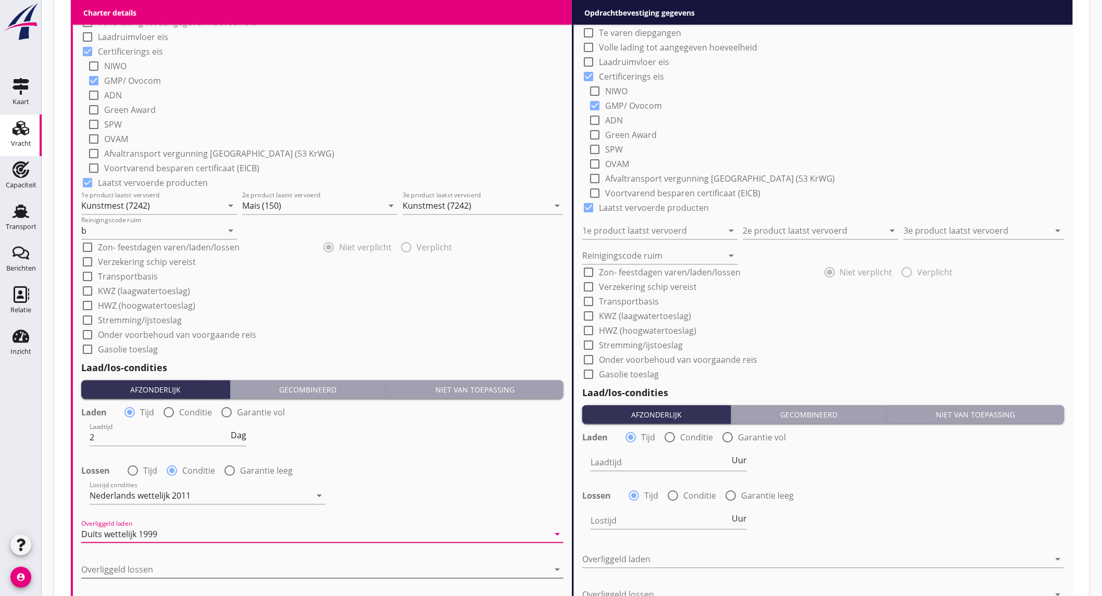
click at [146, 567] on div at bounding box center [315, 570] width 468 height 17
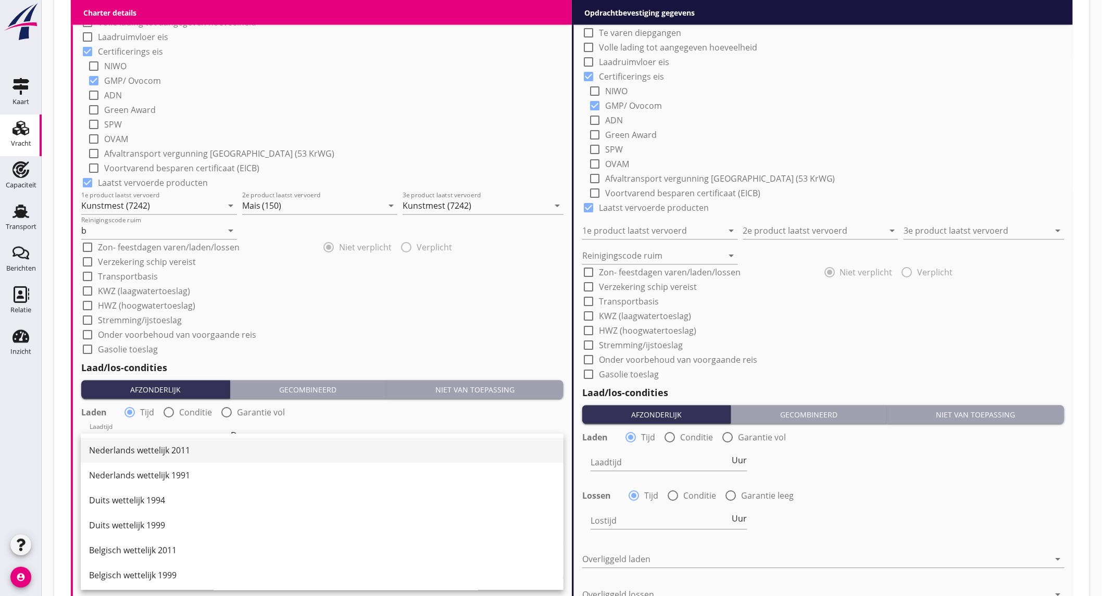
click at [194, 450] on div "Nederlands wettelijk 2011" at bounding box center [322, 451] width 466 height 13
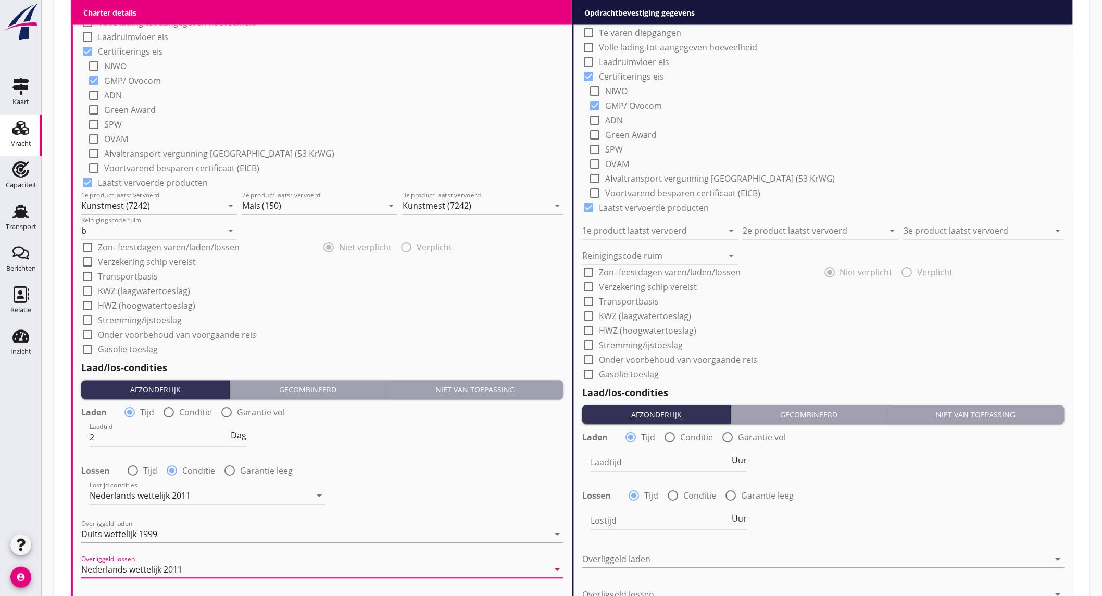
scroll to position [1077, 0]
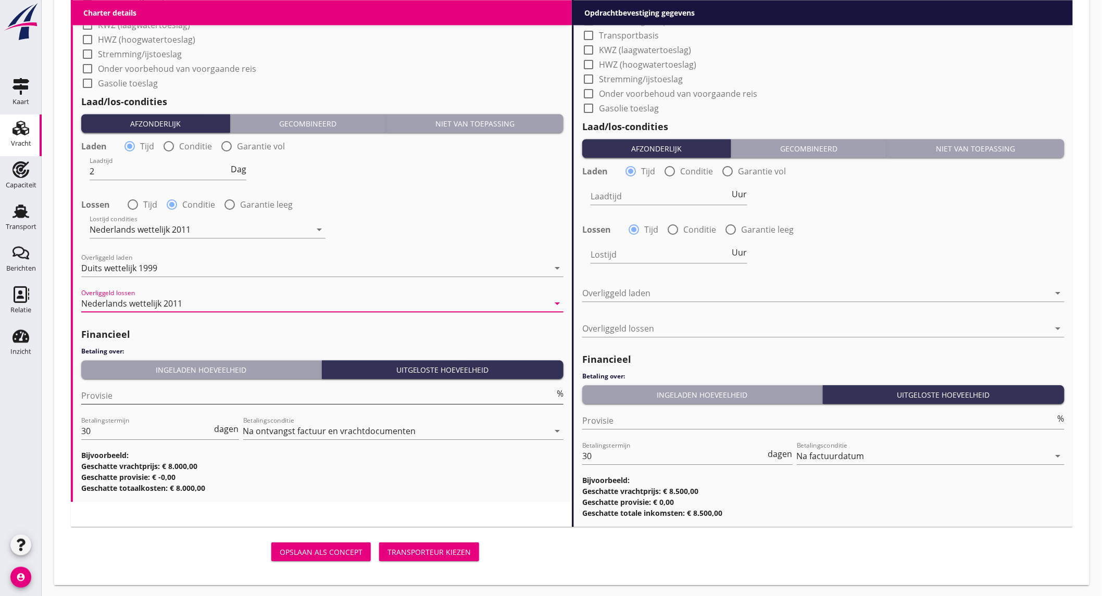
click at [196, 393] on input "Provisie" at bounding box center [318, 396] width 474 height 17
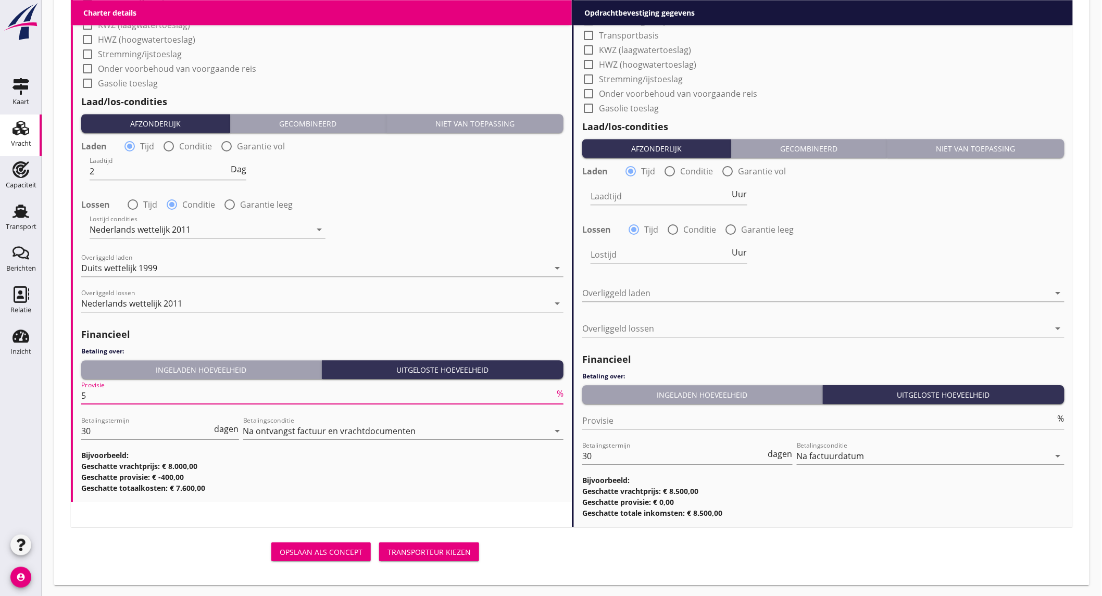
type input "5"
click at [931, 221] on div "Lossen radio_button_checked Tijd radio_button_unchecked Conditie radio_button_u…" at bounding box center [823, 228] width 482 height 15
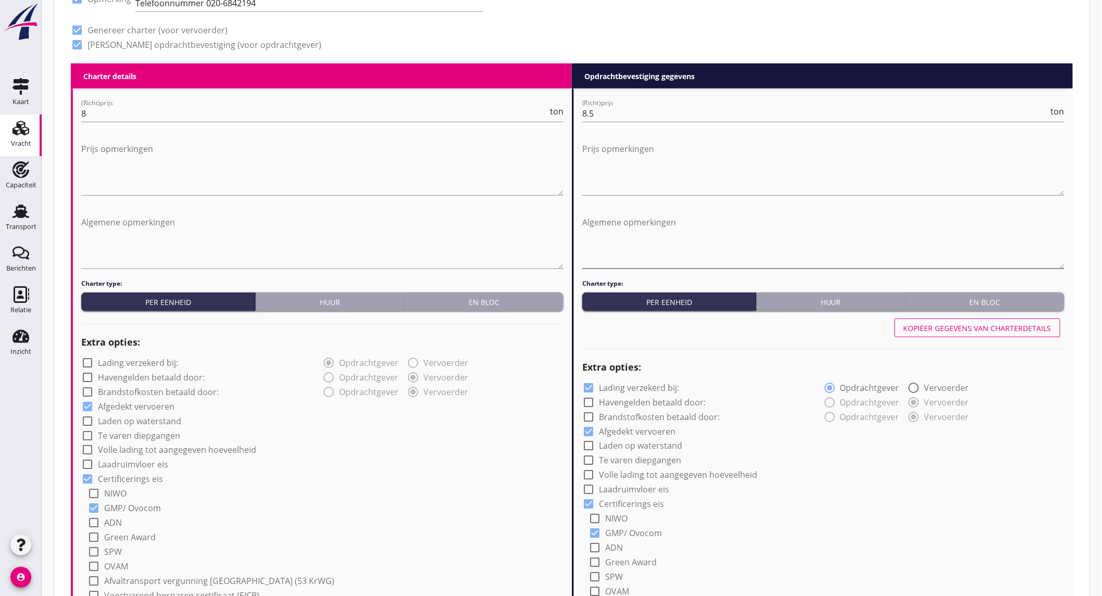
scroll to position [325, 0]
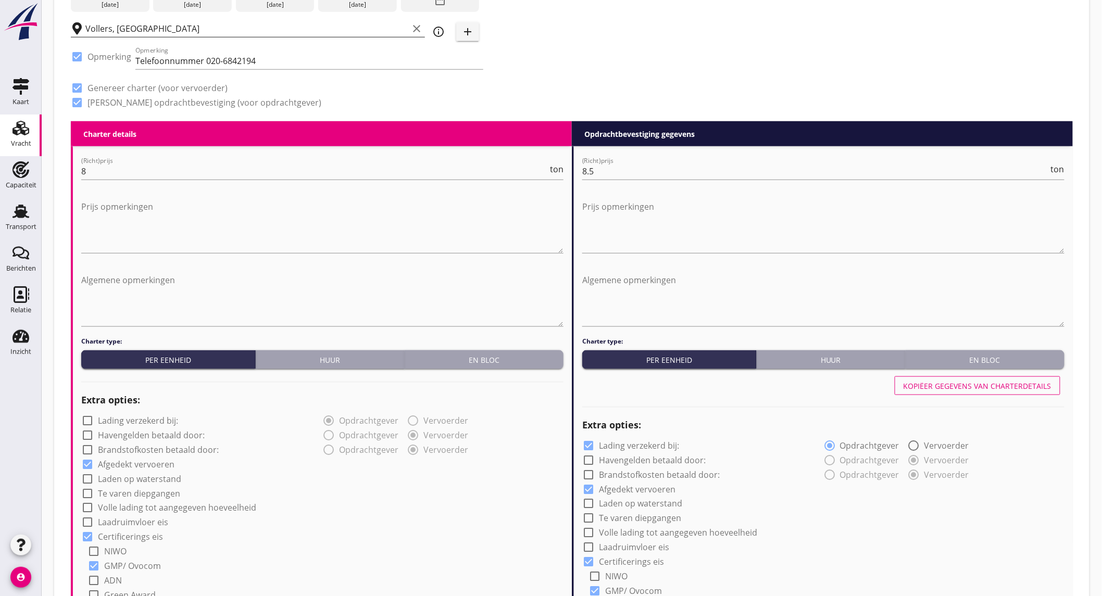
click at [998, 386] on div "Kopiëer gegevens van charterdetails" at bounding box center [978, 386] width 148 height 11
checkbox input "false"
type input "Kunstmest (7242)"
type input "Mais (150)"
type input "Kunstmest (7242)"
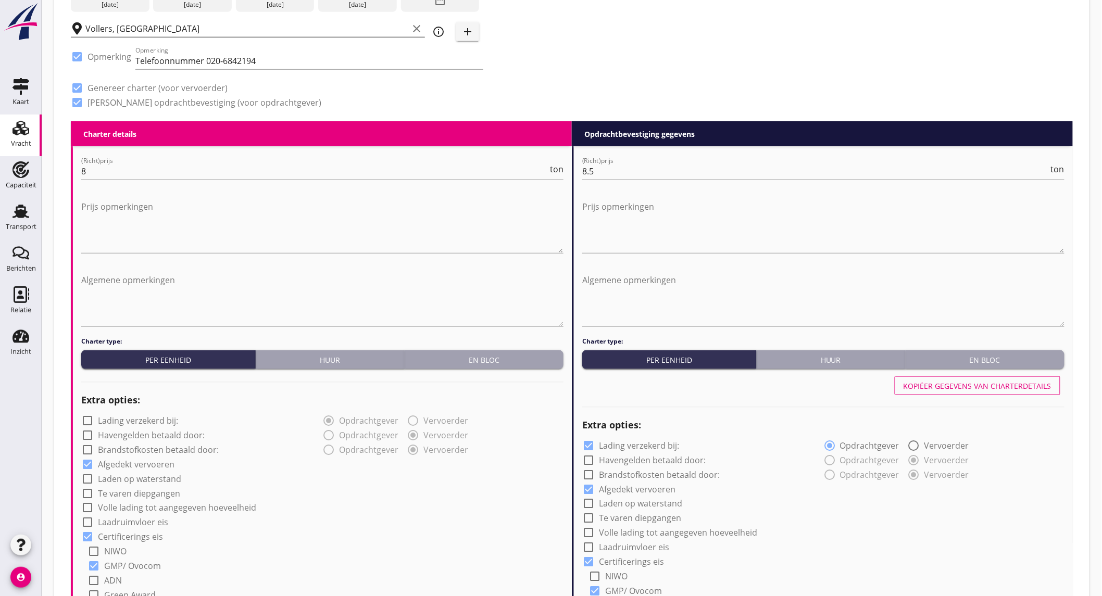
type input "b"
type input "2"
radio input "false"
radio input "true"
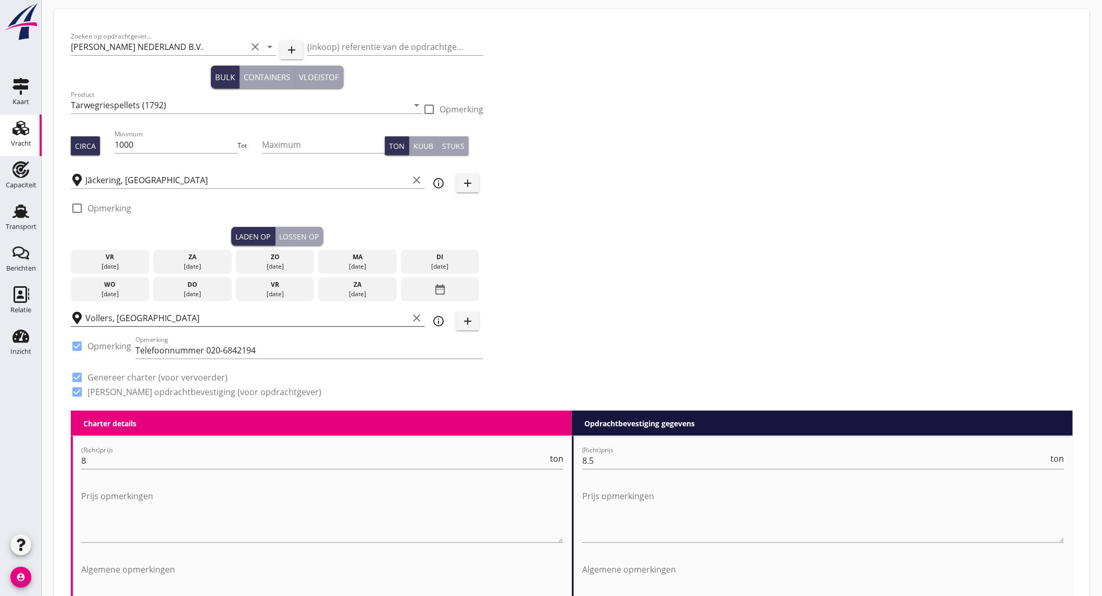
scroll to position [0, 0]
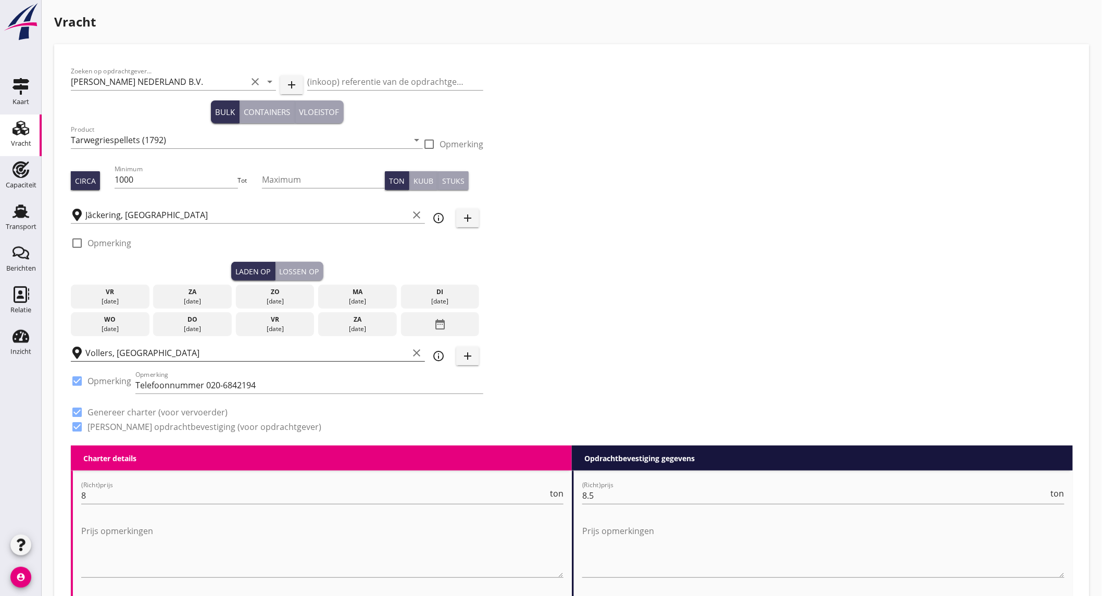
click at [128, 327] on div "[DATE]" at bounding box center [109, 329] width 73 height 9
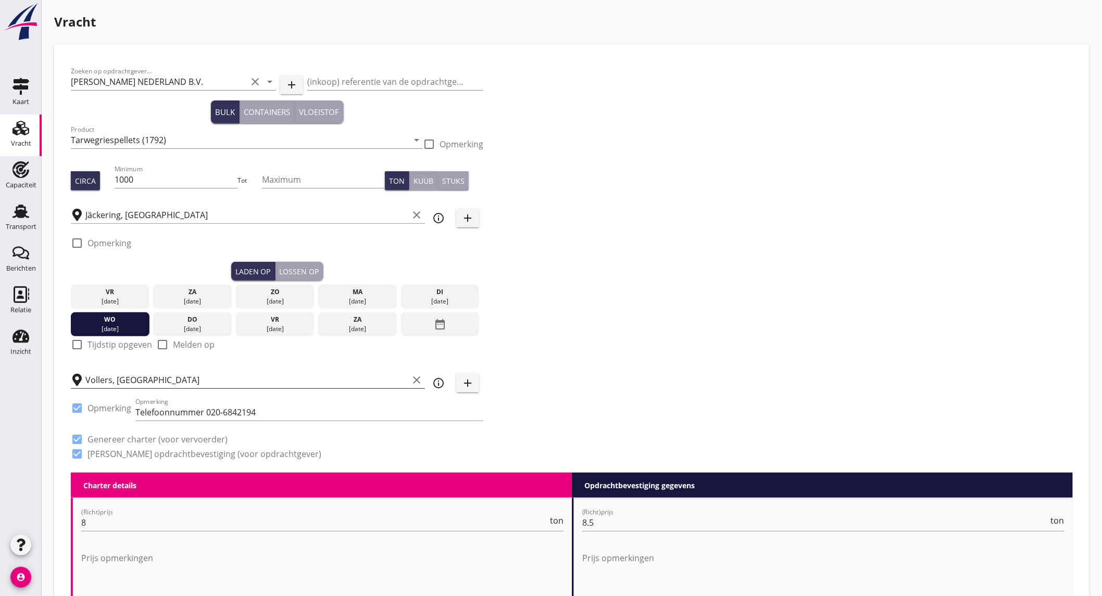
click at [118, 346] on label "Tijdstip opgeven" at bounding box center [120, 345] width 65 height 10
checkbox input "true"
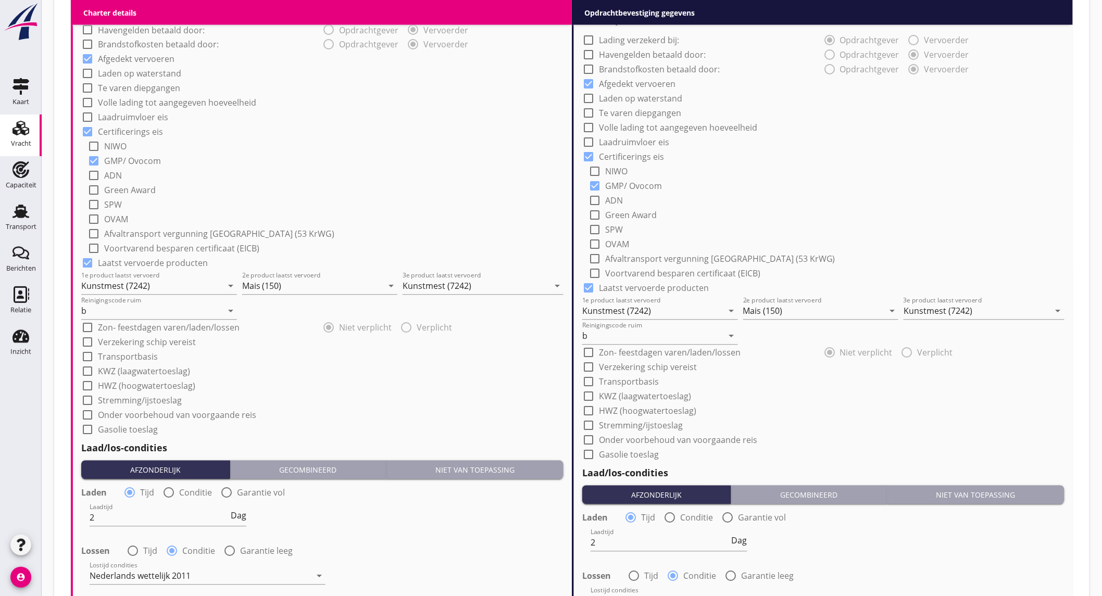
scroll to position [676, 0]
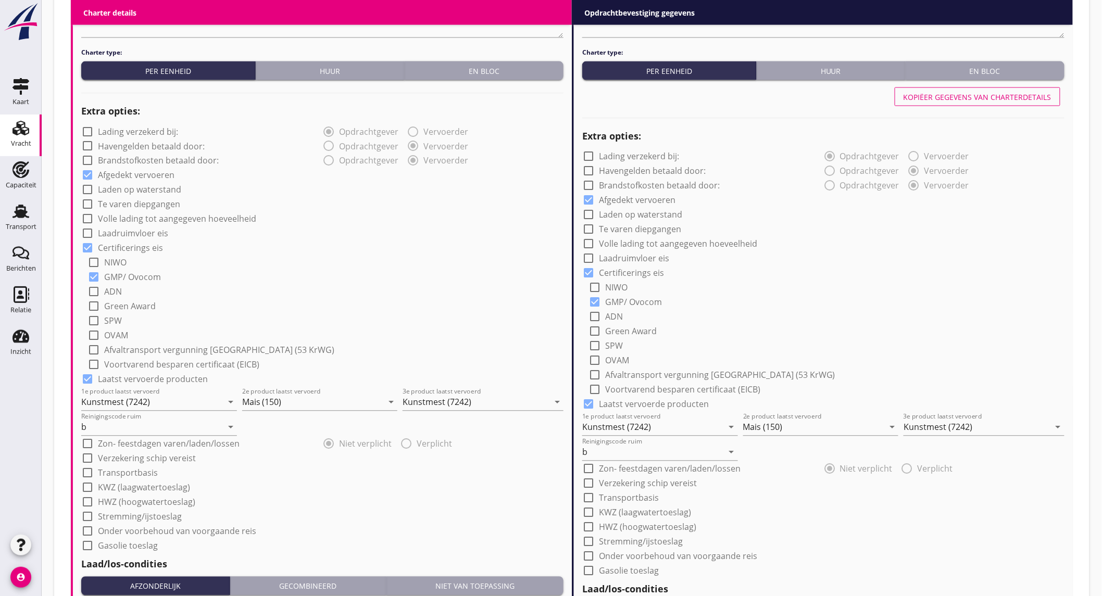
click at [971, 94] on div "Kopiëer gegevens van charterdetails" at bounding box center [978, 97] width 148 height 11
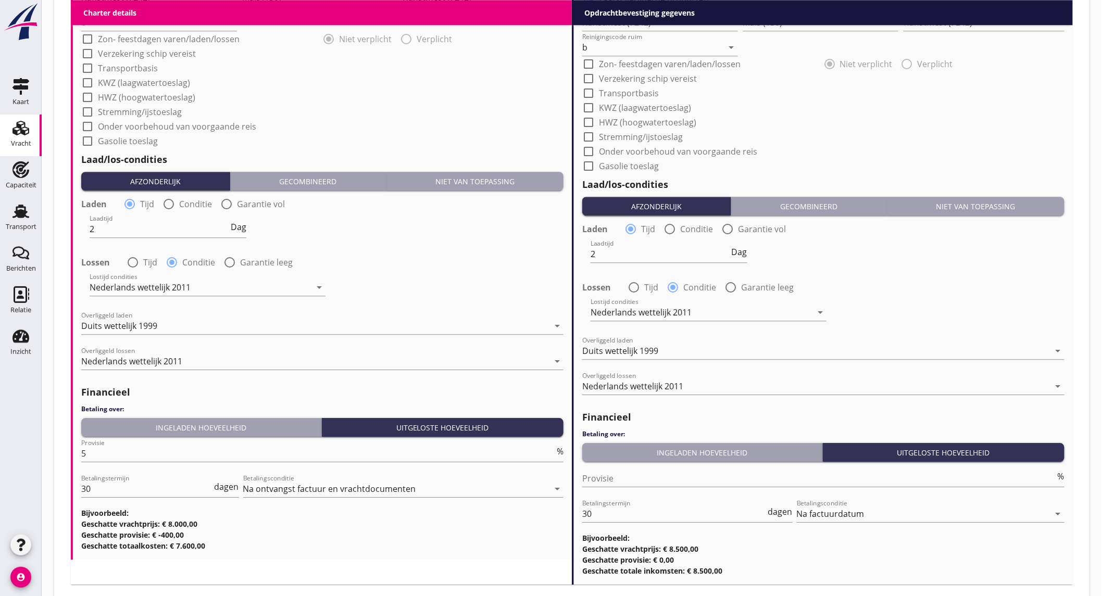
scroll to position [1139, 0]
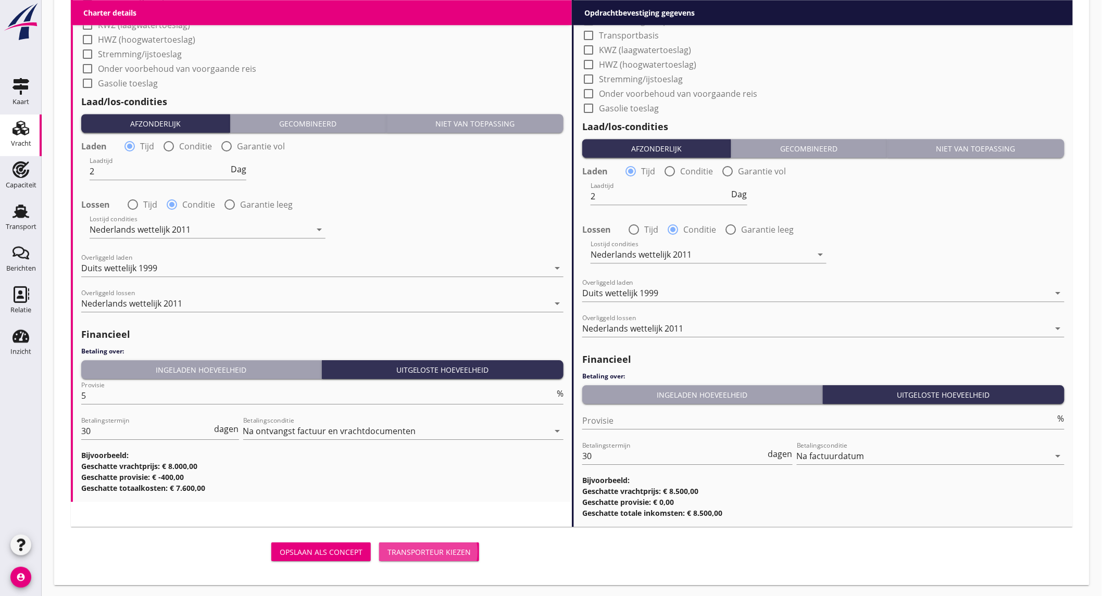
click at [418, 547] on div "Transporteur kiezen" at bounding box center [429, 552] width 83 height 11
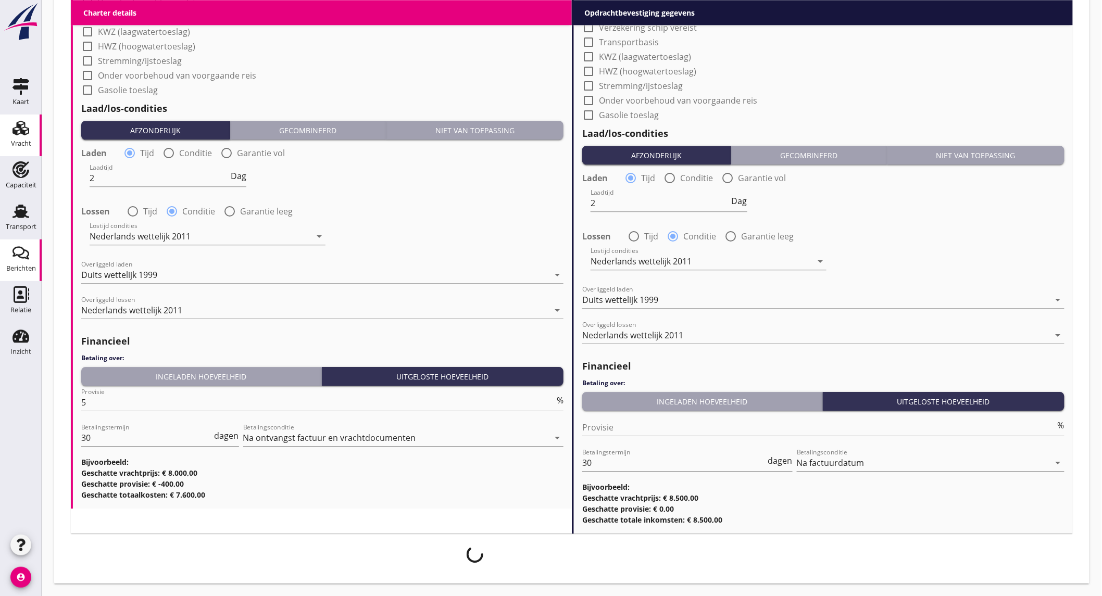
scroll to position [1132, 0]
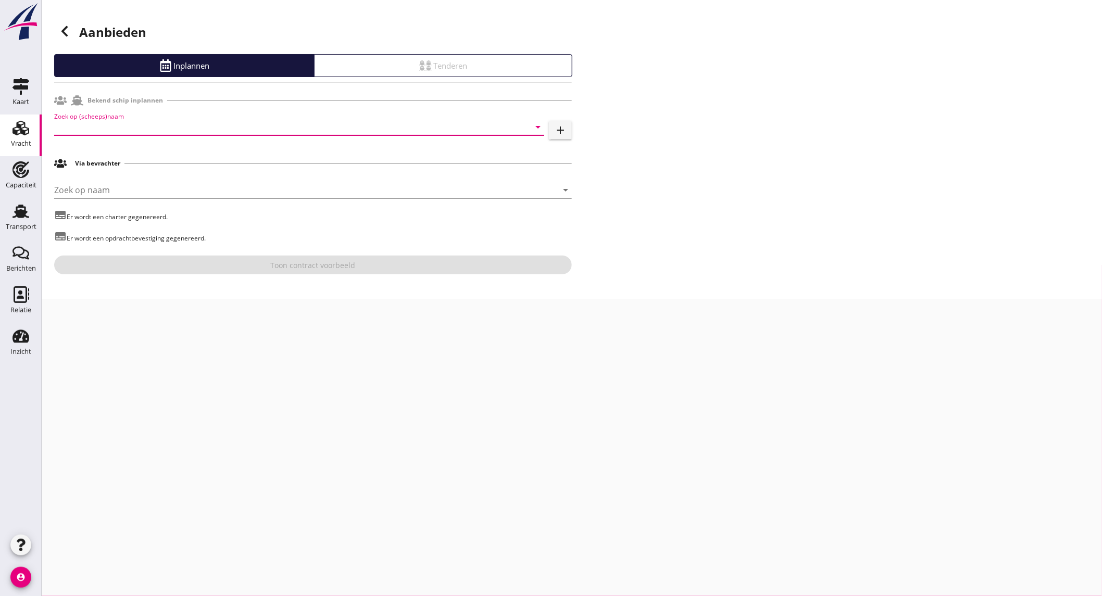
click at [129, 133] on input "Zoek op (scheeps)naam" at bounding box center [284, 127] width 461 height 17
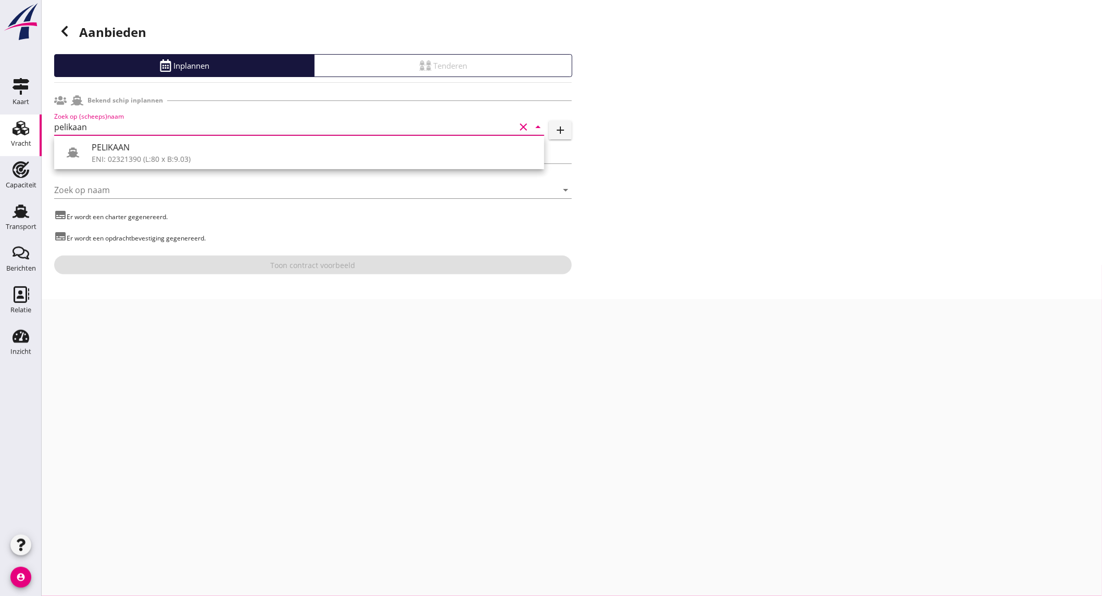
drag, startPoint x: 173, startPoint y: 150, endPoint x: 239, endPoint y: 234, distance: 107.0
click at [173, 150] on div "PELIKAAN" at bounding box center [314, 147] width 444 height 13
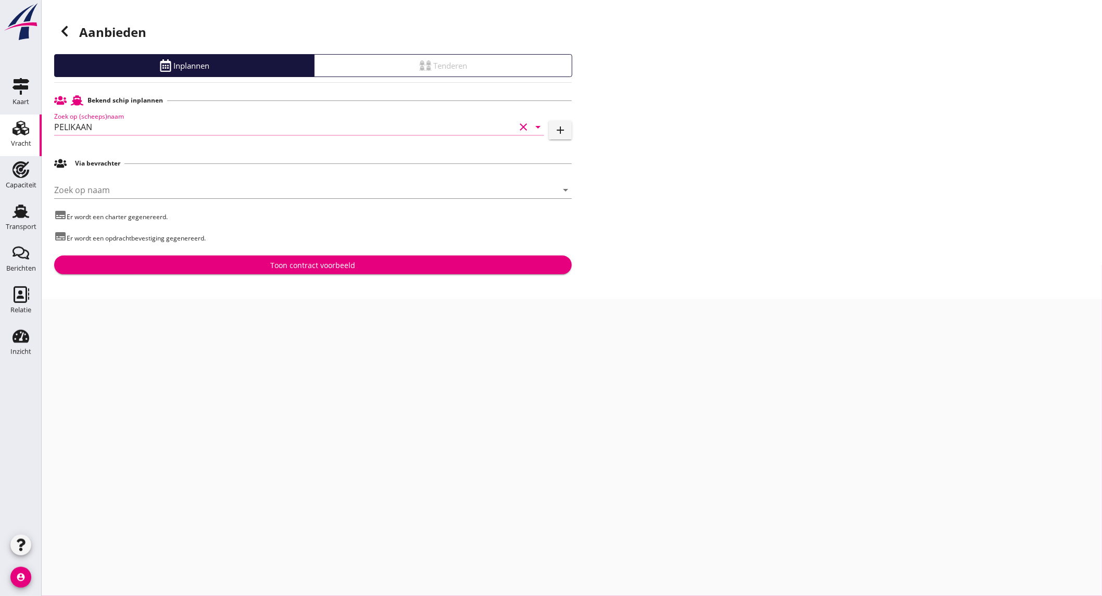
type input "PELIKAAN"
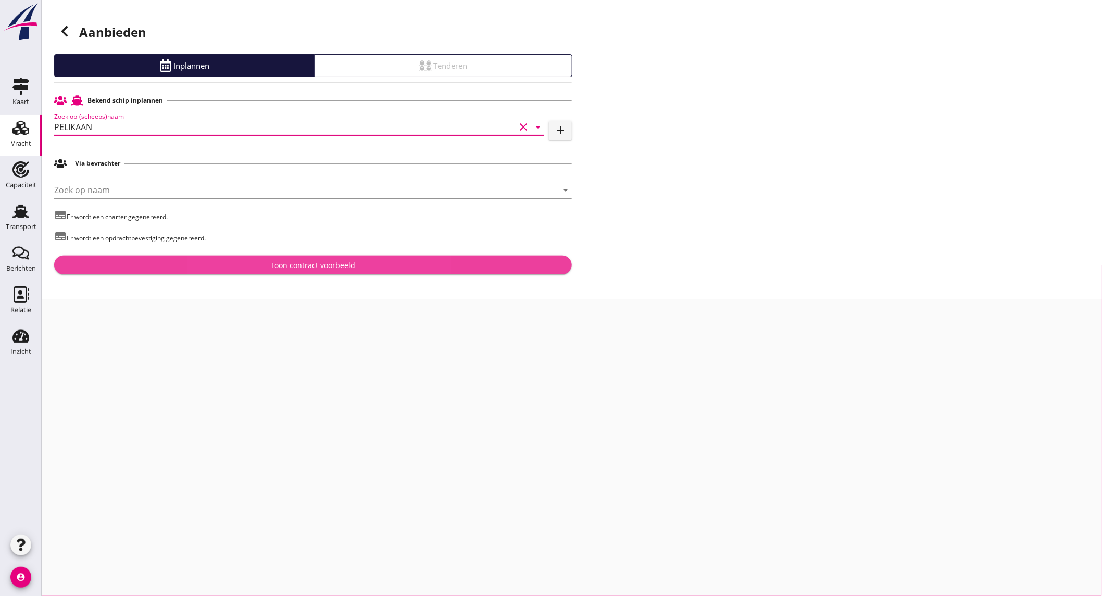
click at [361, 267] on div "Toon contract voorbeeld" at bounding box center [313, 265] width 501 height 11
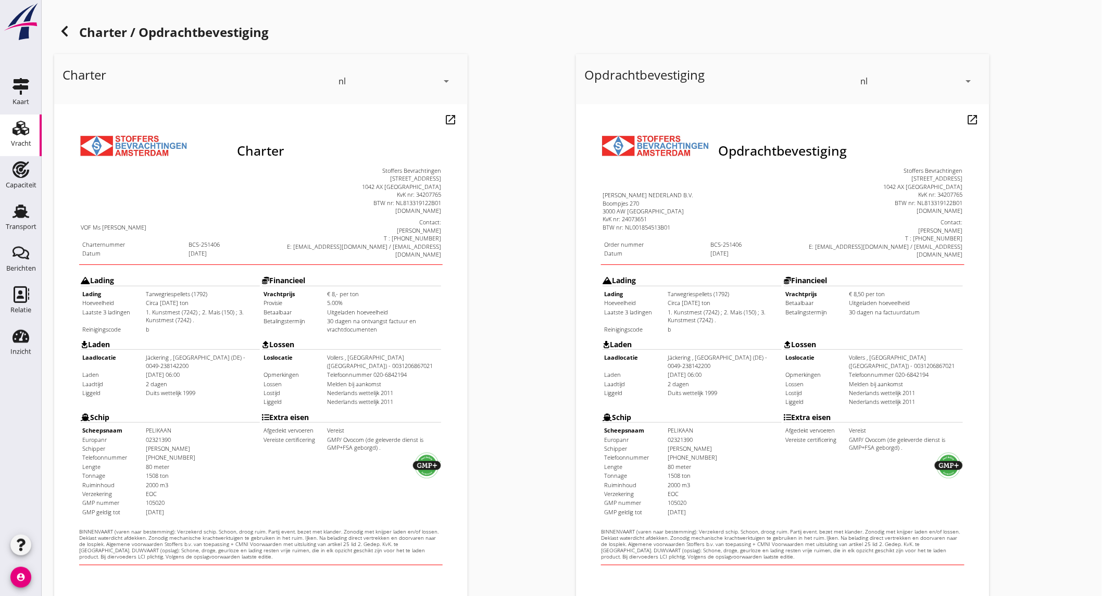
scroll to position [174, 0]
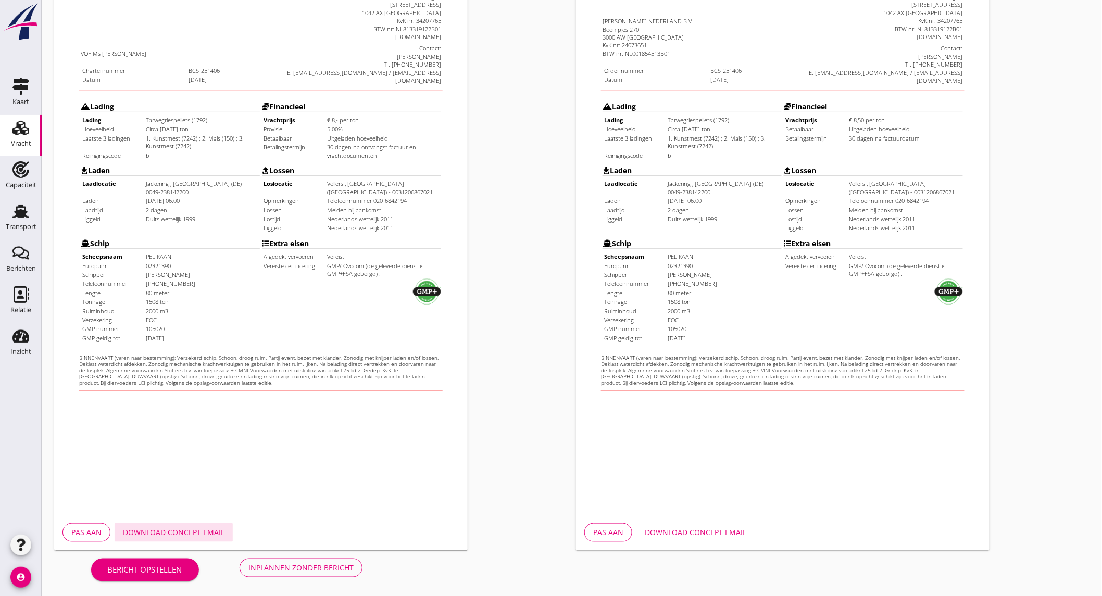
click at [191, 533] on div "Download concept email" at bounding box center [174, 532] width 102 height 11
click at [341, 571] on div "Inplannen zonder bericht" at bounding box center [300, 568] width 105 height 11
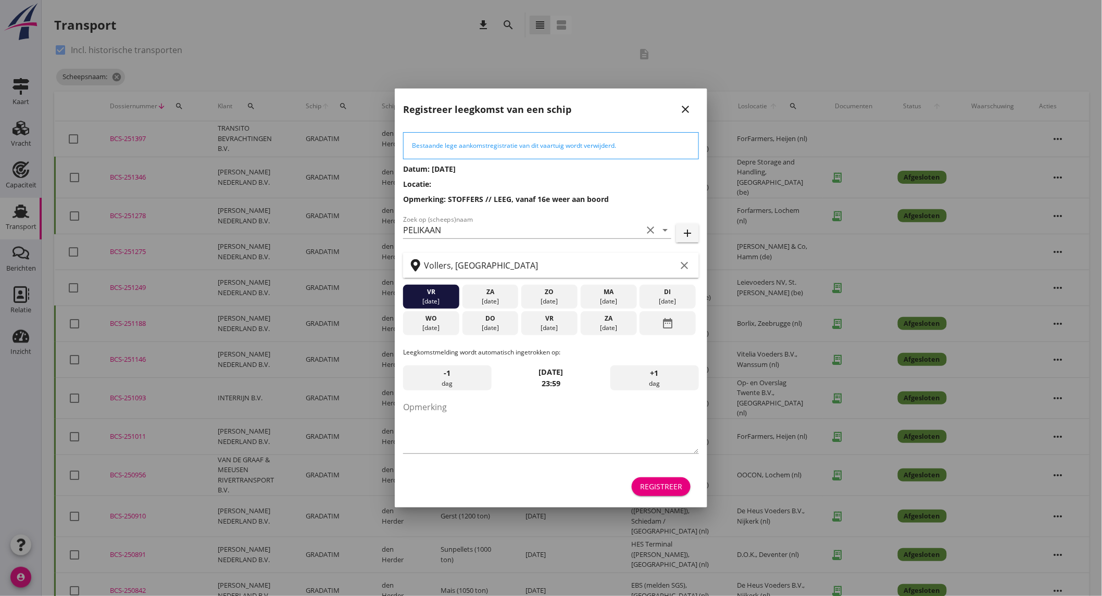
click at [29, 182] on div at bounding box center [551, 298] width 1102 height 596
click at [499, 325] on div "[DATE]" at bounding box center [490, 328] width 51 height 9
click at [548, 326] on div "[DATE]" at bounding box center [549, 328] width 51 height 9
click at [675, 486] on div "Registreer" at bounding box center [661, 486] width 42 height 11
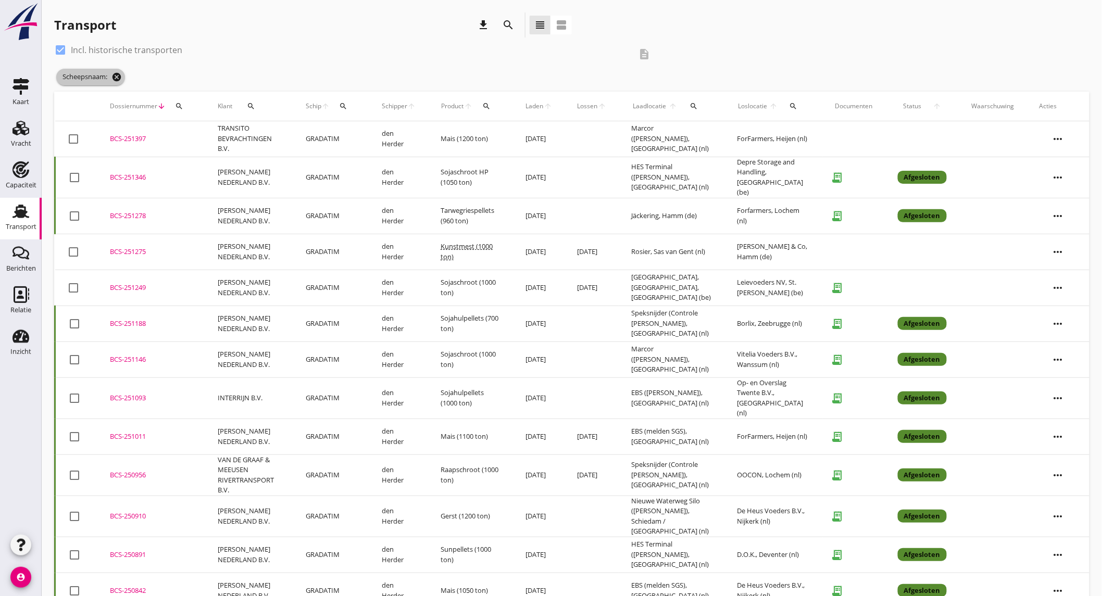
click at [113, 79] on icon "cancel" at bounding box center [116, 77] width 10 height 10
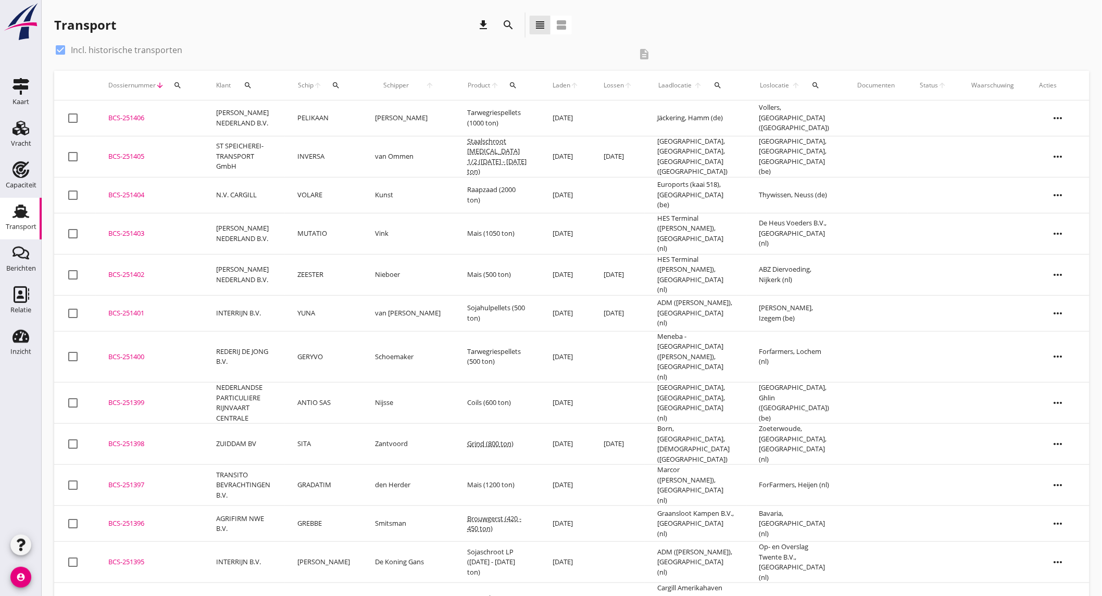
click at [514, 24] on icon "search" at bounding box center [508, 25] width 13 height 13
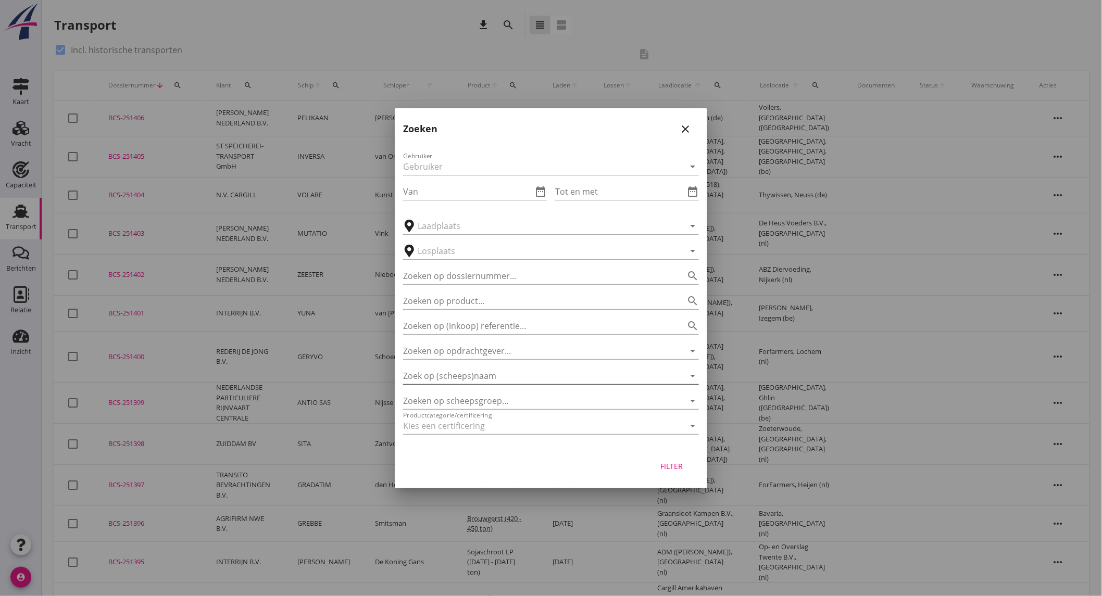
click at [501, 379] on input "Zoek op (scheeps)naam" at bounding box center [536, 376] width 267 height 17
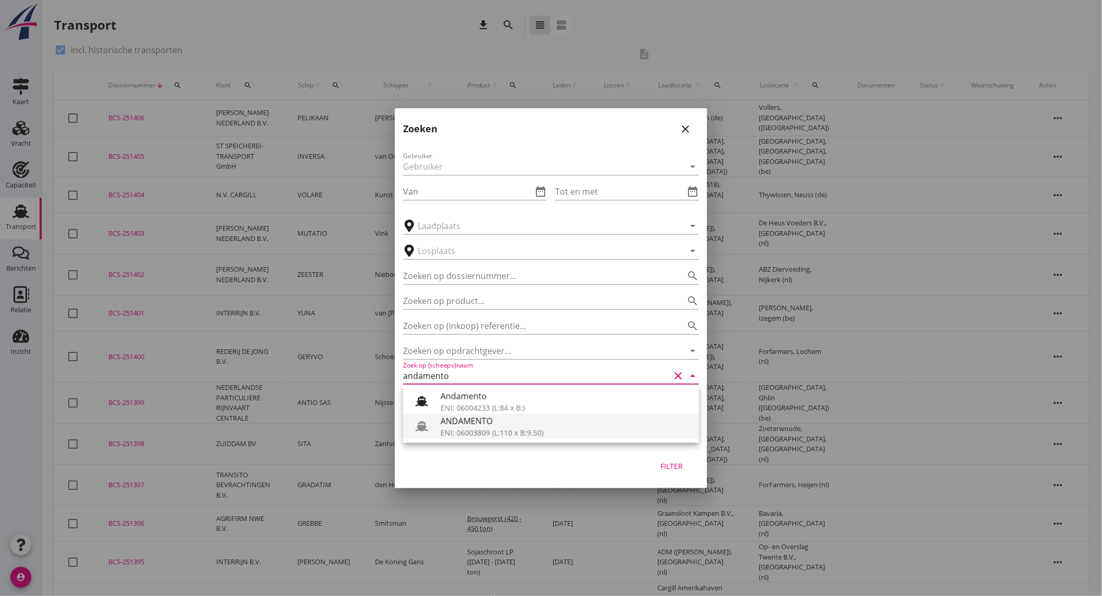
click at [492, 428] on div "ENI: 06003809 (L:110 x B:9.50)" at bounding box center [566, 433] width 250 height 11
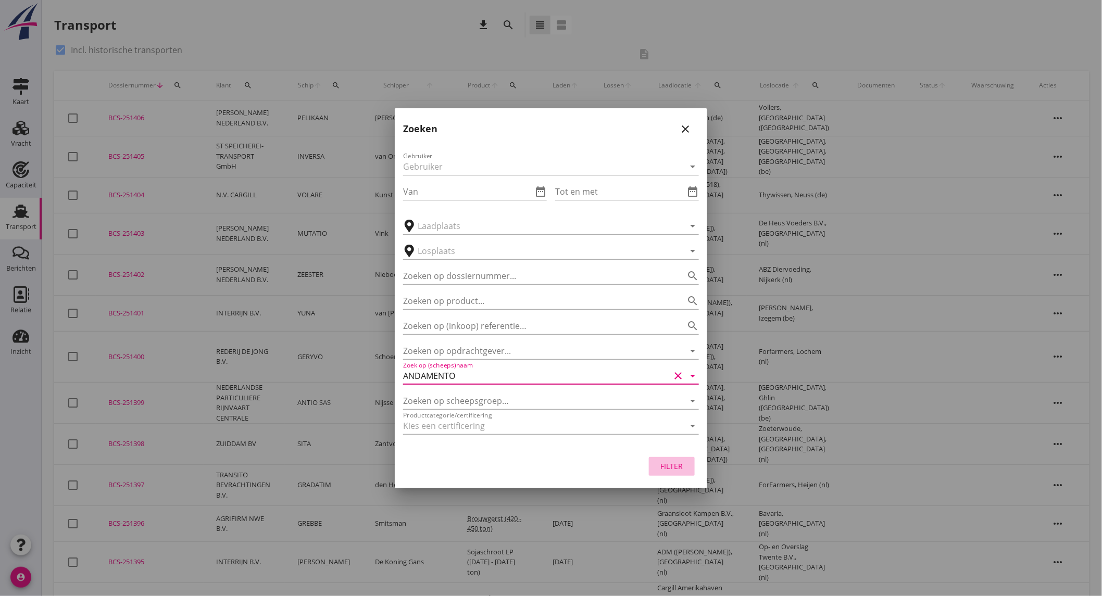
click at [677, 461] on div "Filter" at bounding box center [671, 466] width 29 height 11
type input "ANDAMENTO"
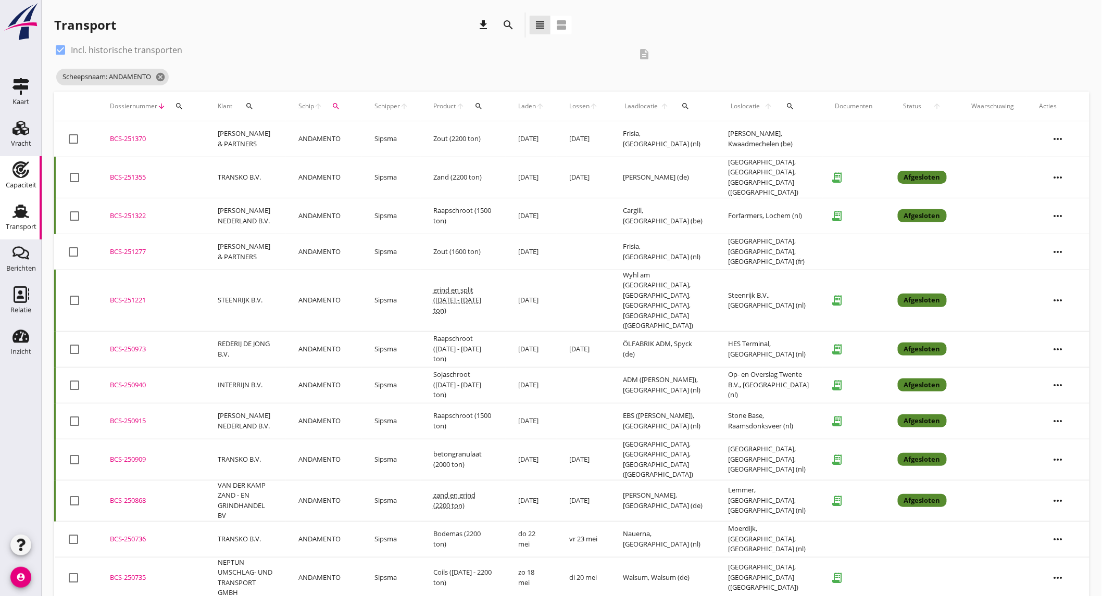
click at [21, 180] on div "Capaciteit" at bounding box center [21, 185] width 31 height 15
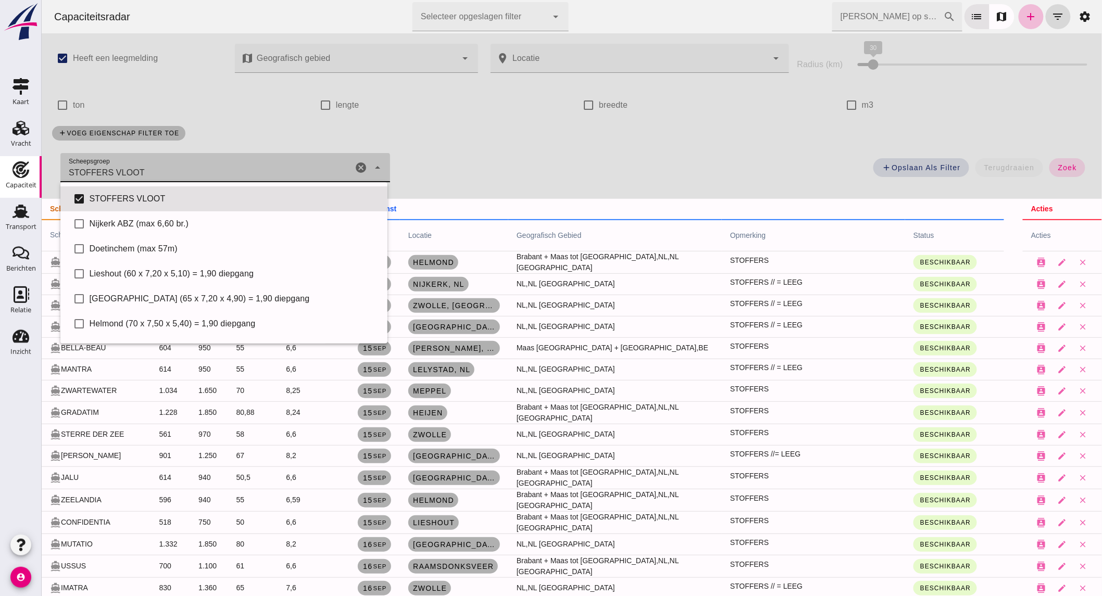
click at [183, 173] on div "STOFFERS VLOOT STOFFERS VLOOT" at bounding box center [206, 167] width 292 height 29
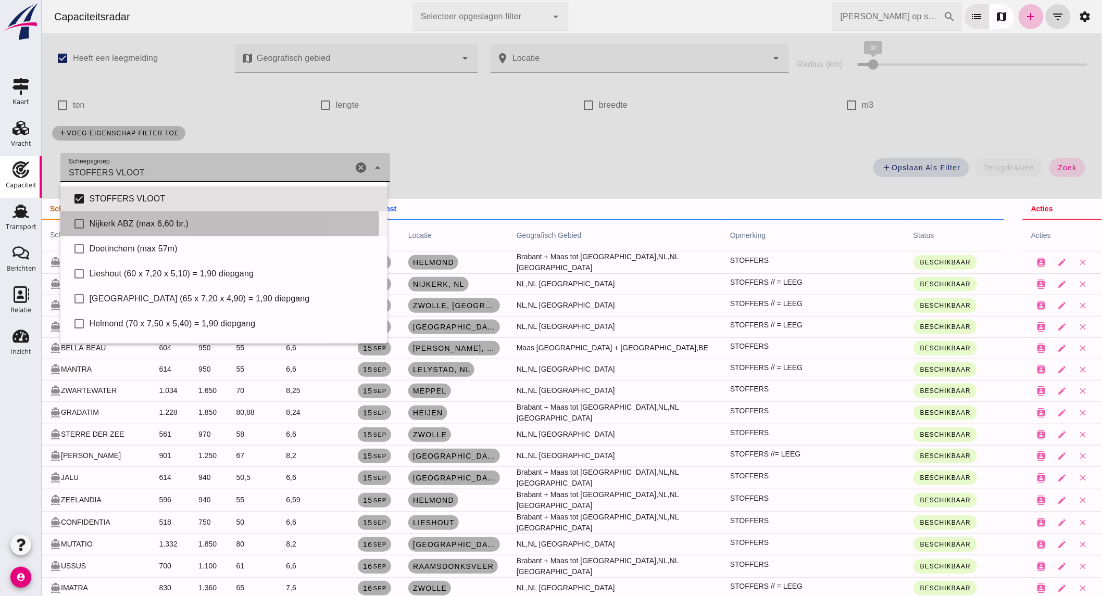
click at [160, 224] on div "Nijkerk ABZ (max 6,60 br.)" at bounding box center [234, 224] width 290 height 13
type input "STOFFERS VLOOT, Nijkerk ABZ (max 6,60 br.)"
checkbox input "true"
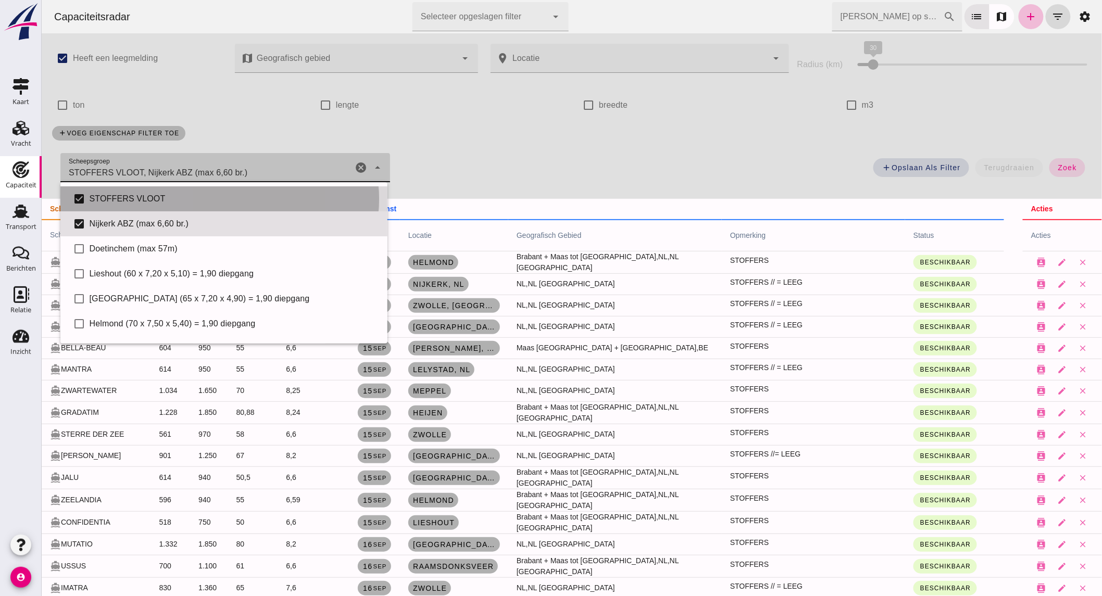
click at [149, 196] on div "STOFFERS VLOOT" at bounding box center [234, 199] width 290 height 13
type input "Nijkerk ABZ (max 6,60 br.)"
checkbox input "false"
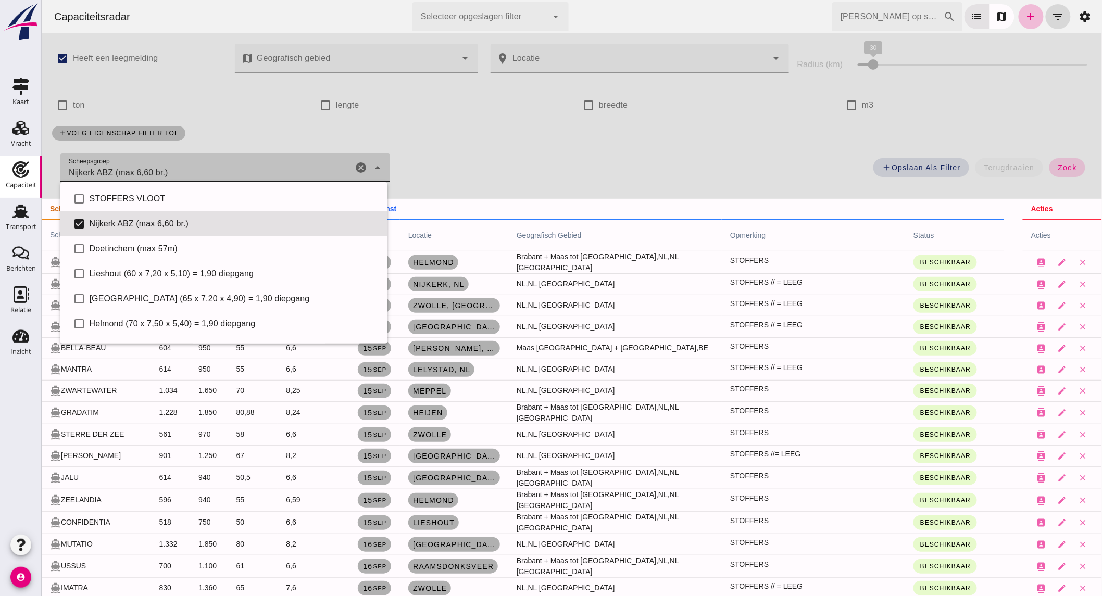
click at [1059, 165] on span "zoek" at bounding box center [1067, 168] width 19 height 8
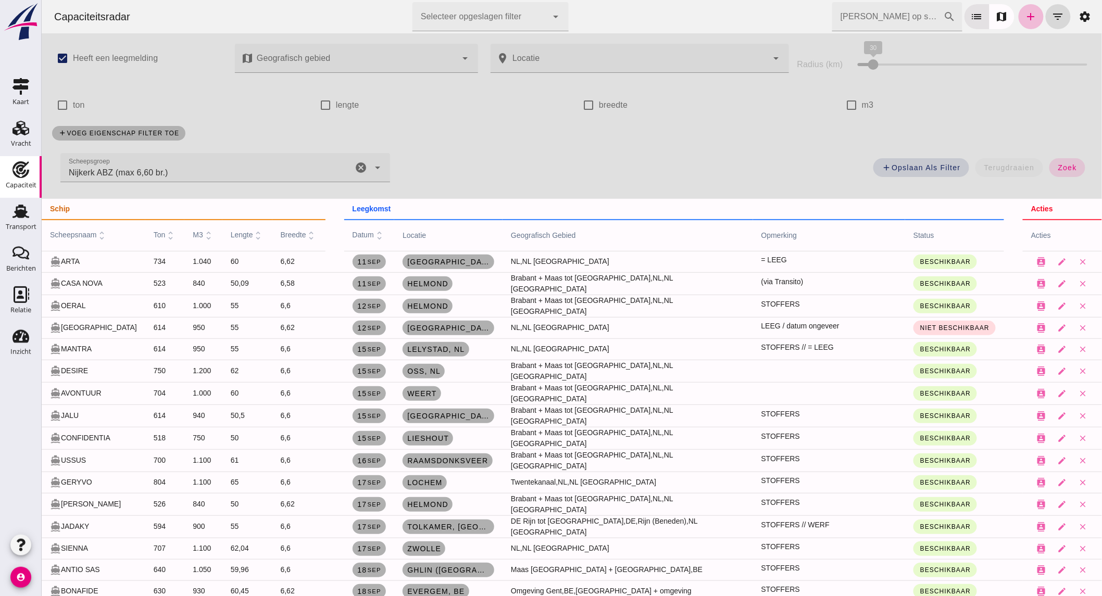
click at [359, 172] on icon "cancel" at bounding box center [360, 167] width 13 height 13
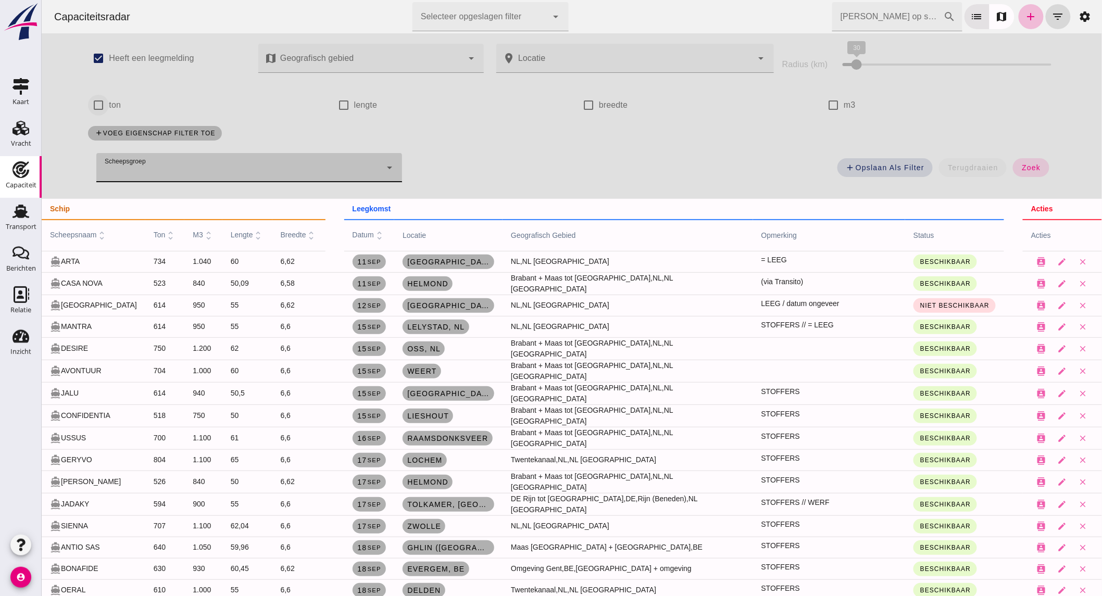
click at [99, 100] on input "ton" at bounding box center [98, 105] width 21 height 21
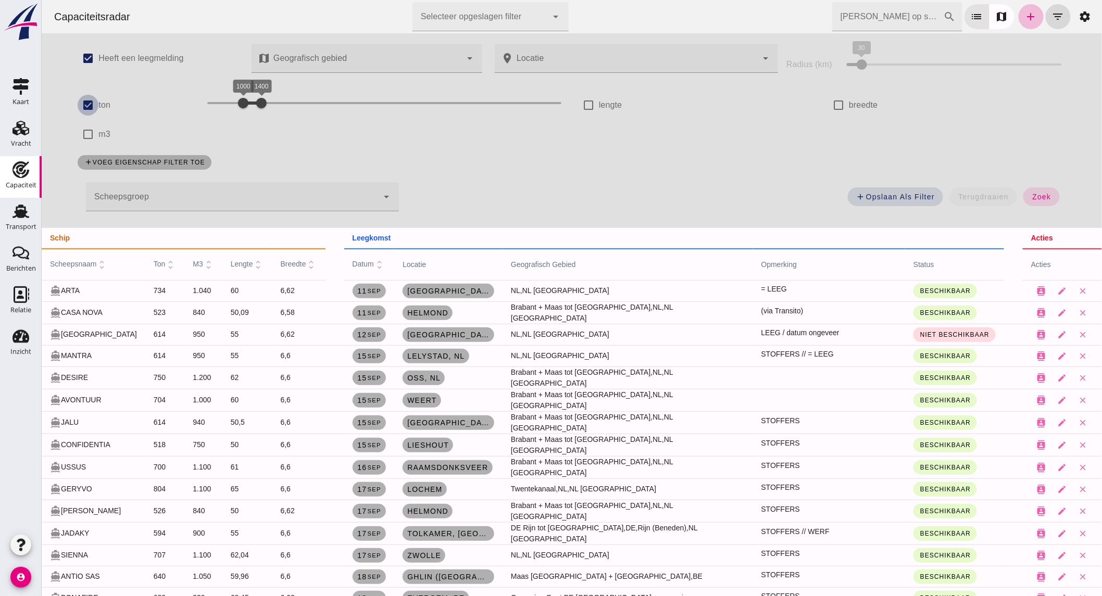
drag, startPoint x: 83, startPoint y: 107, endPoint x: 86, endPoint y: 136, distance: 29.3
click at [83, 107] on input "ton" at bounding box center [87, 105] width 21 height 21
checkbox input "false"
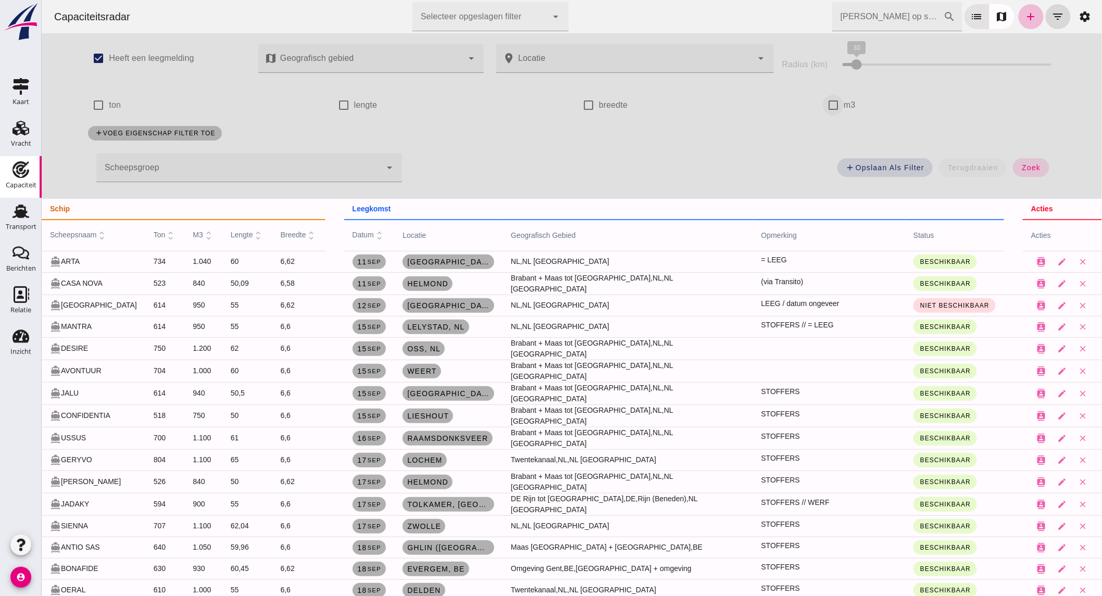
click at [823, 107] on input "m3" at bounding box center [833, 105] width 21 height 21
checkbox input "true"
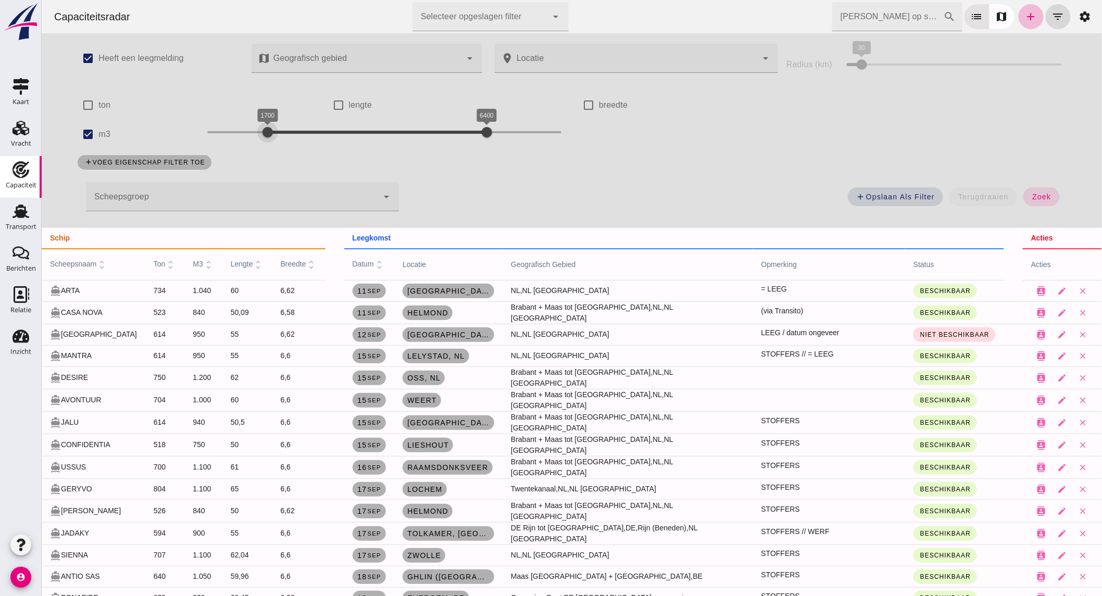
drag, startPoint x: 256, startPoint y: 130, endPoint x: 262, endPoint y: 130, distance: 5.7
click at [262, 130] on div "1700 6400 1700 6400" at bounding box center [384, 132] width 354 height 17
drag, startPoint x: 438, startPoint y: 133, endPoint x: 292, endPoint y: 128, distance: 145.9
click at [292, 128] on div "1700 2300 1700 2300" at bounding box center [384, 132] width 354 height 17
click at [1041, 199] on span "zoek" at bounding box center [1040, 197] width 19 height 8
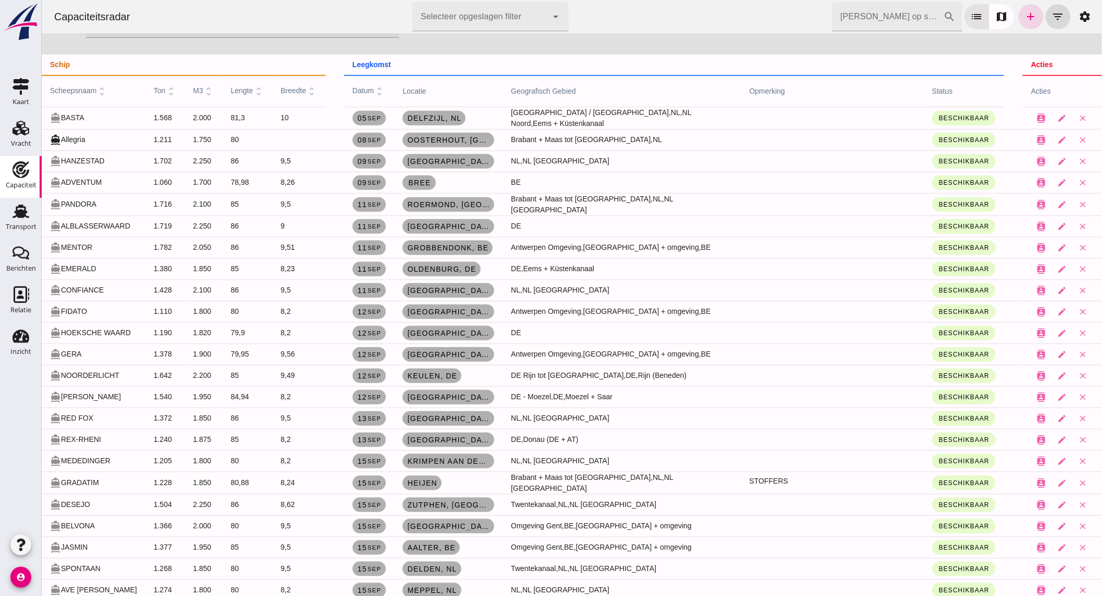
scroll to position [289, 0]
